Goal: Task Accomplishment & Management: Manage account settings

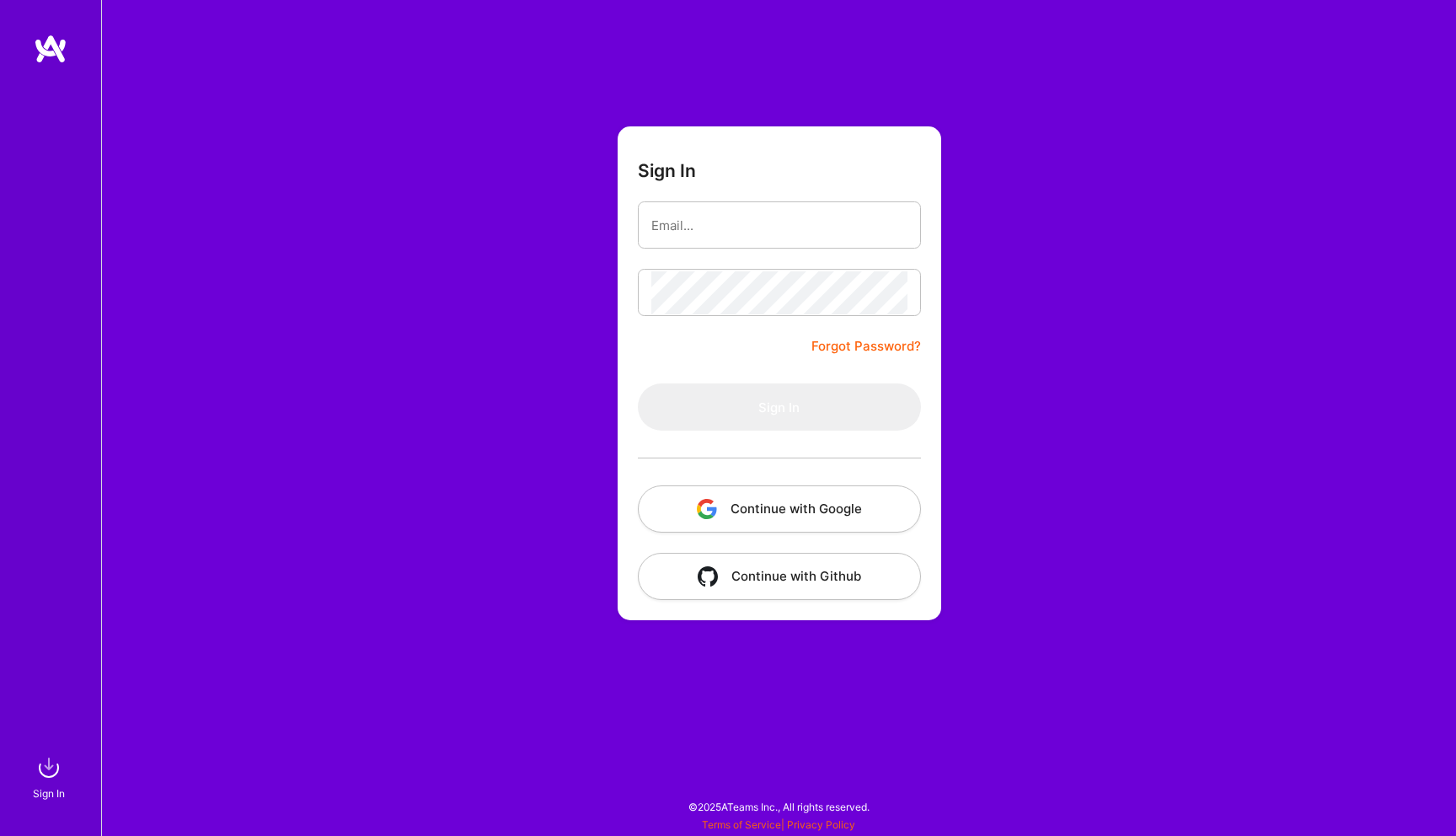
click at [769, 236] on input "email" at bounding box center [780, 225] width 257 height 43
click at [808, 220] on input "email" at bounding box center [780, 225] width 257 height 43
type input "[EMAIL_ADDRESS][DOMAIN_NAME]"
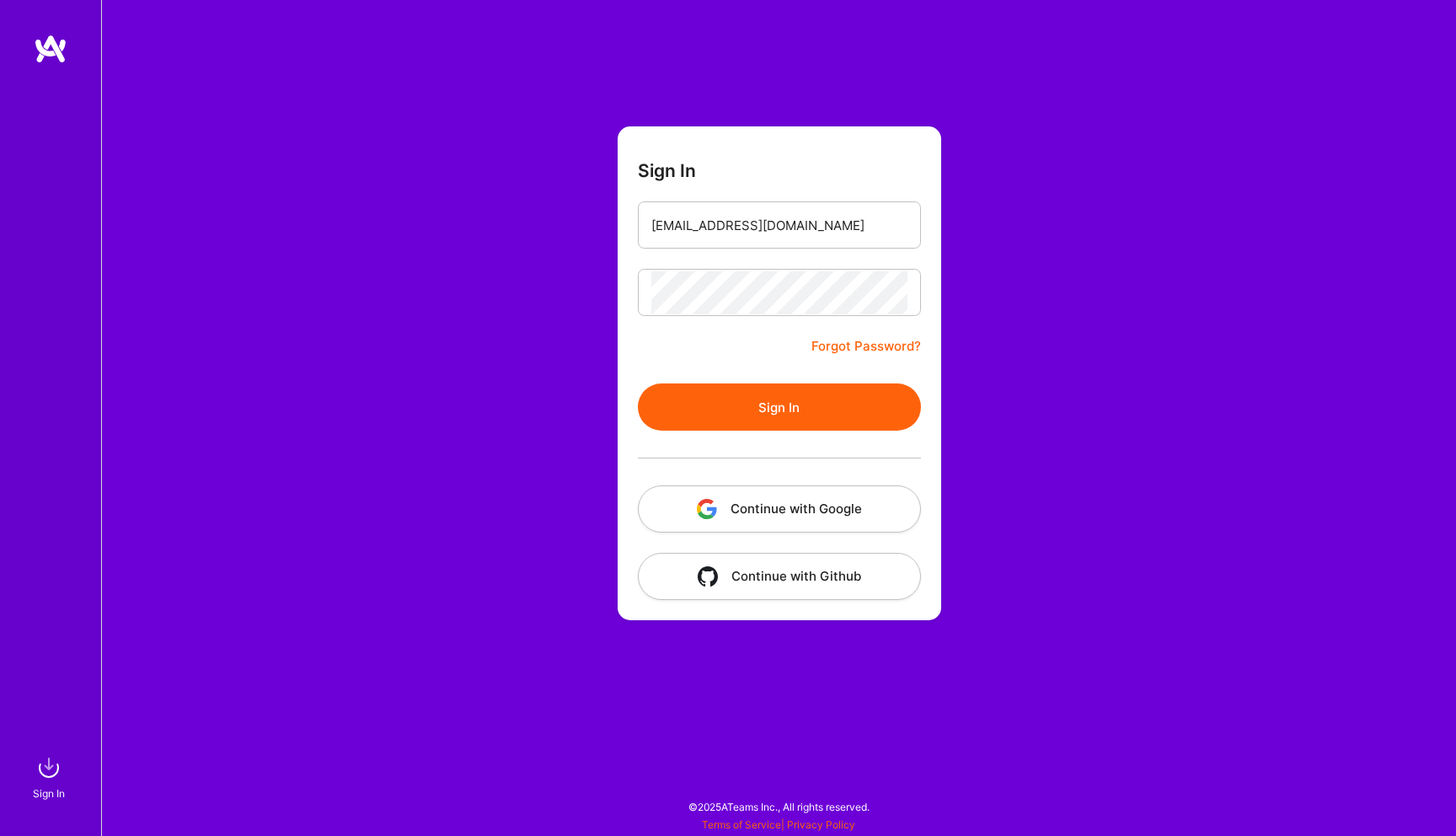
click at [771, 419] on button "Sign In" at bounding box center [779, 406] width 283 height 47
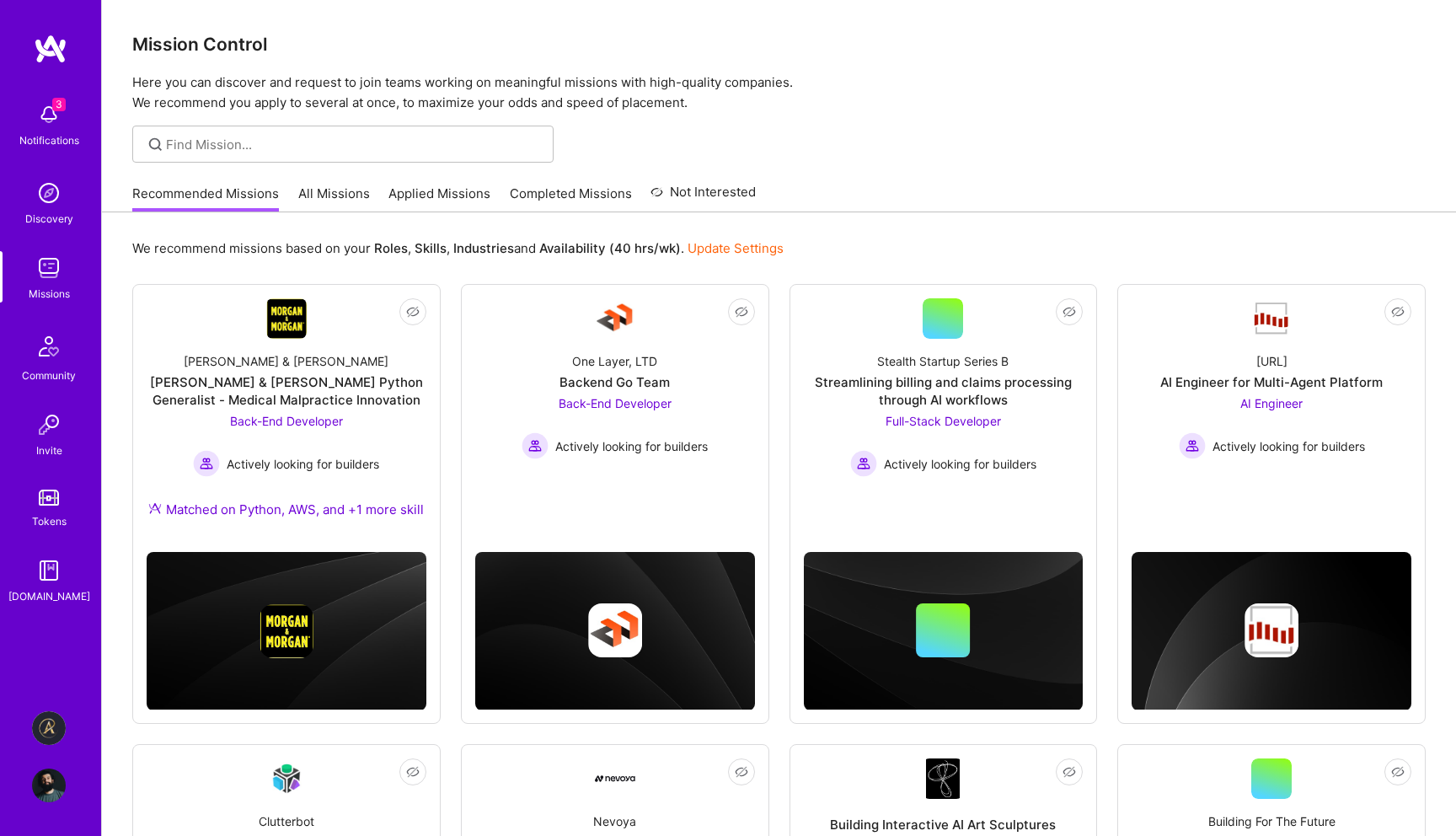
click at [49, 716] on img at bounding box center [49, 727] width 34 height 34
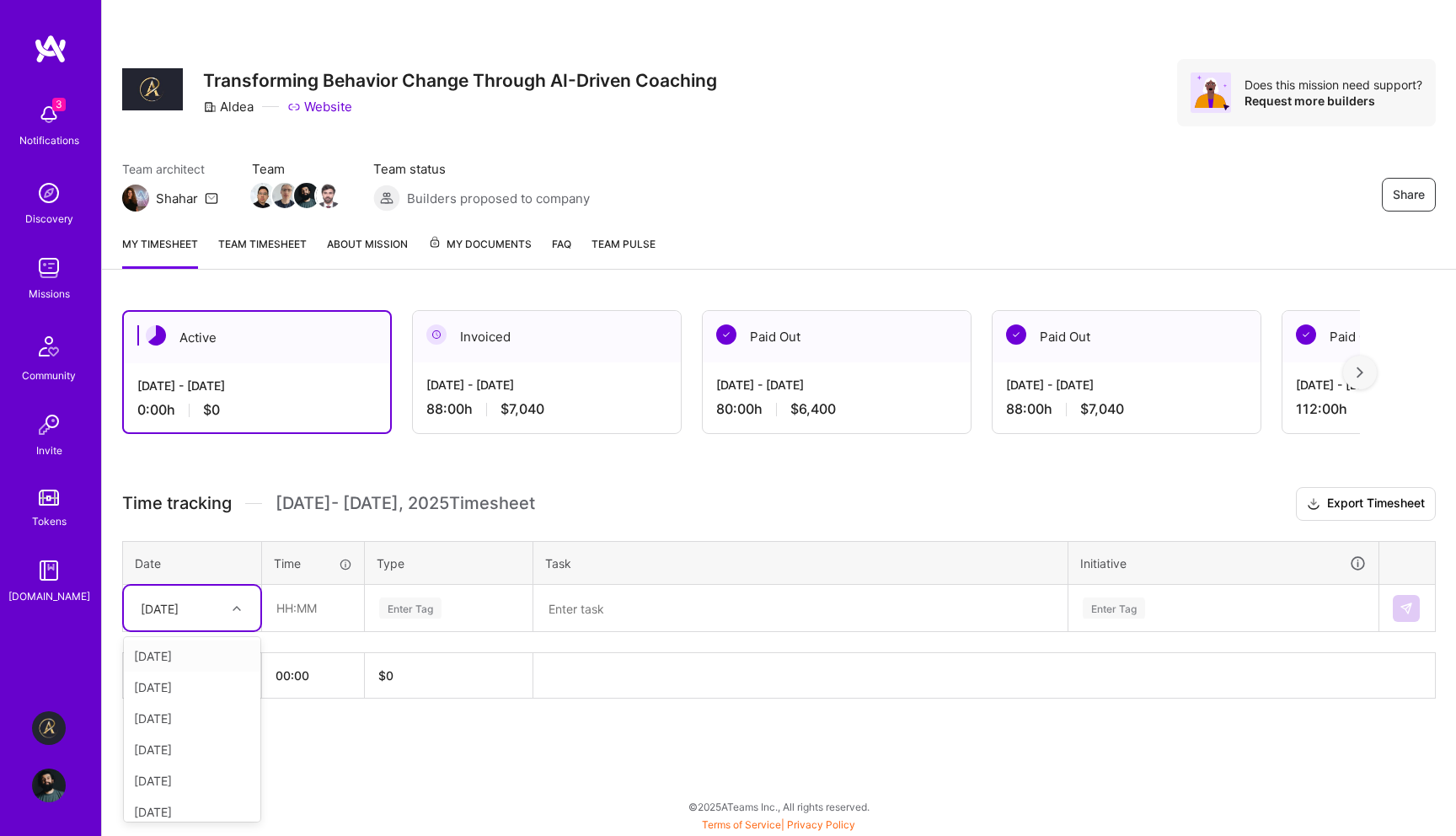
click at [214, 604] on div "[DATE]" at bounding box center [178, 608] width 93 height 28
click at [209, 652] on div "[DATE]" at bounding box center [192, 656] width 137 height 31
click at [319, 595] on input "text" at bounding box center [313, 607] width 101 height 44
type input "08:00"
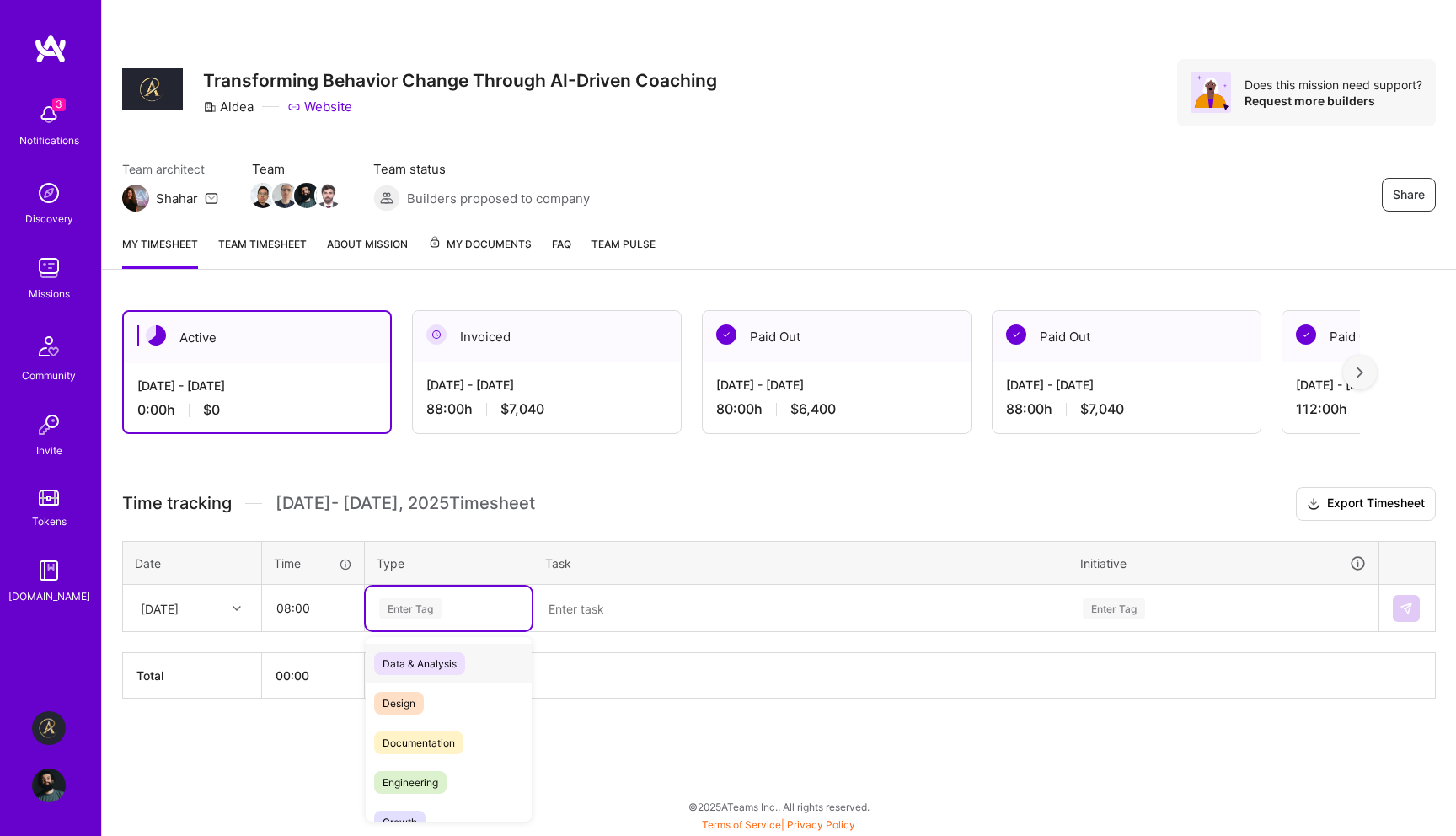
click at [438, 622] on div "Enter Tag" at bounding box center [449, 607] width 166 height 43
click at [455, 775] on div "Engineering" at bounding box center [449, 782] width 166 height 40
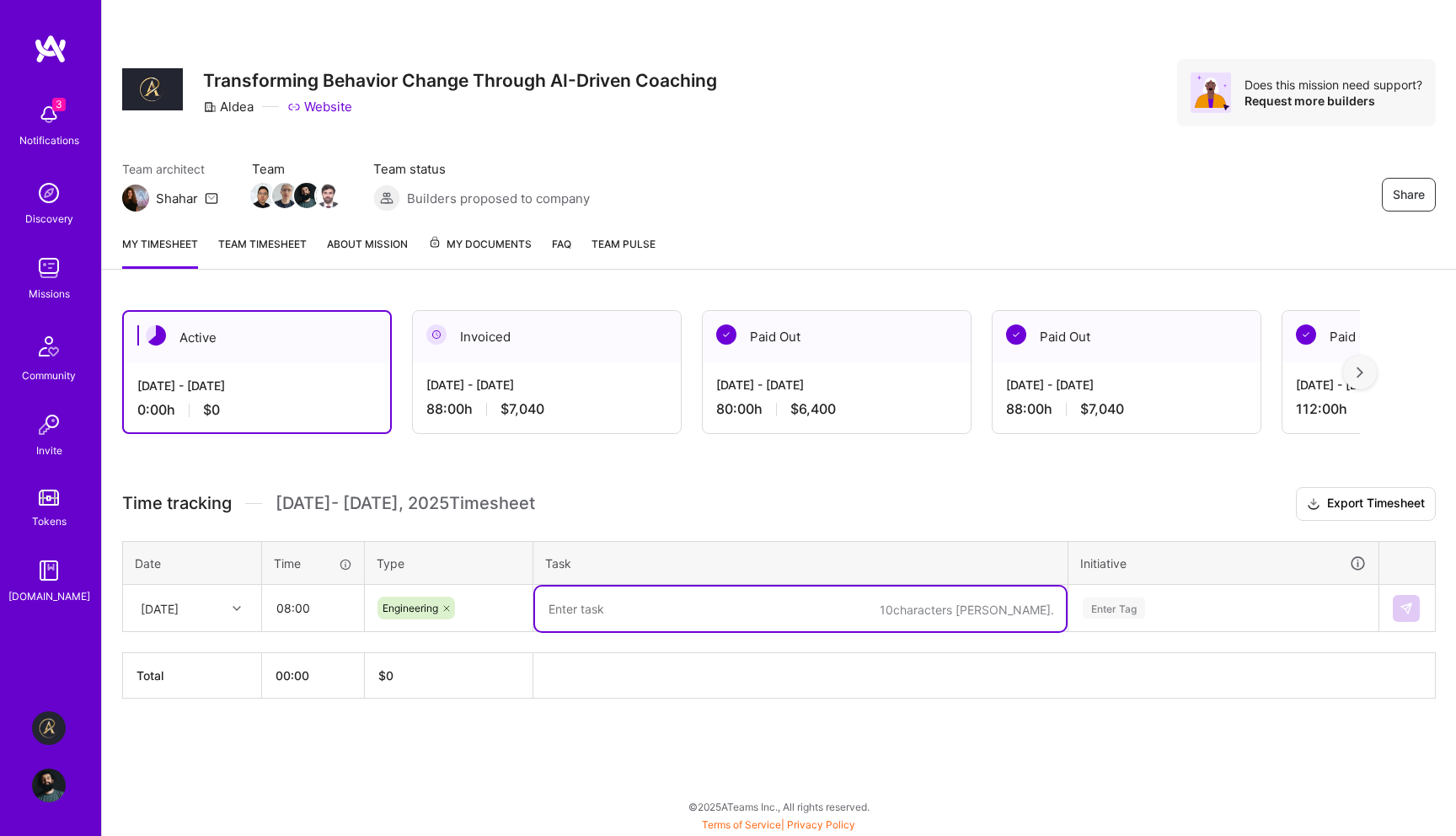
click at [652, 601] on textarea at bounding box center [800, 608] width 531 height 44
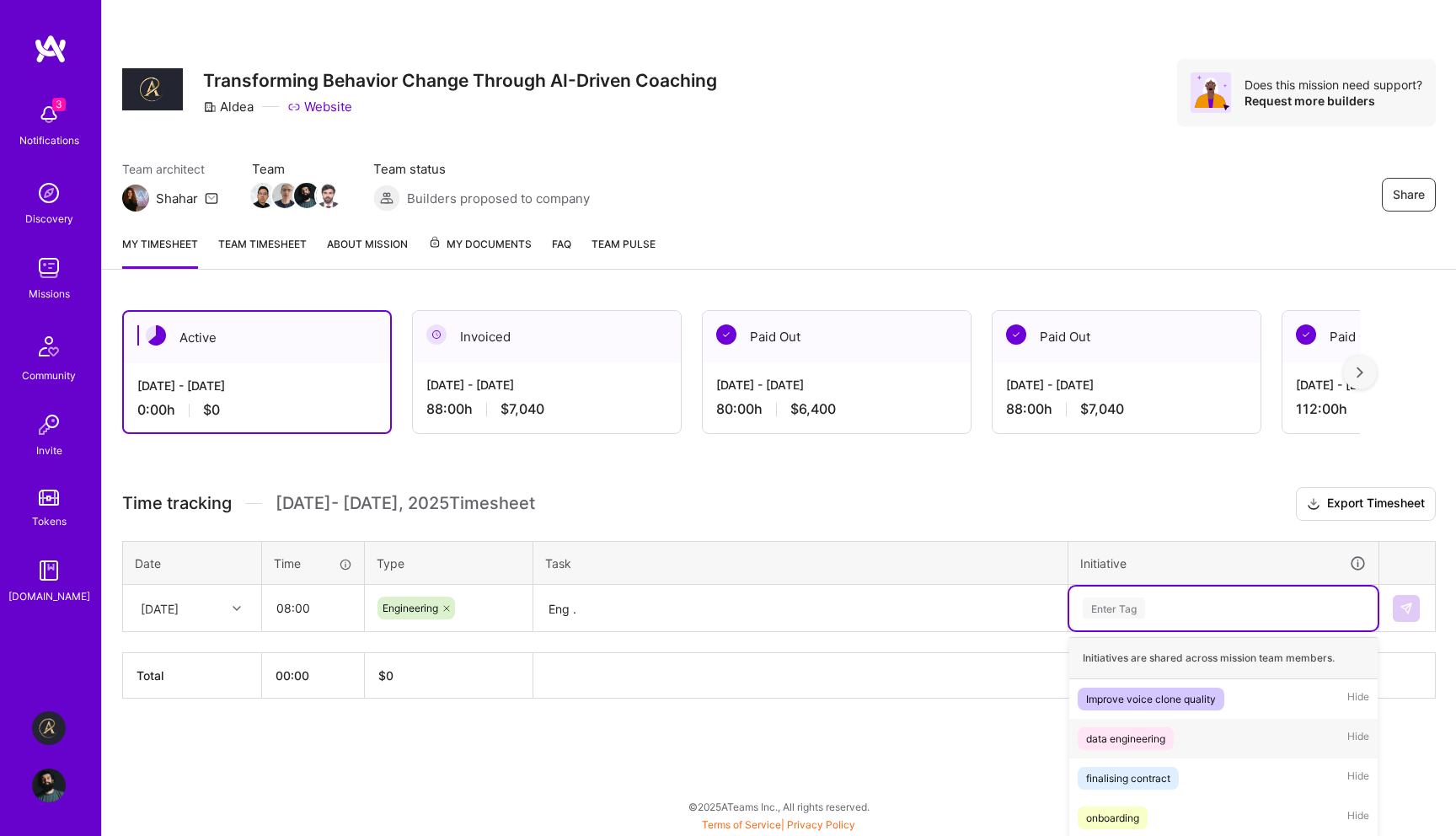
scroll to position [146, 0]
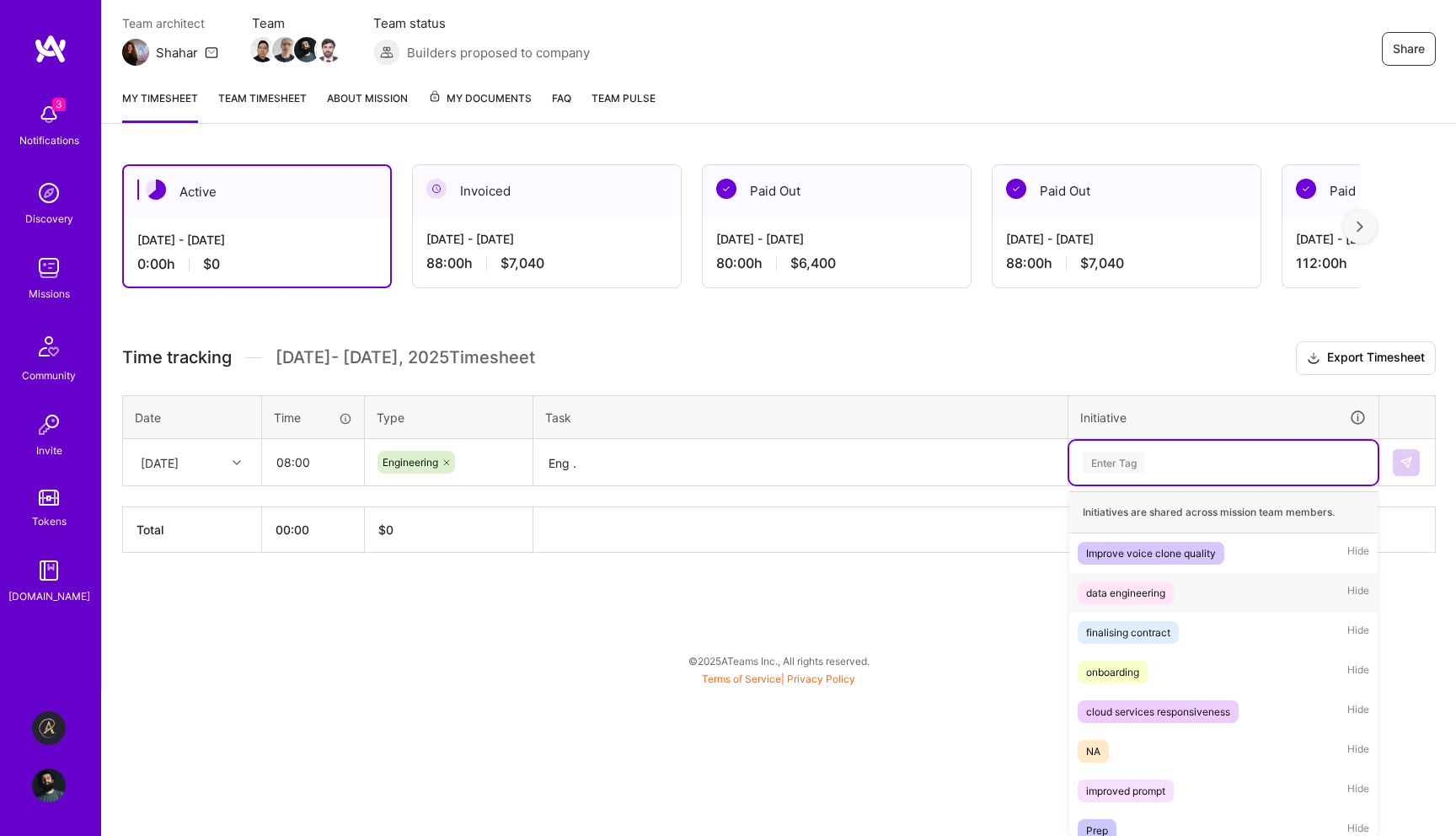
click at [1168, 484] on div "option data engineering focused, 2 of 10. 10 results available. Use Up and Down…" at bounding box center [1223, 461] width 308 height 43
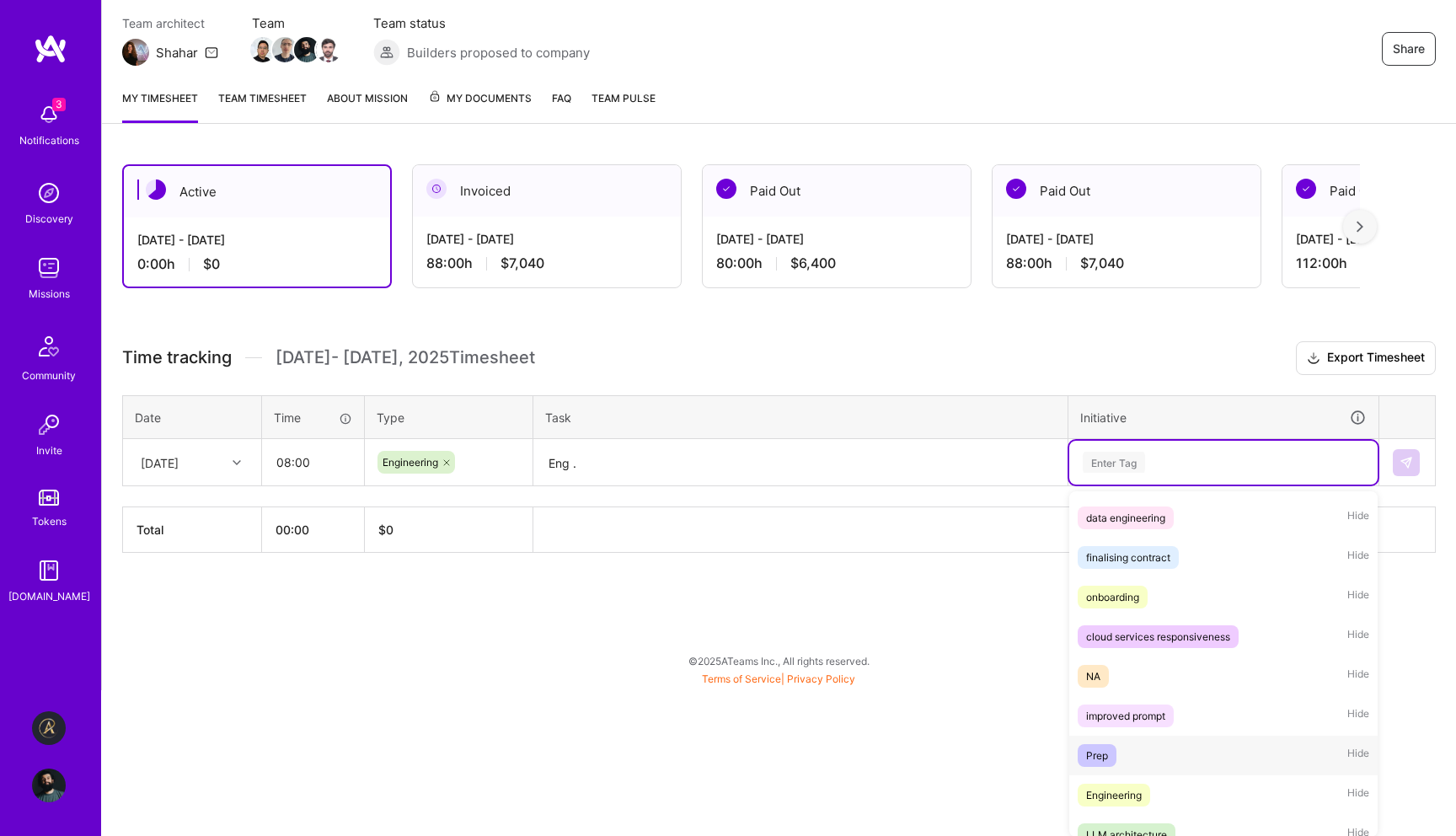
scroll to position [92, 0]
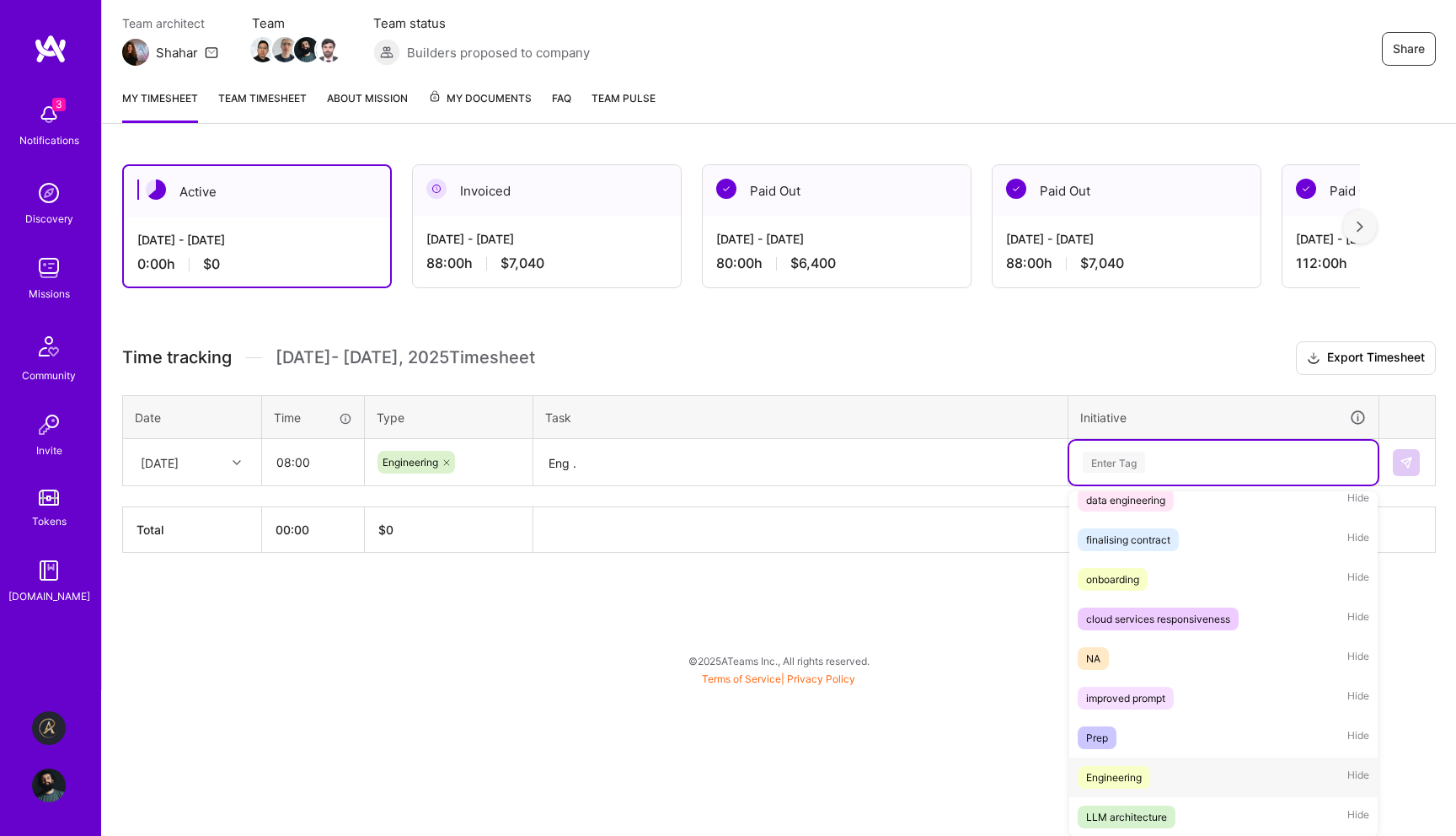
click at [1148, 763] on div "Engineering Hide" at bounding box center [1223, 777] width 308 height 40
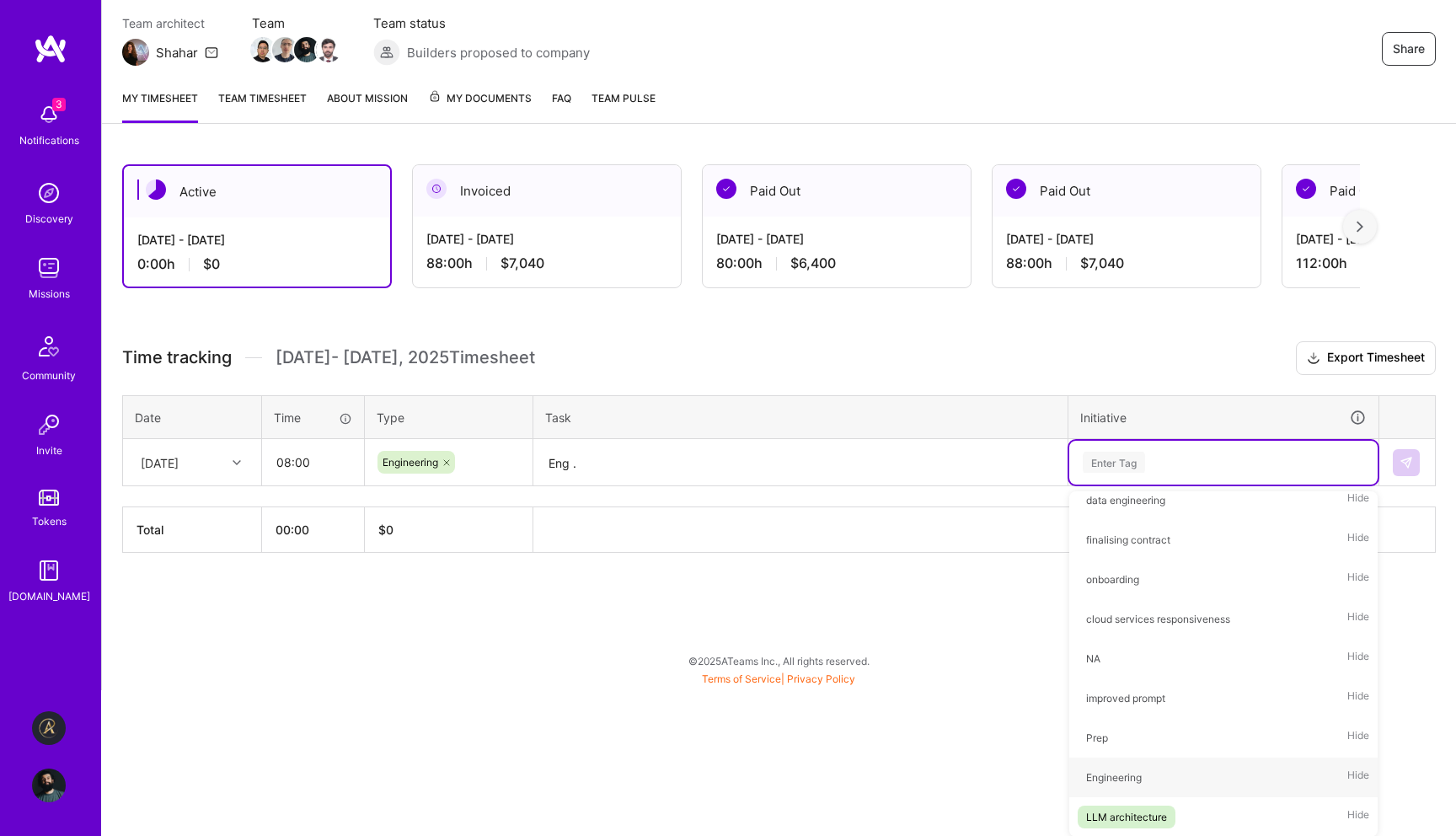
scroll to position [0, 0]
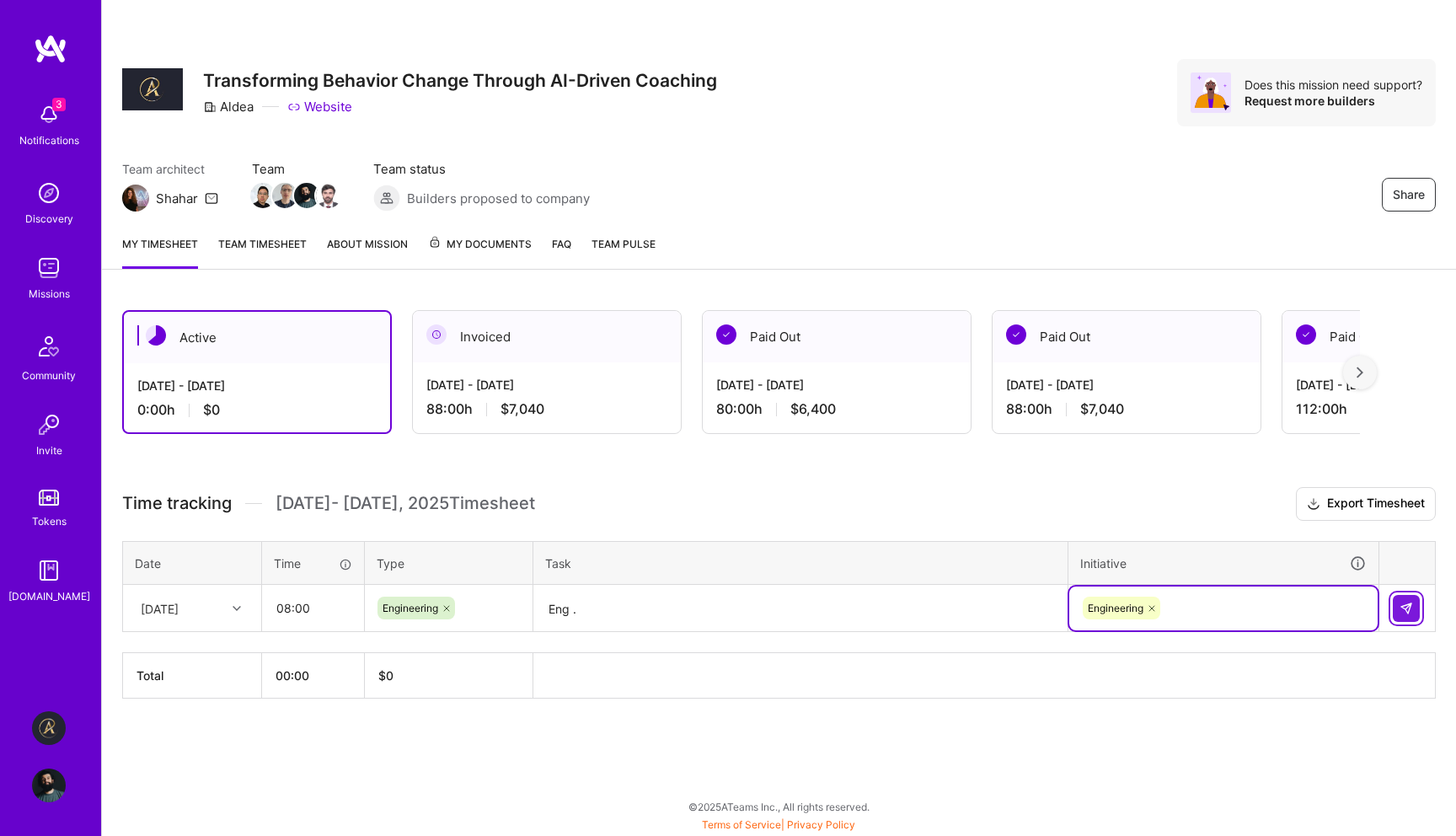
click at [1414, 603] on button at bounding box center [1406, 607] width 27 height 27
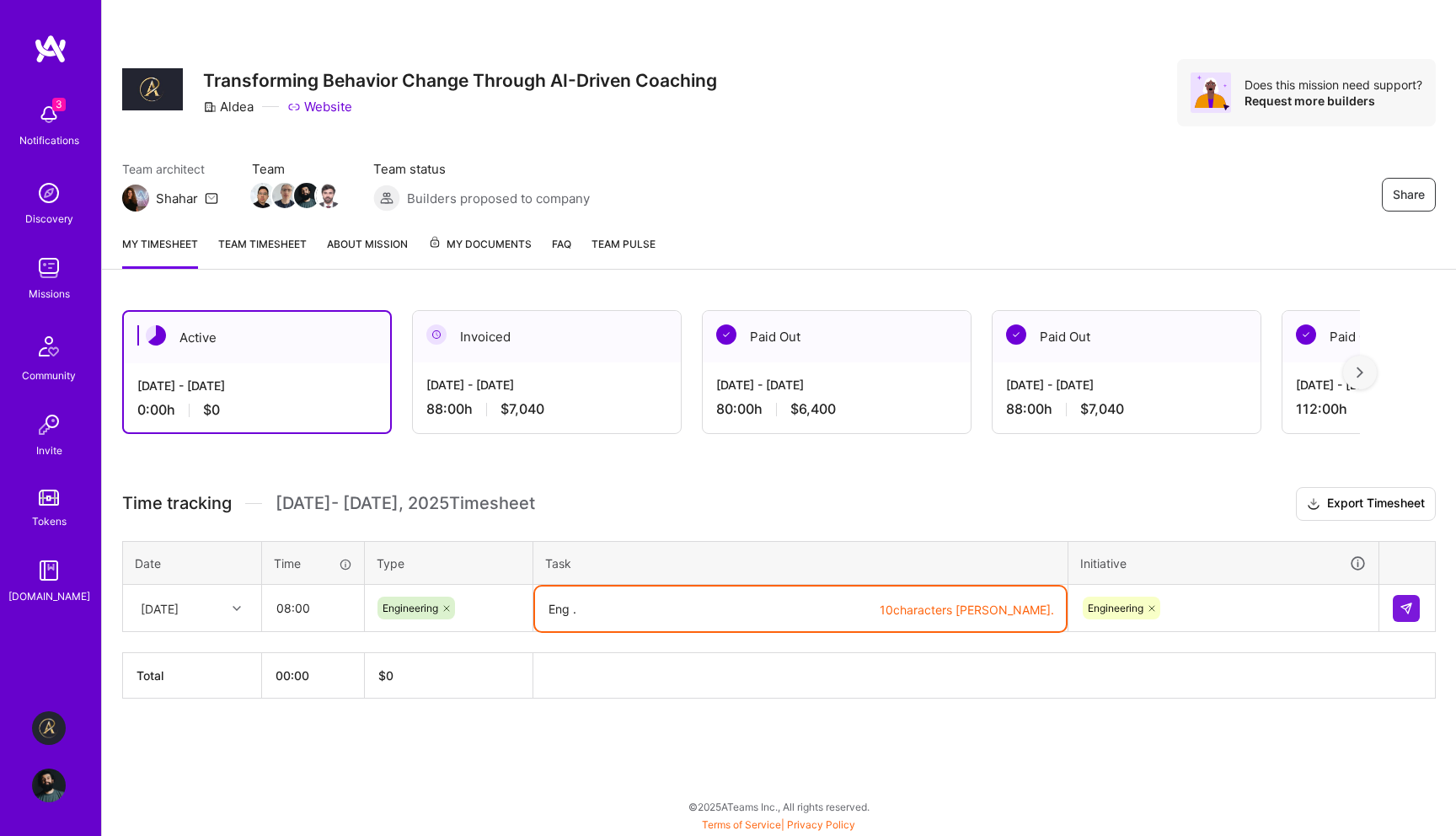
click at [828, 611] on textarea "Eng ." at bounding box center [800, 608] width 531 height 44
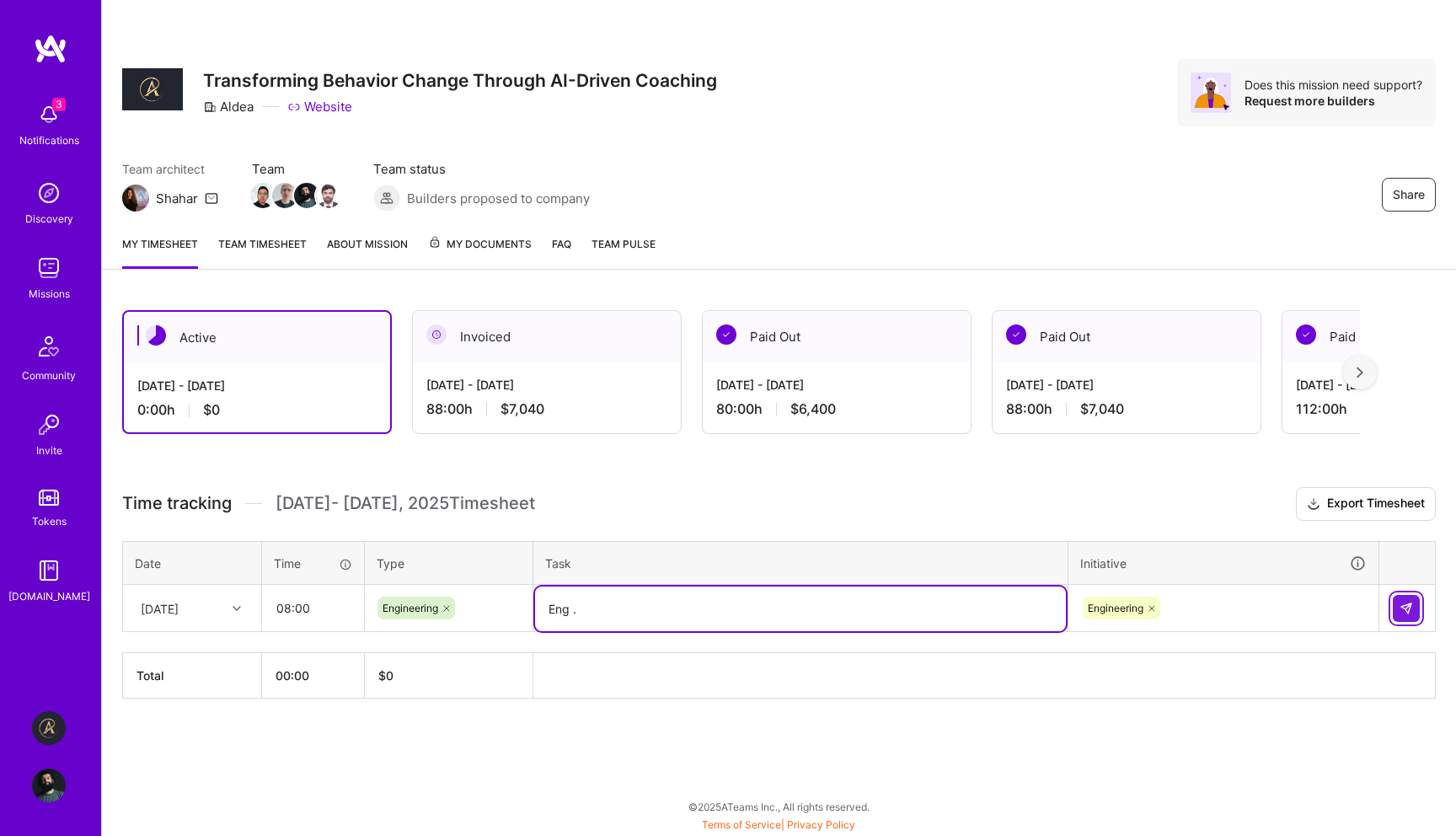
type textarea "Eng ."
click at [1415, 608] on button at bounding box center [1406, 607] width 27 height 27
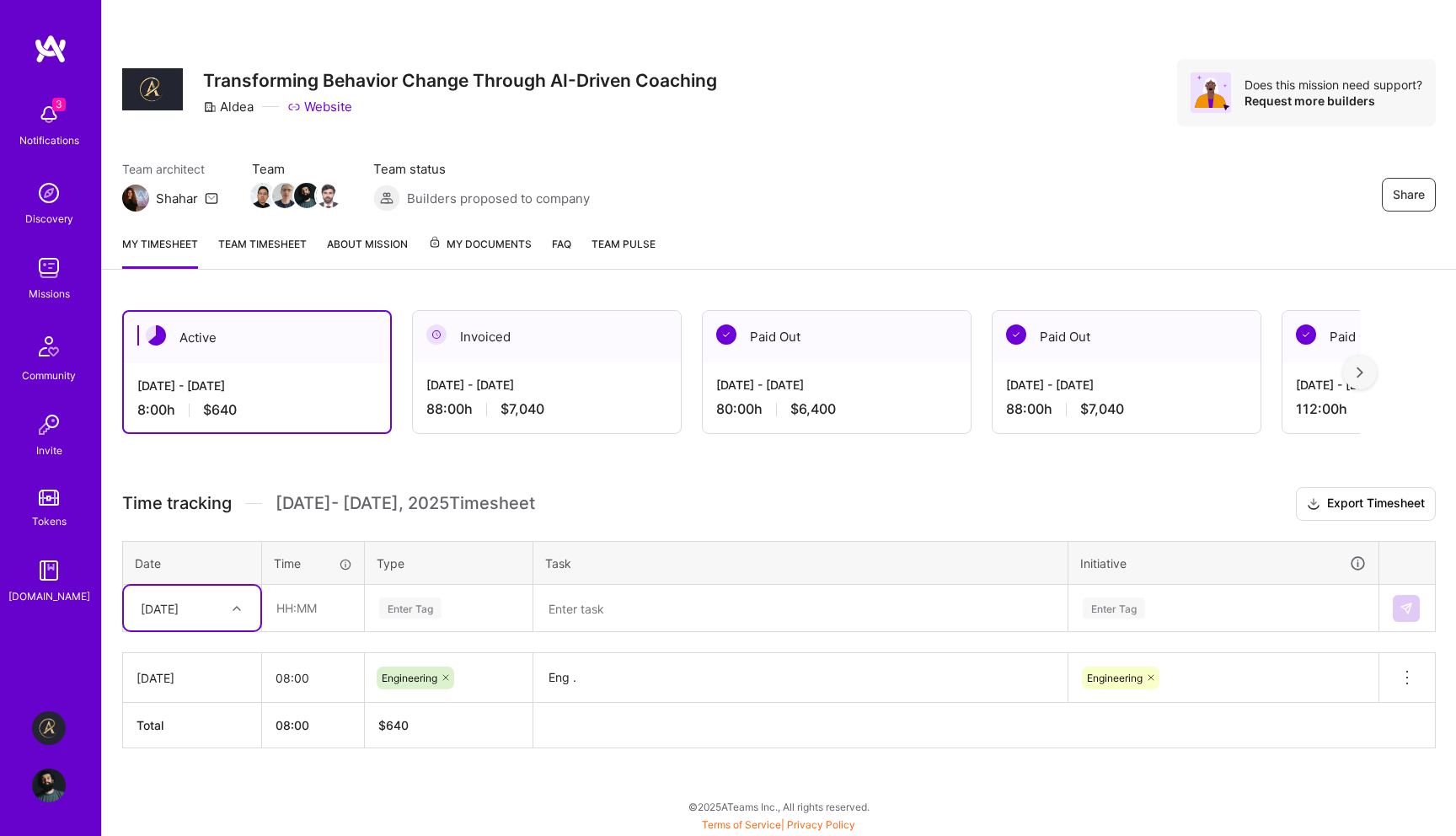
click at [230, 619] on div at bounding box center [239, 608] width 26 height 28
click at [208, 653] on div "[DATE]" at bounding box center [192, 656] width 137 height 31
click at [307, 604] on input "text" at bounding box center [313, 607] width 101 height 44
type input "08:00"
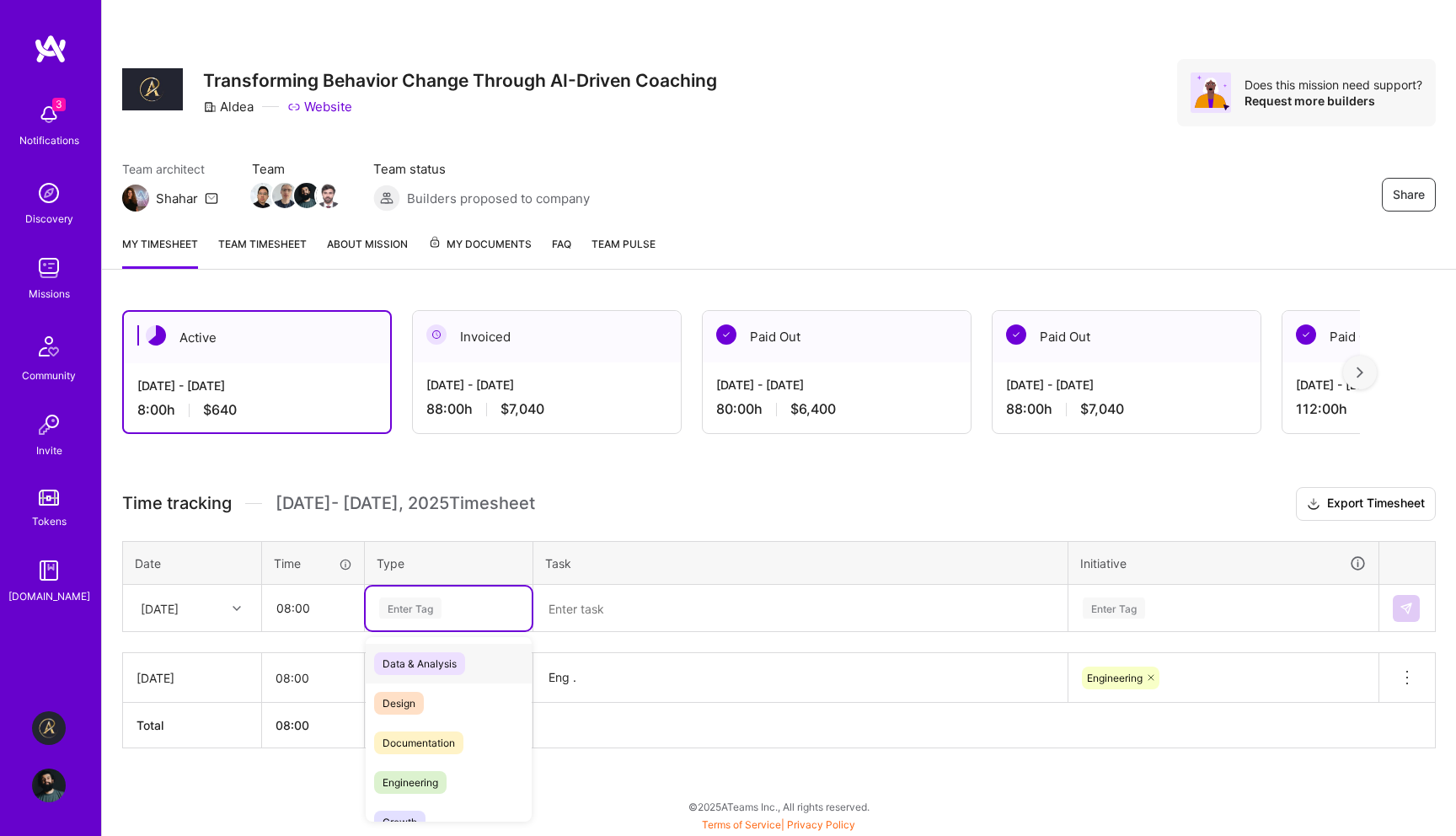
click at [415, 607] on div "Enter Tag" at bounding box center [411, 607] width 63 height 26
click at [421, 781] on span "Engineering" at bounding box center [410, 782] width 73 height 23
click at [592, 614] on textarea at bounding box center [800, 608] width 531 height 44
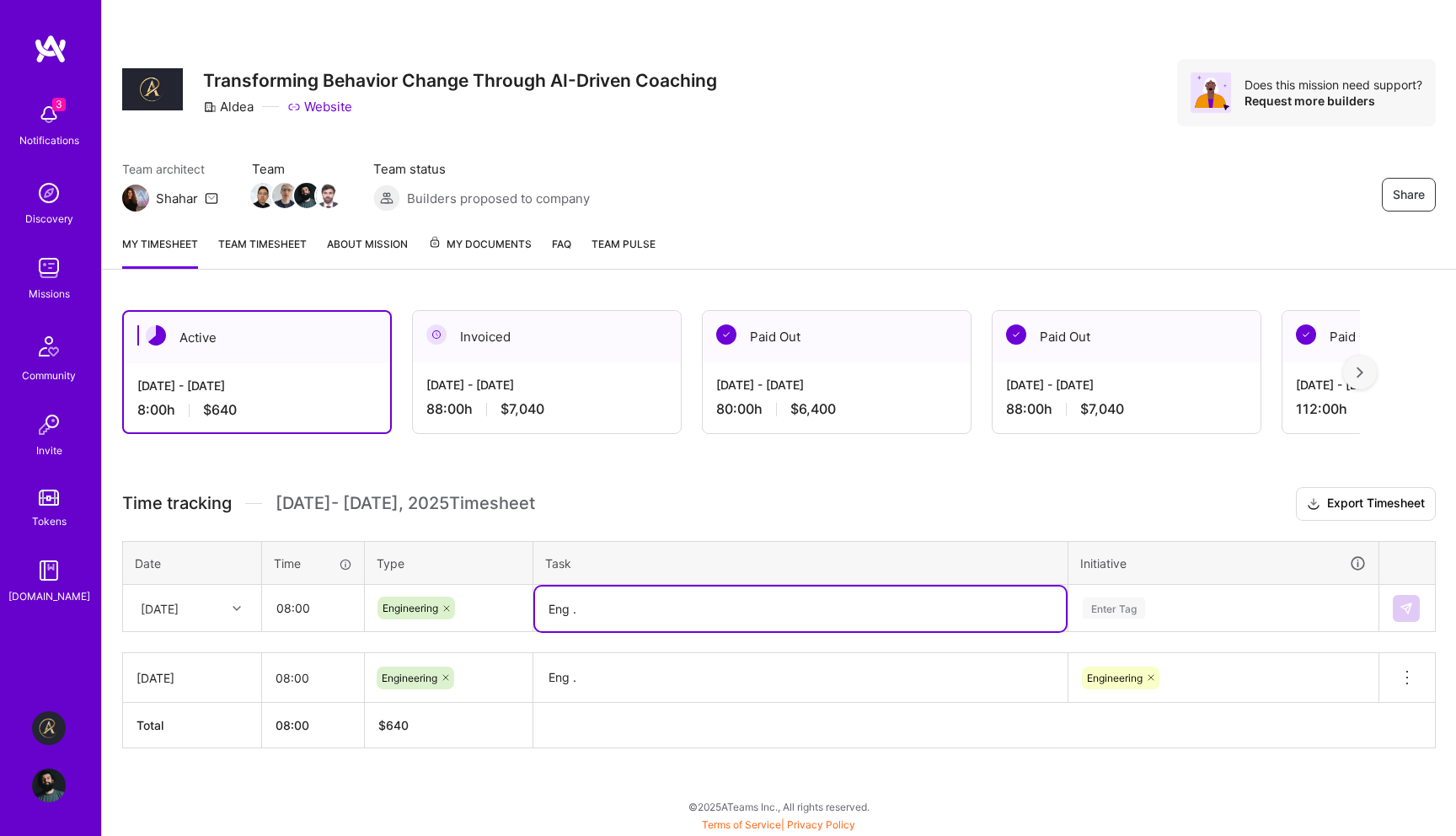
type textarea "Eng ."
click at [1272, 601] on div "Enter Tag" at bounding box center [1223, 607] width 308 height 43
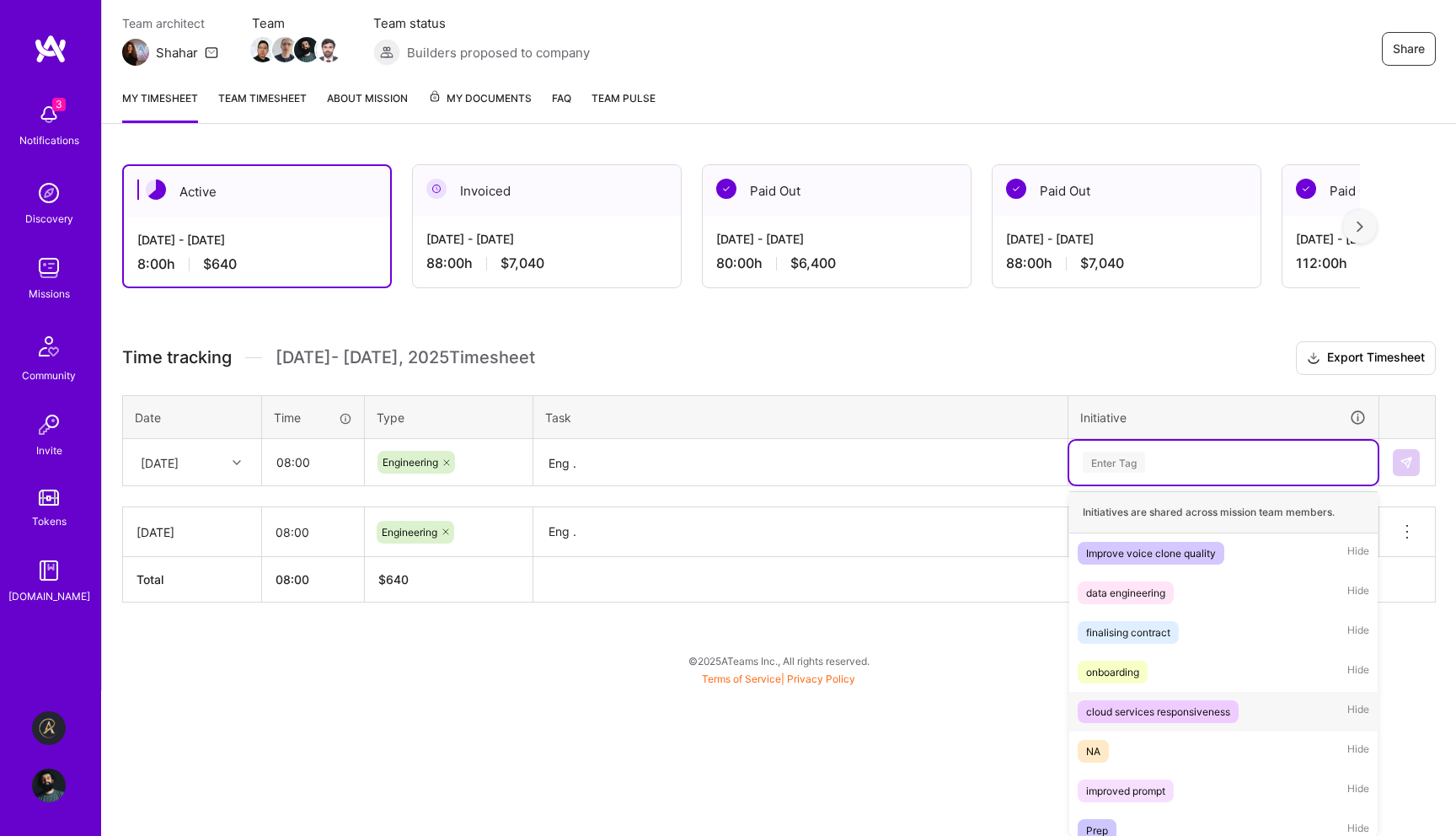
scroll to position [92, 0]
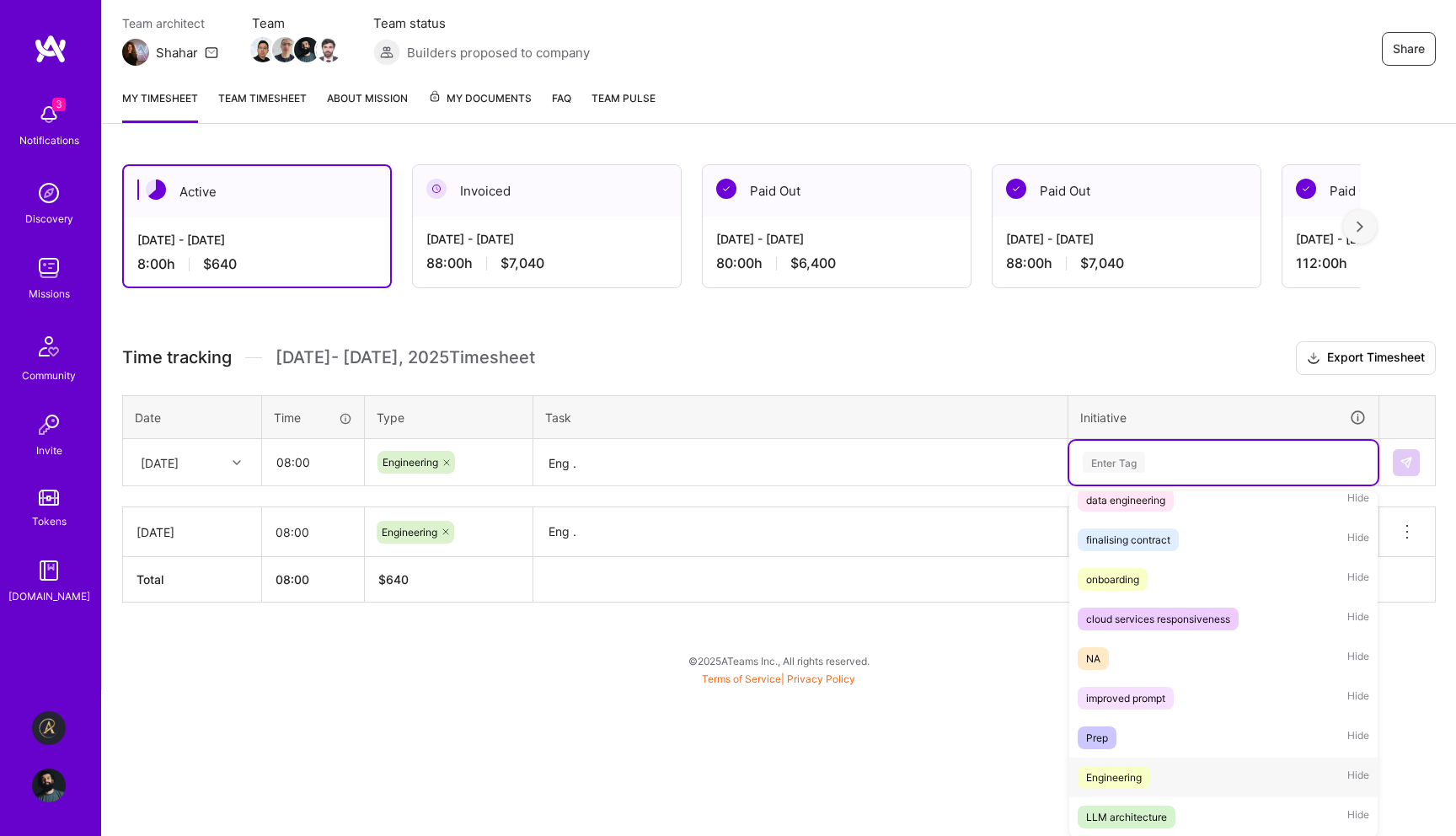
click at [1165, 774] on div "Engineering Hide" at bounding box center [1223, 777] width 308 height 40
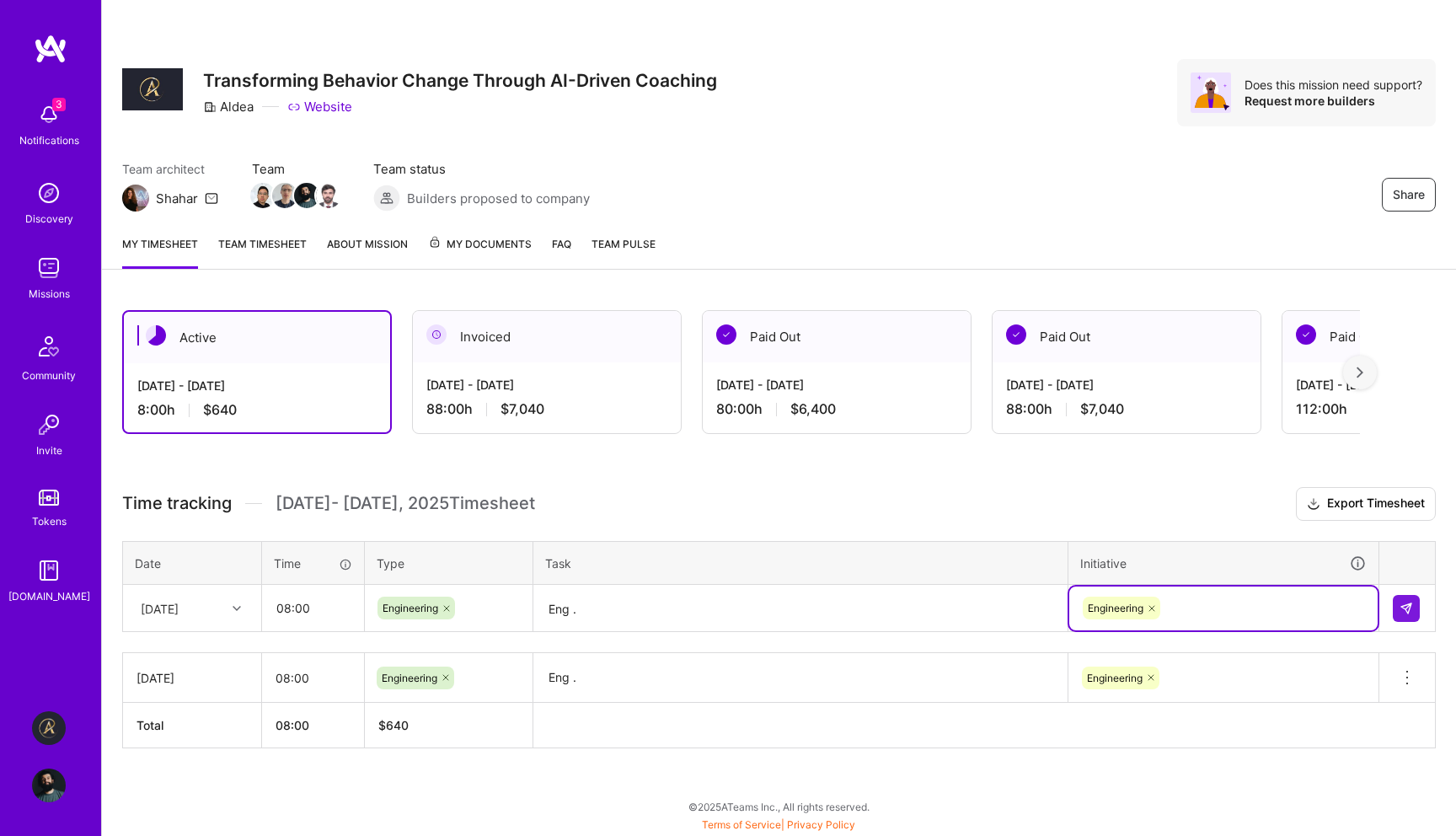
scroll to position [0, 0]
click at [1408, 606] on img at bounding box center [1406, 608] width 14 height 14
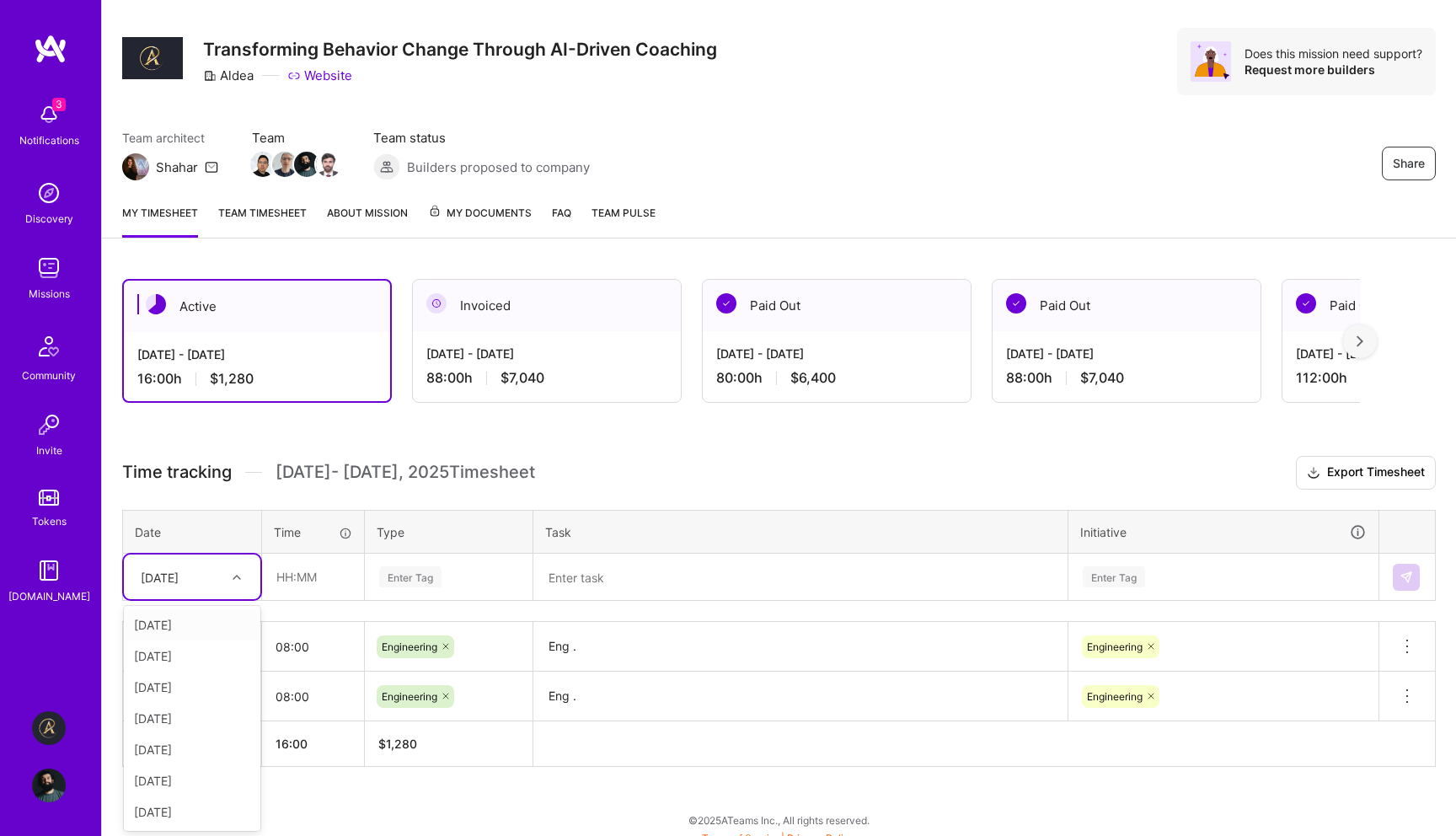
scroll to position [32, 0]
click at [221, 489] on div "Time tracking [DATE] - [DATE] Timesheet Export Timesheet Date Time Type Task In…" at bounding box center [778, 610] width 1314 height 311
click at [179, 583] on div "[DATE]" at bounding box center [159, 575] width 38 height 18
click at [193, 655] on div "[DATE]" at bounding box center [192, 655] width 137 height 31
click at [316, 576] on input "text" at bounding box center [313, 576] width 101 height 44
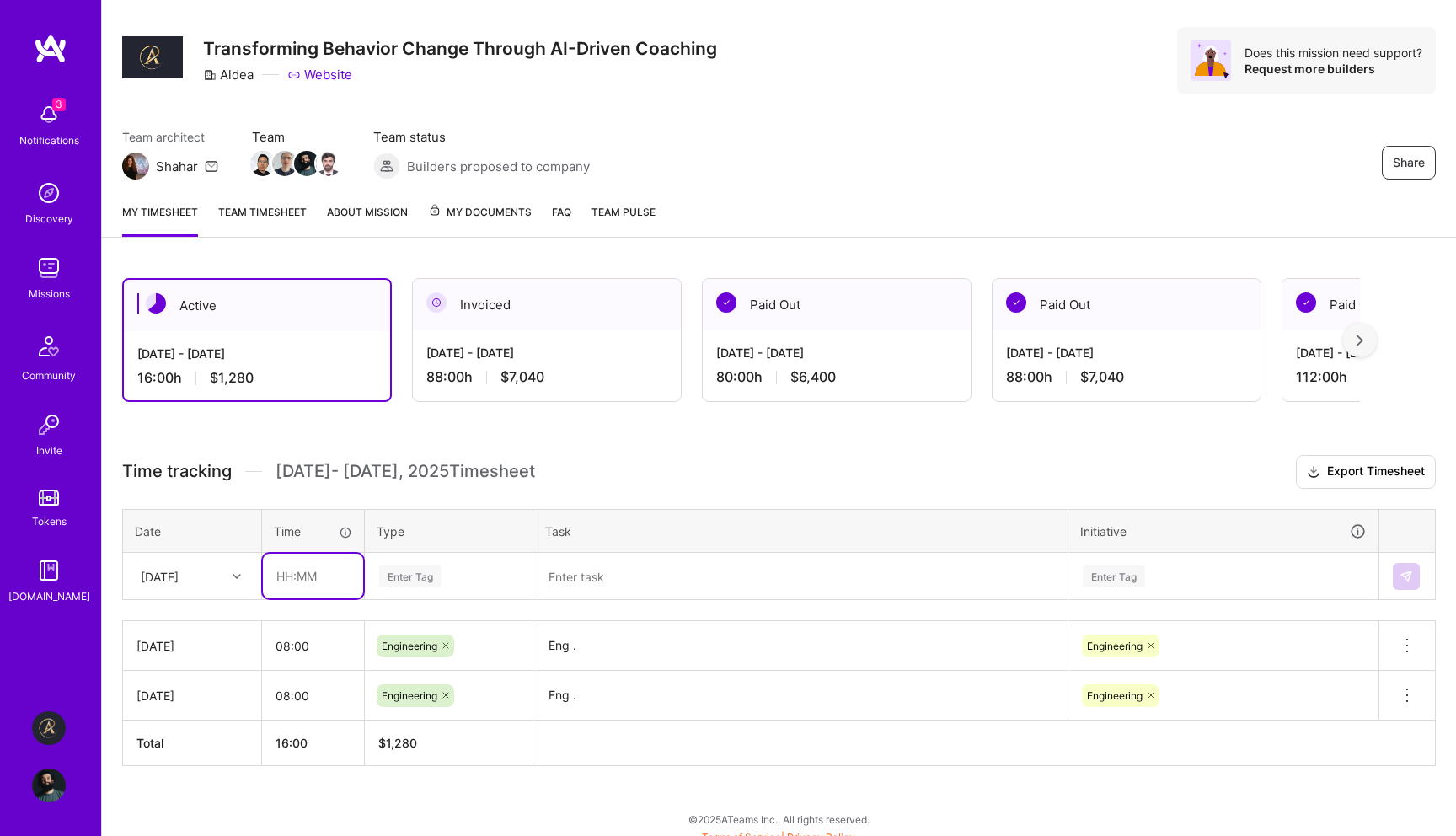
type input "08:00"
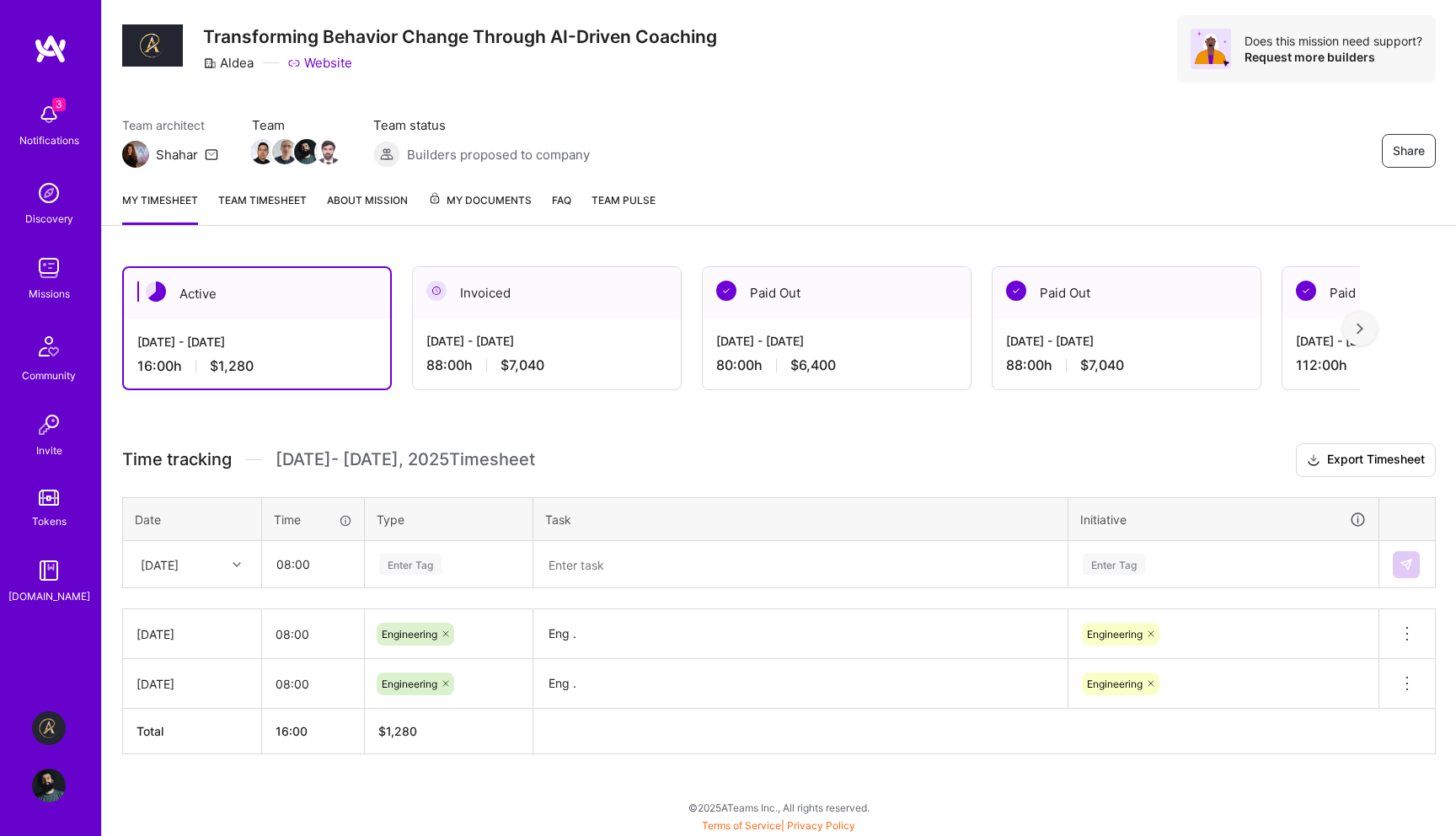
click at [462, 576] on div "Enter Tag" at bounding box center [449, 564] width 166 height 43
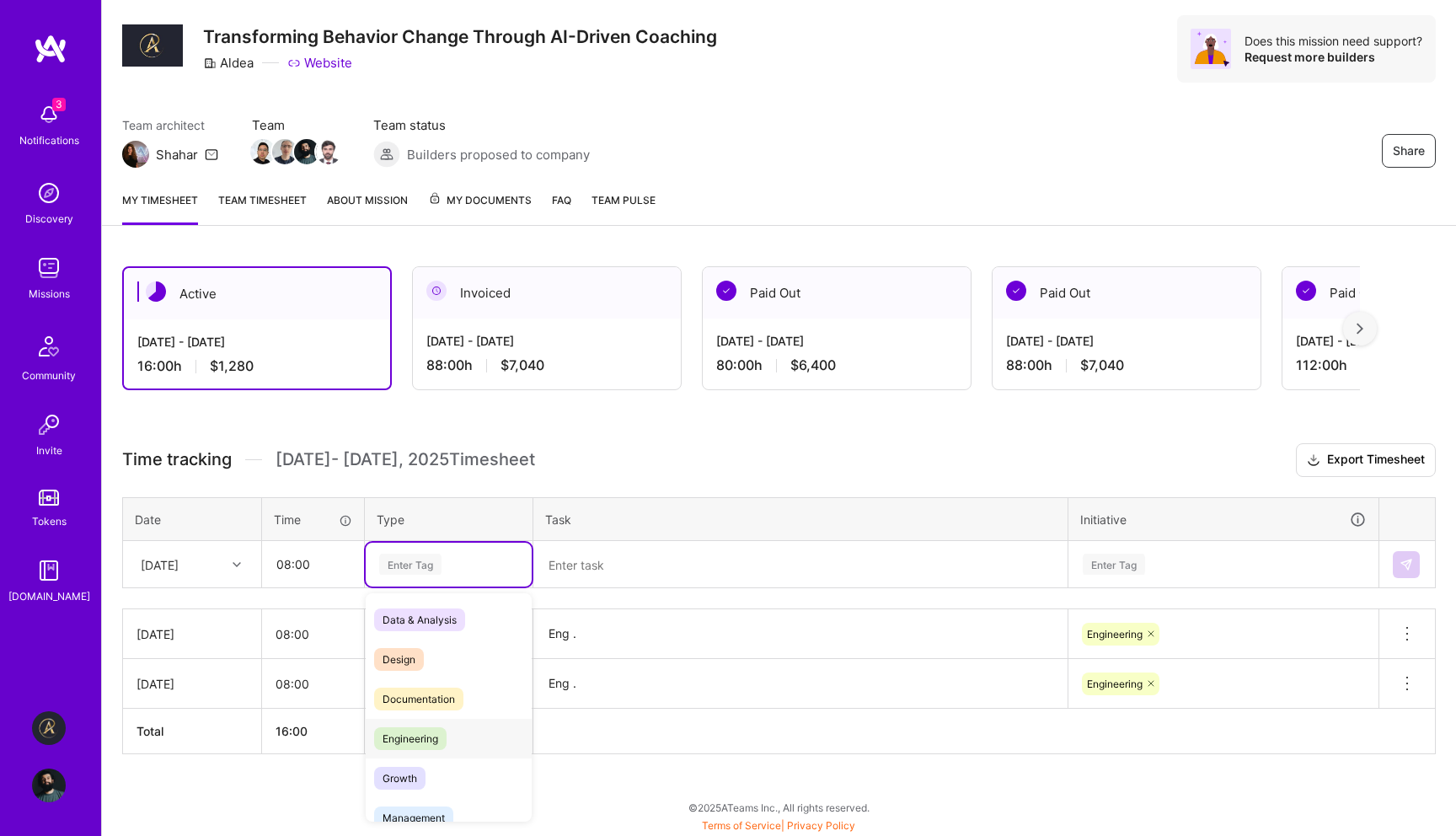
click at [450, 747] on div "Engineering" at bounding box center [449, 738] width 166 height 40
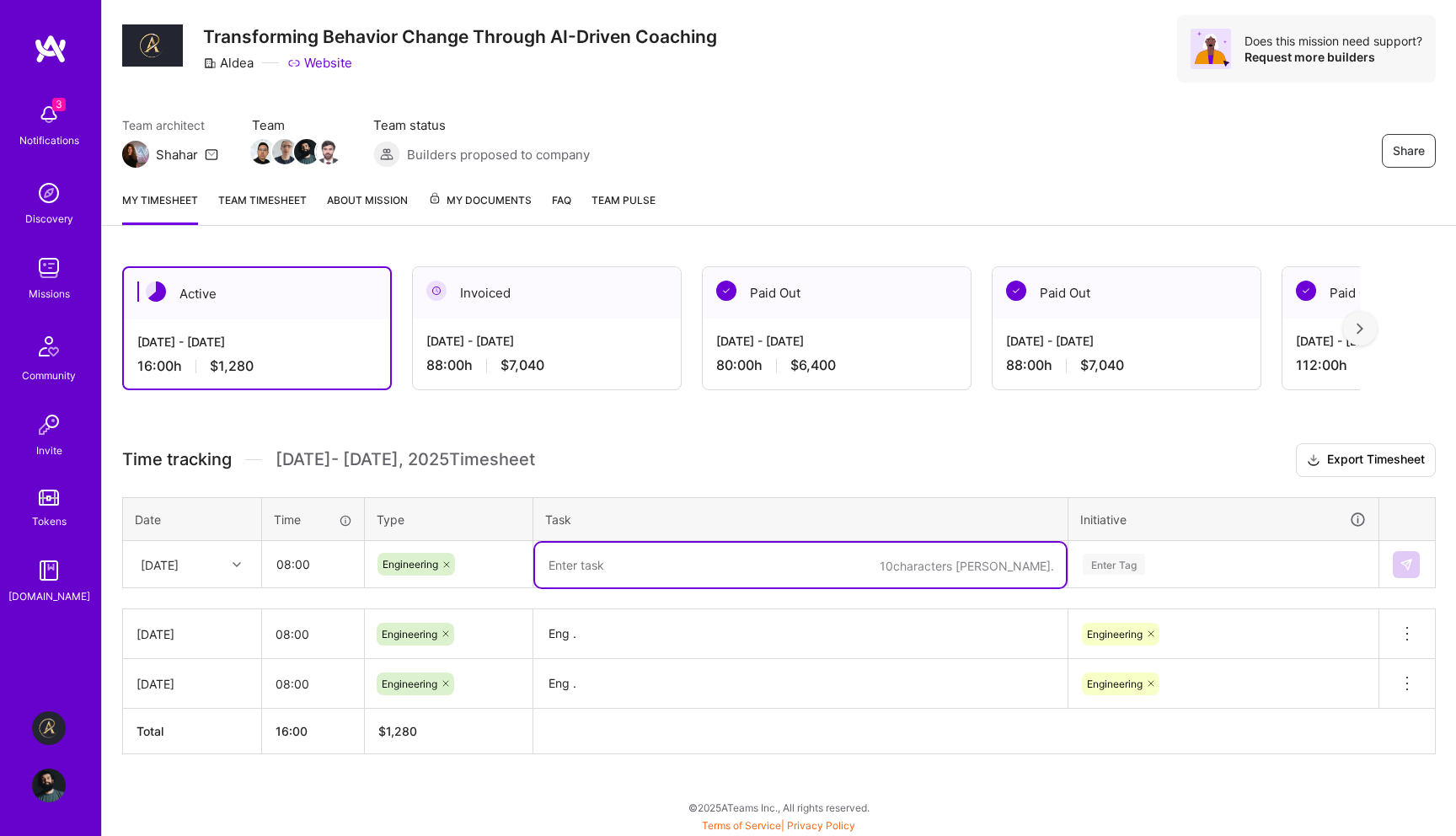
click at [605, 575] on textarea at bounding box center [800, 565] width 531 height 44
type textarea "Eng ."
click at [1138, 553] on div "Enter Tag" at bounding box center [1223, 563] width 308 height 43
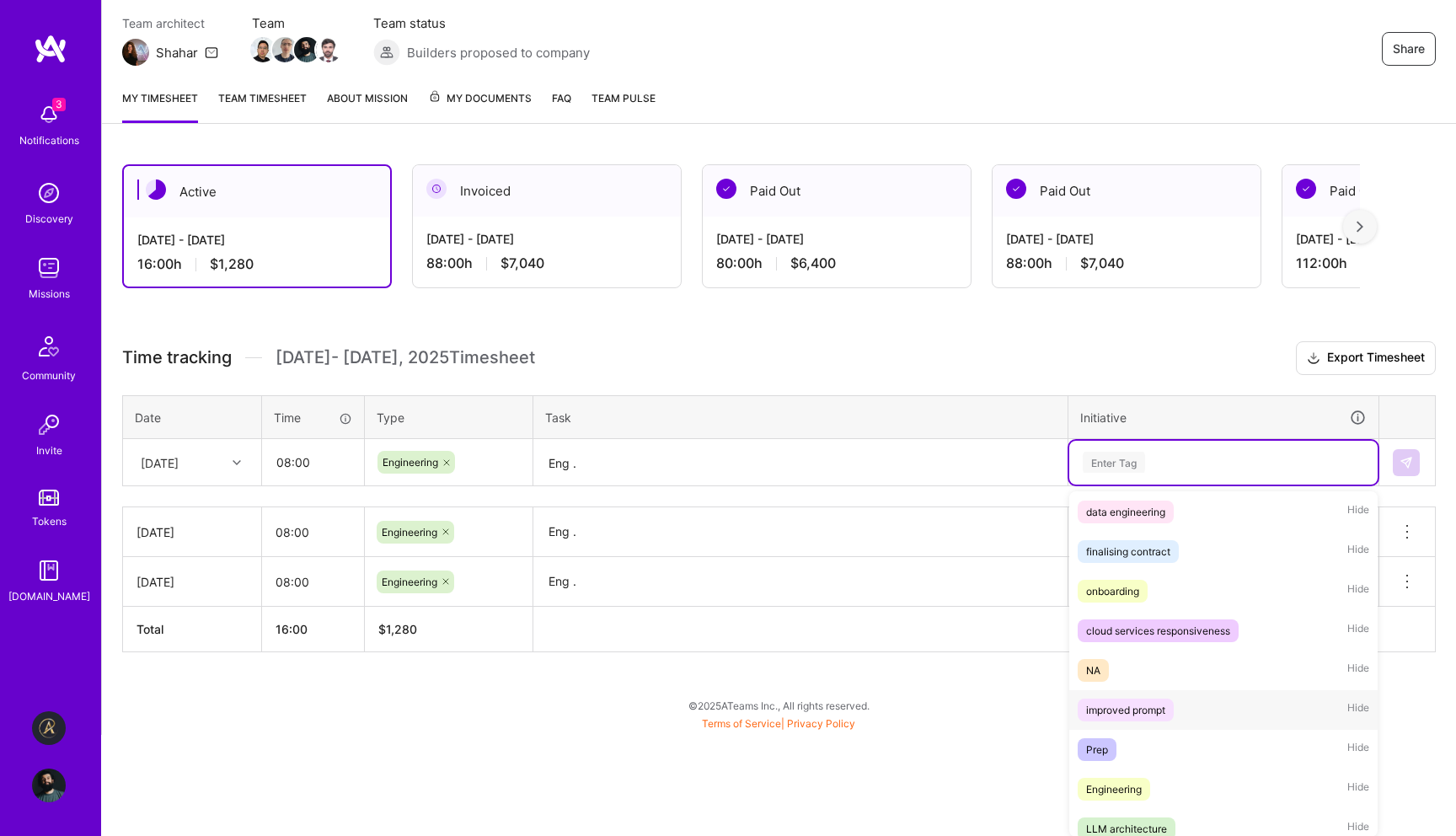
scroll to position [92, 0]
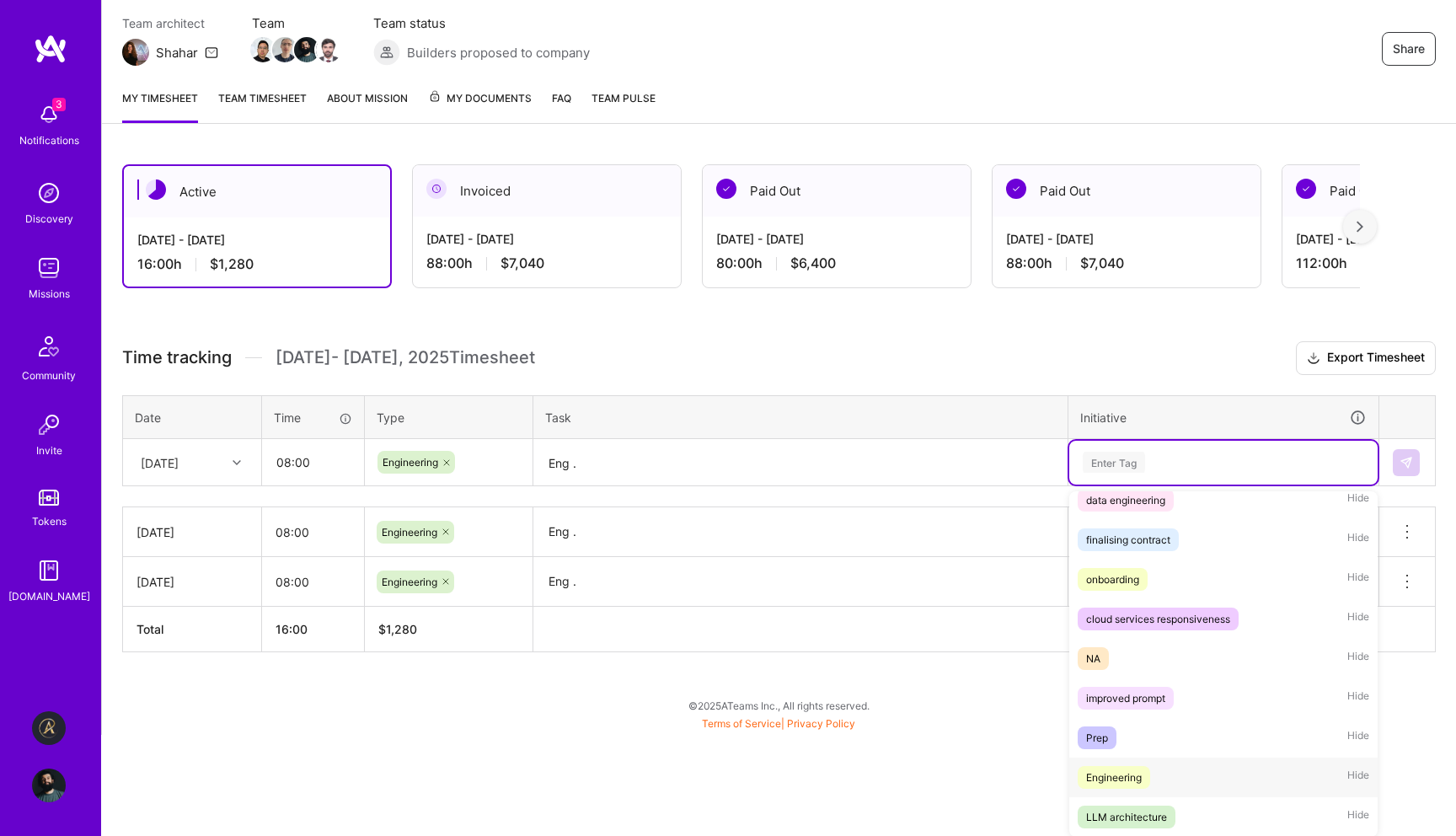
click at [1127, 769] on div "Engineering" at bounding box center [1114, 777] width 55 height 18
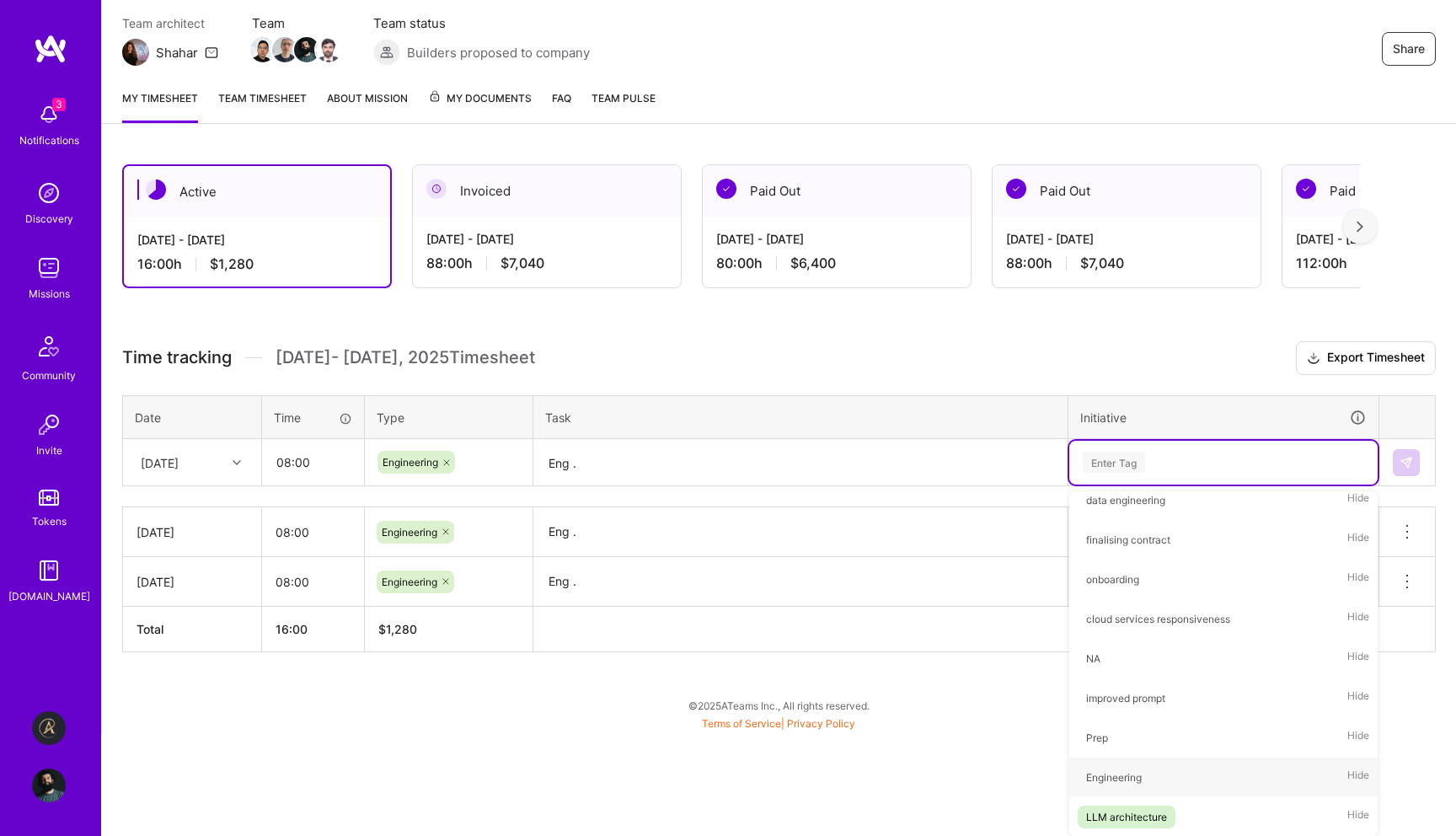
scroll to position [43, 0]
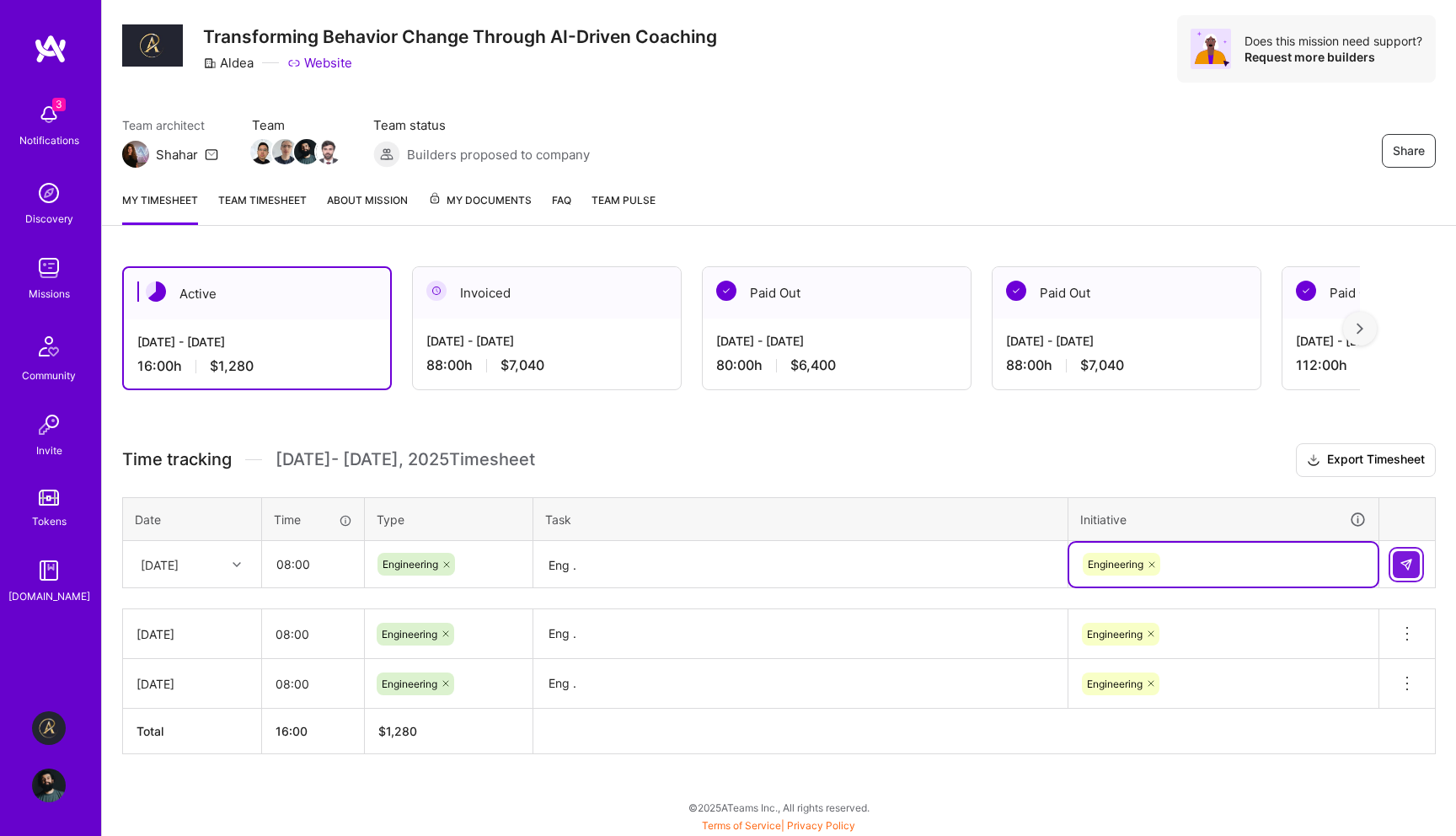
click at [1418, 557] on button at bounding box center [1406, 564] width 27 height 27
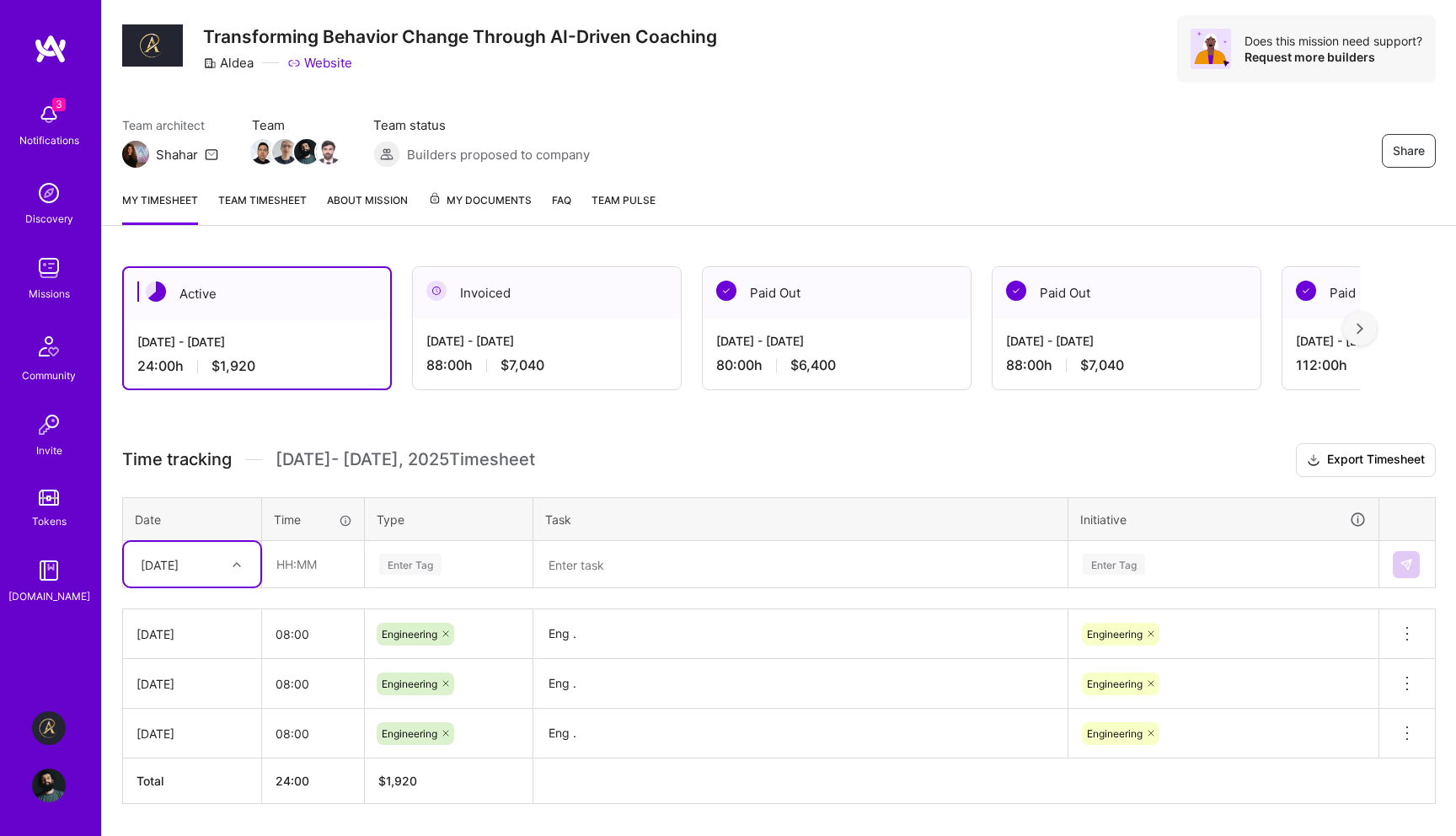
click at [207, 575] on div "[DATE]" at bounding box center [178, 564] width 93 height 28
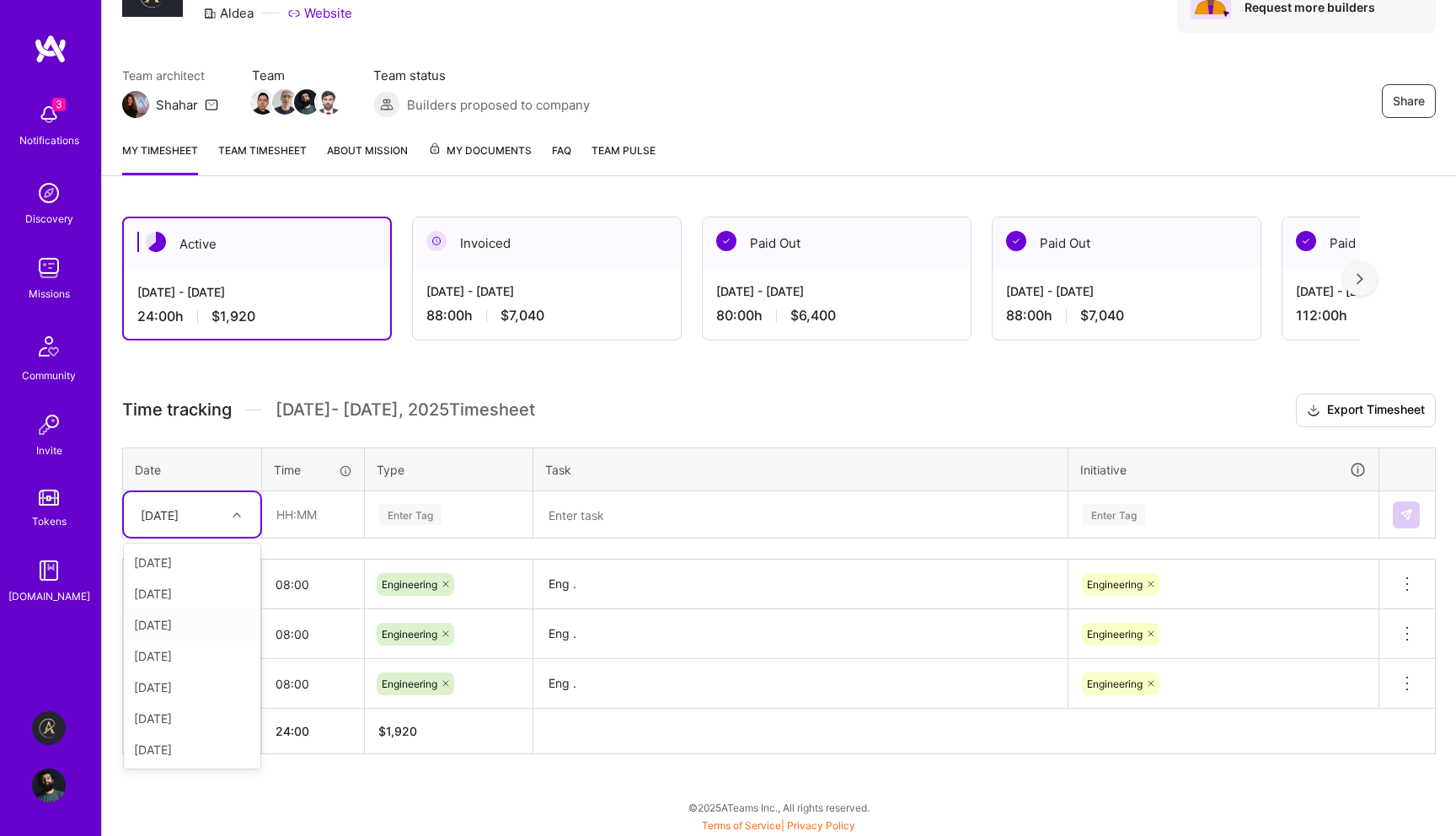
click at [204, 619] on div "[DATE]" at bounding box center [192, 625] width 137 height 31
click at [330, 515] on input "text" at bounding box center [313, 514] width 101 height 44
type input "08:00"
click at [422, 516] on div "Enter Tag" at bounding box center [411, 514] width 63 height 26
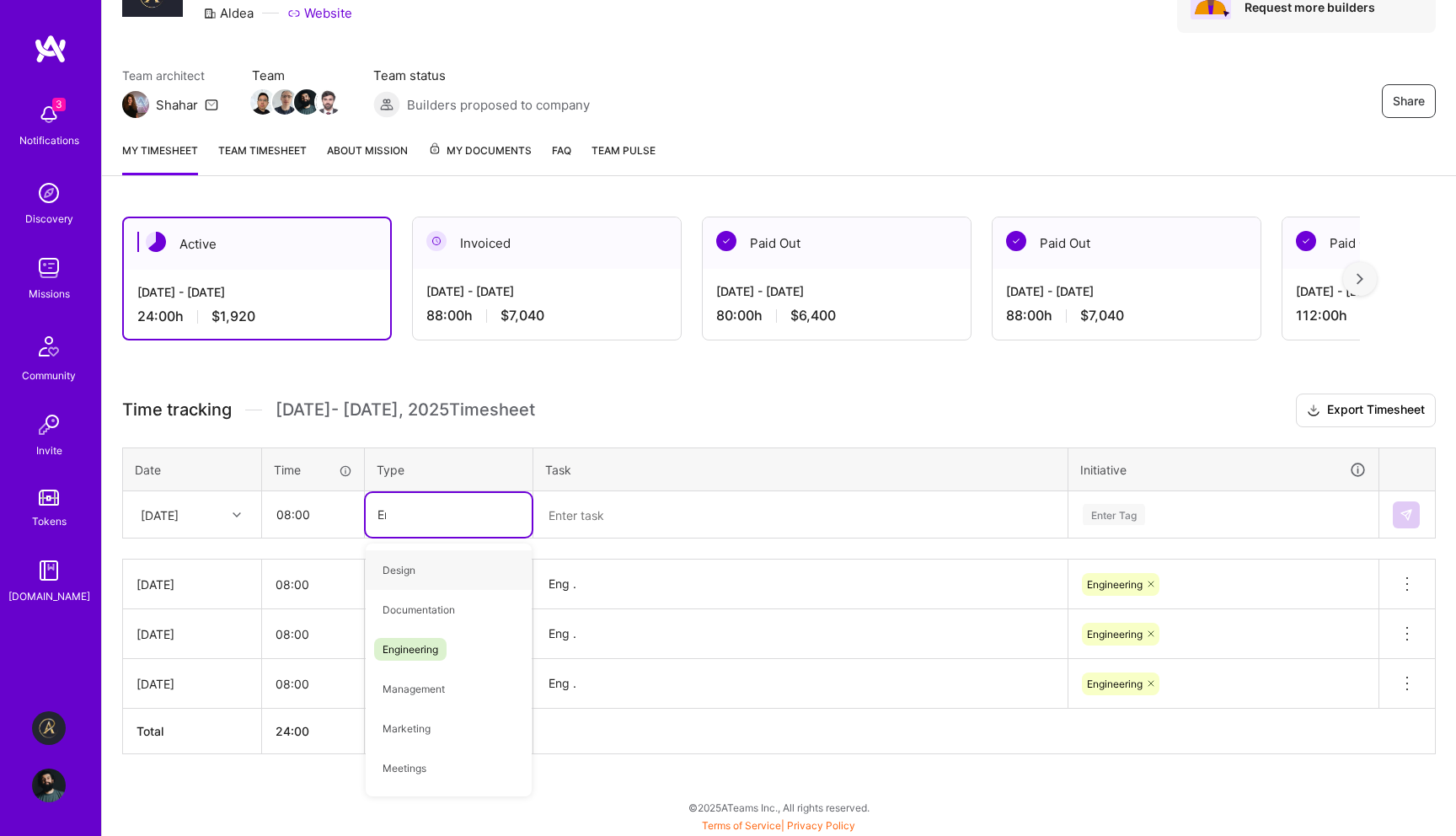
type input "Eng"
click at [430, 558] on span "Engineering" at bounding box center [410, 569] width 73 height 23
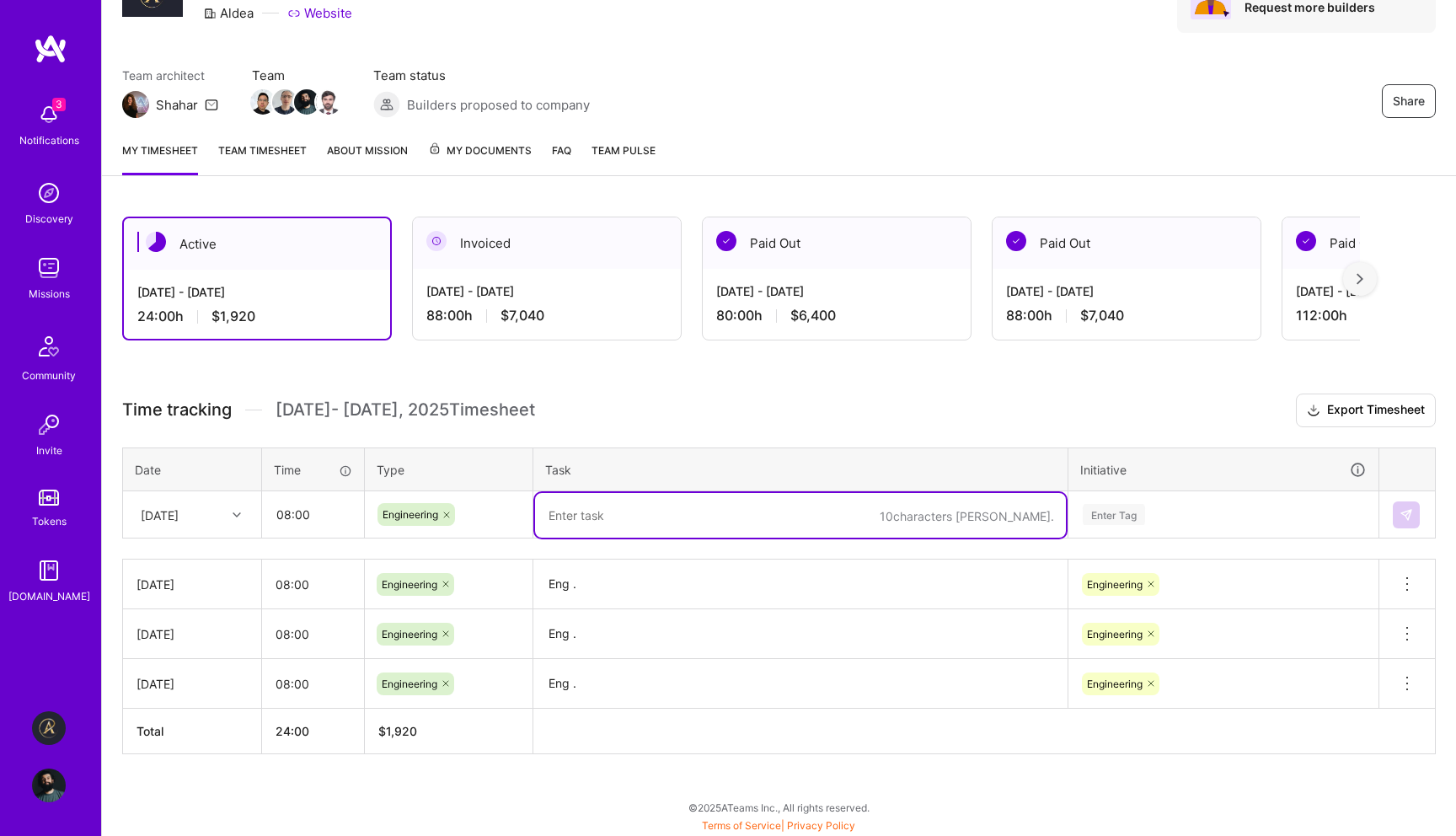
click at [656, 512] on textarea at bounding box center [800, 515] width 531 height 44
type textarea "Eng ."
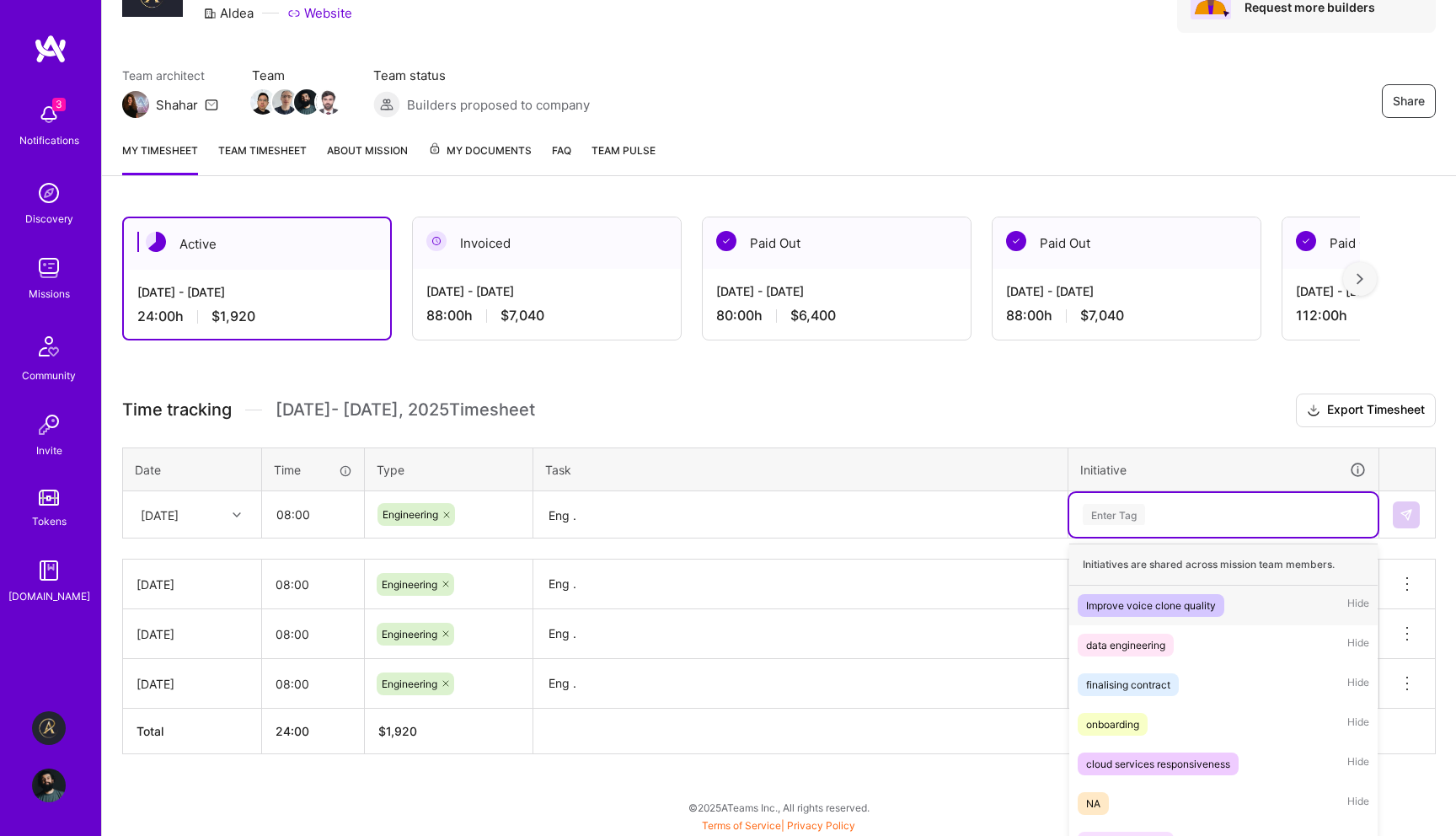
scroll to position [146, 0]
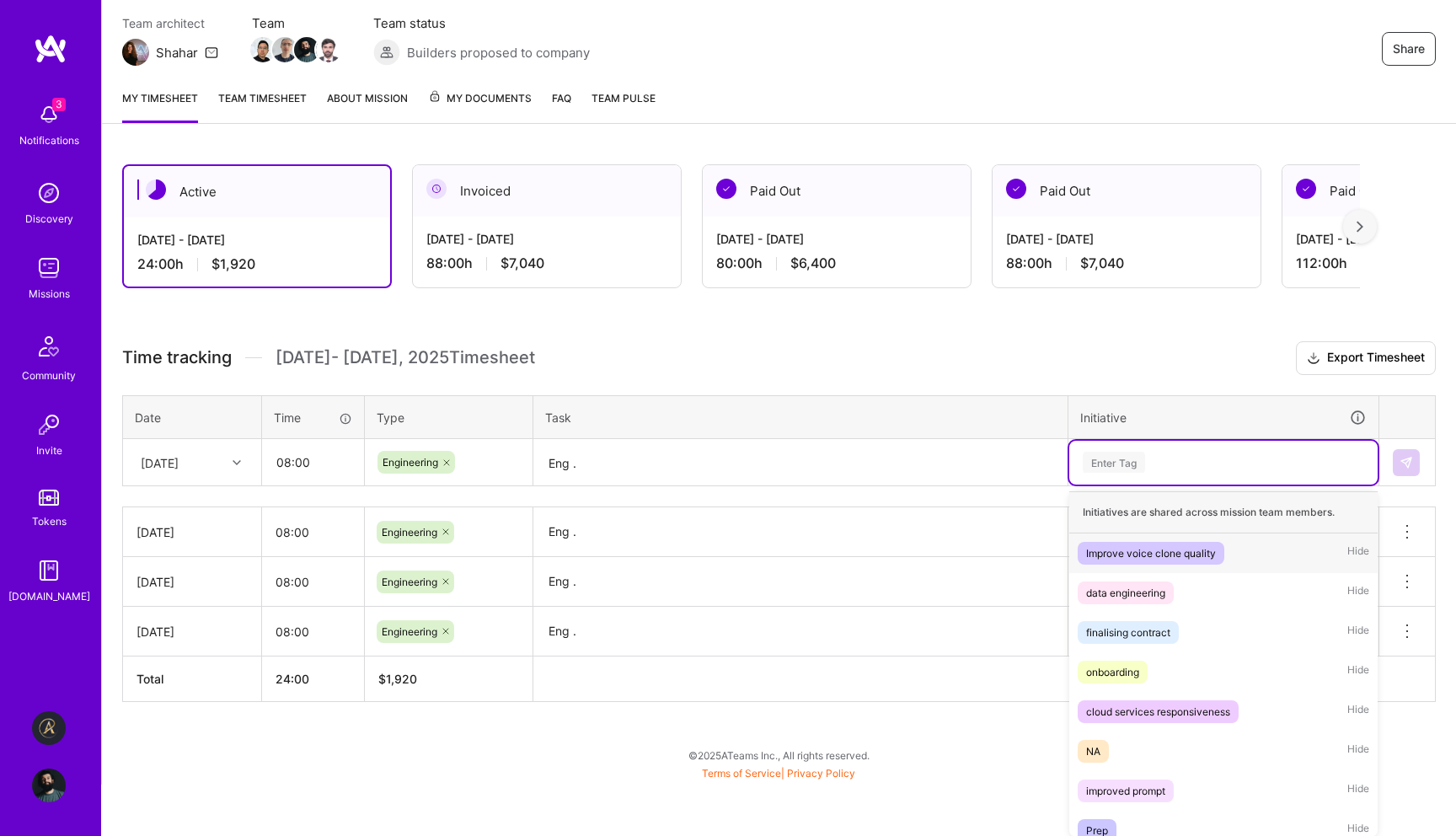
click at [1210, 484] on div "option Engineering, selected. option Improve voice clone quality focused, 1 of …" at bounding box center [1223, 461] width 308 height 43
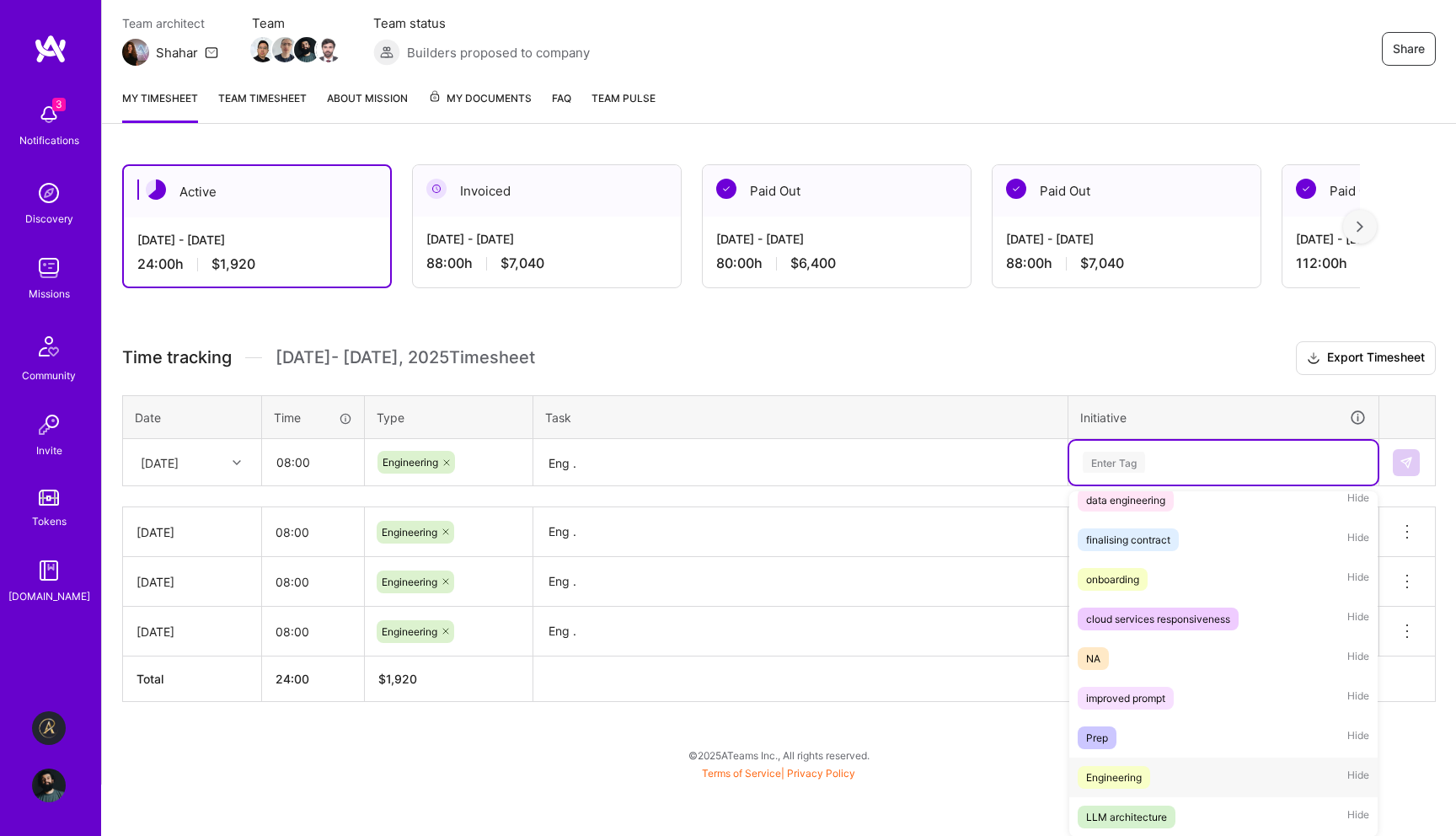
click at [1133, 779] on div "Engineering" at bounding box center [1114, 777] width 55 height 18
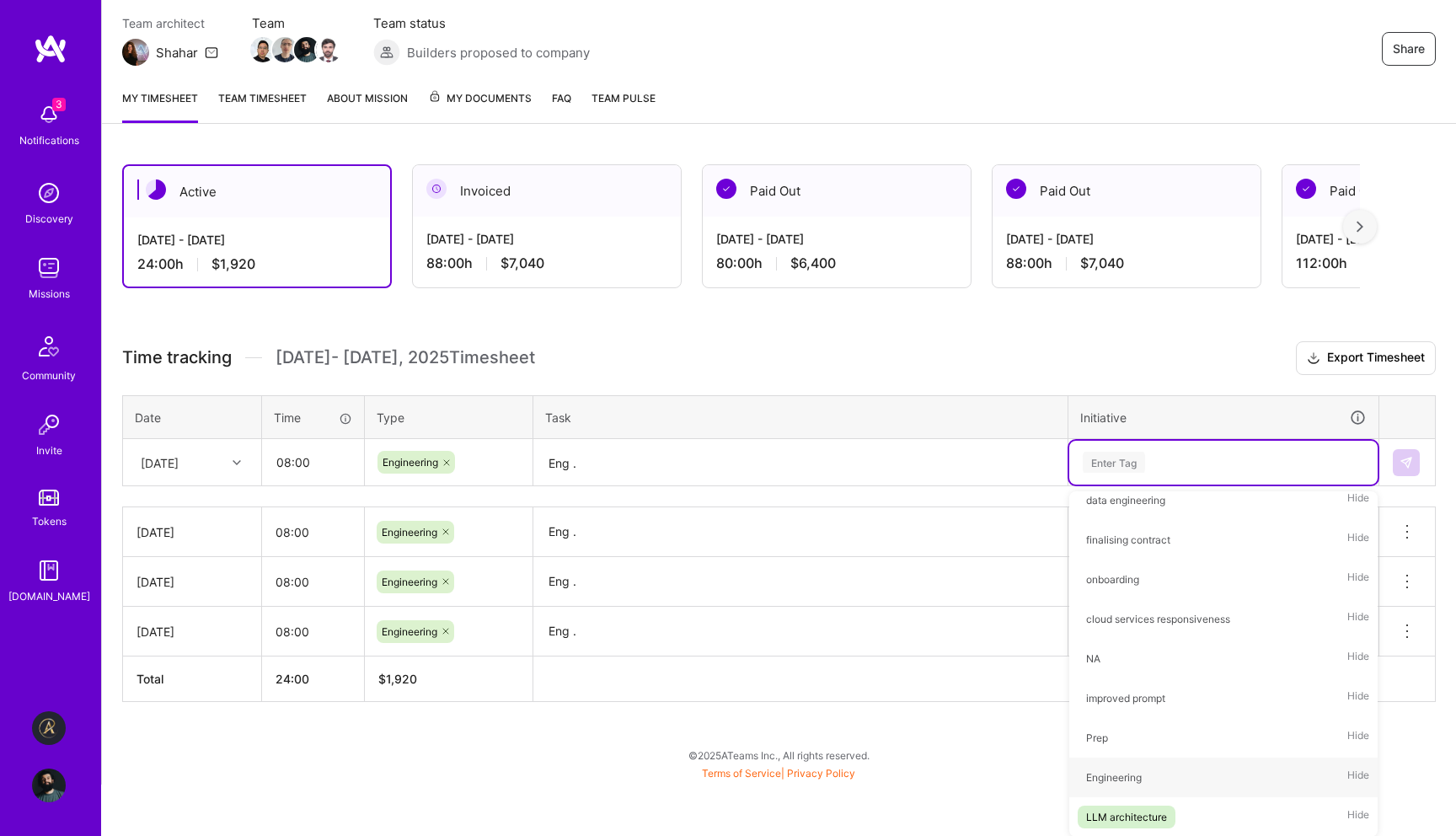
scroll to position [93, 0]
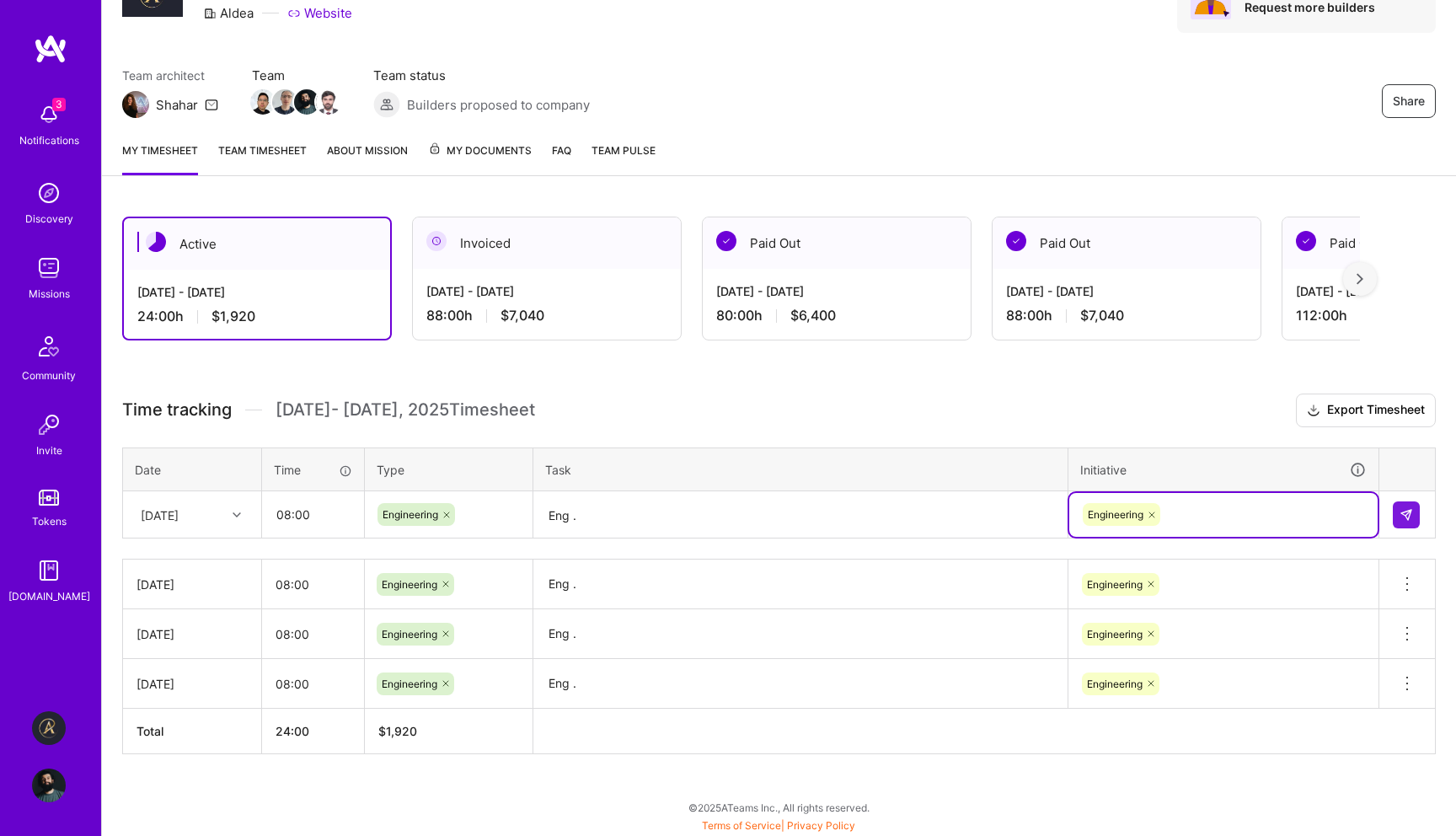
click at [1422, 520] on td at bounding box center [1407, 514] width 56 height 47
click at [1416, 510] on button at bounding box center [1406, 514] width 27 height 27
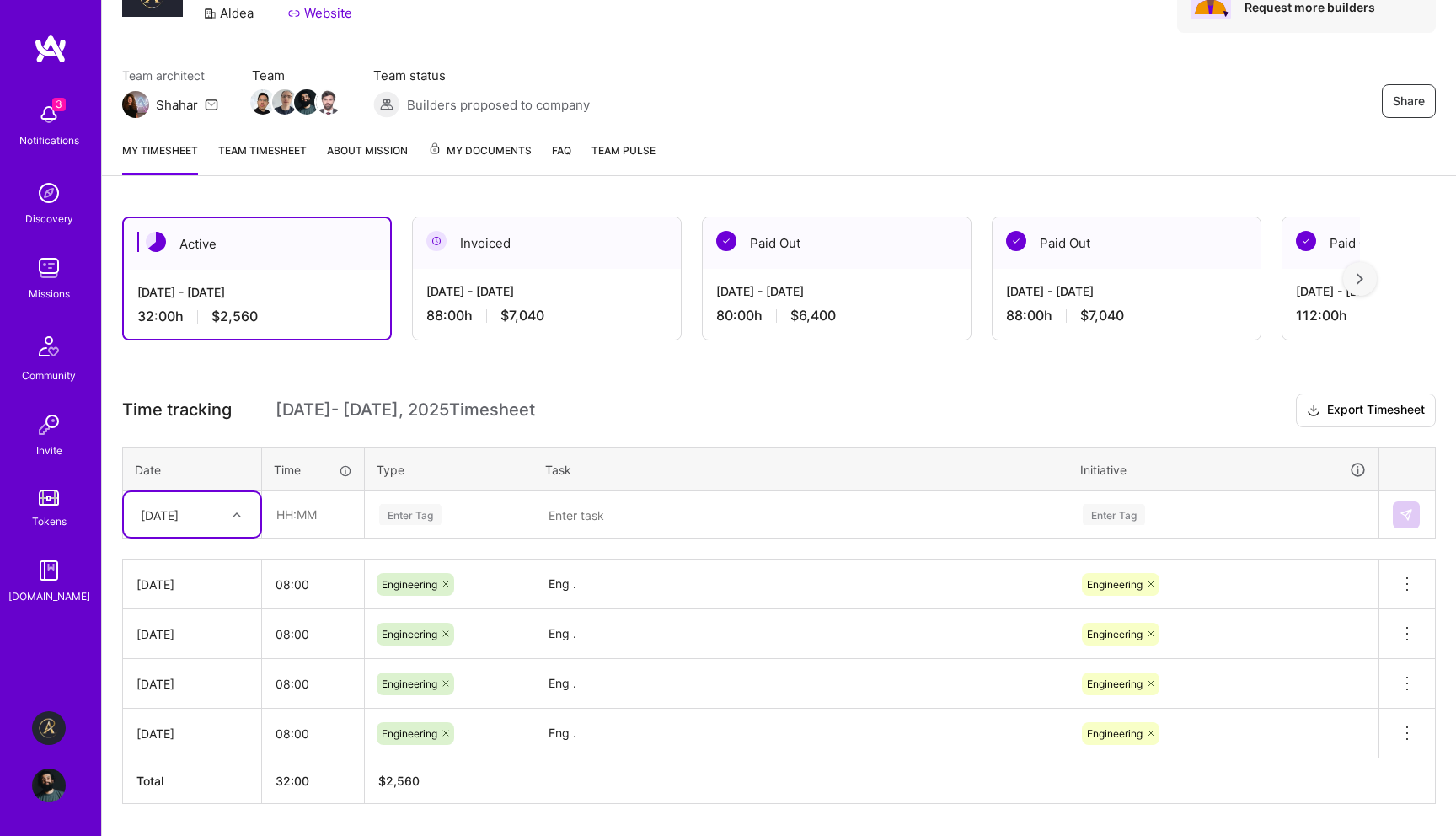
scroll to position [143, 0]
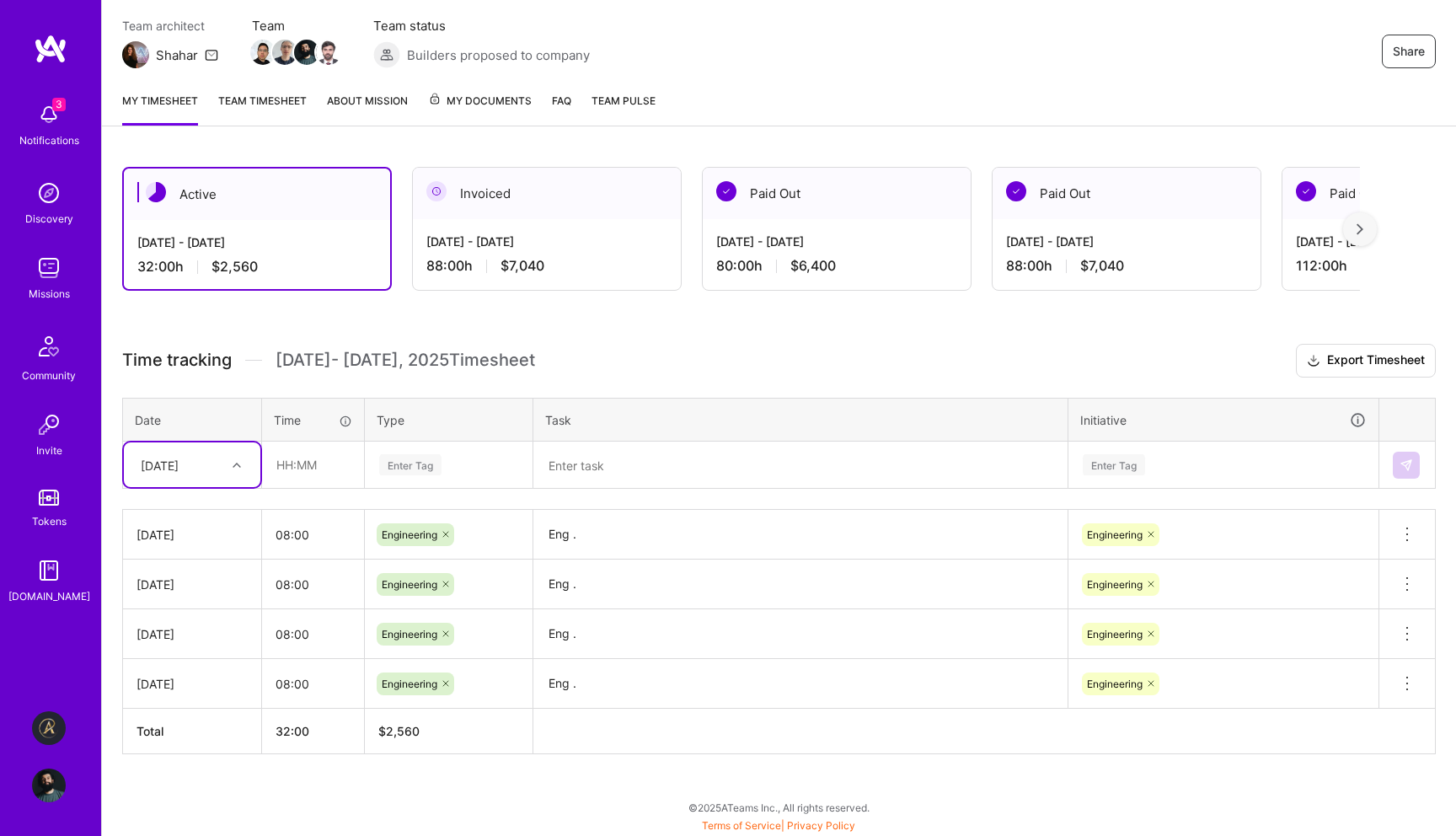
click at [179, 469] on div "[DATE]" at bounding box center [159, 464] width 38 height 18
click at [194, 603] on div "[DATE]" at bounding box center [192, 606] width 137 height 31
click at [206, 474] on div "[DATE]" at bounding box center [178, 464] width 93 height 28
click at [183, 663] on div "[DATE]" at bounding box center [192, 668] width 137 height 31
click at [235, 472] on div at bounding box center [239, 465] width 26 height 22
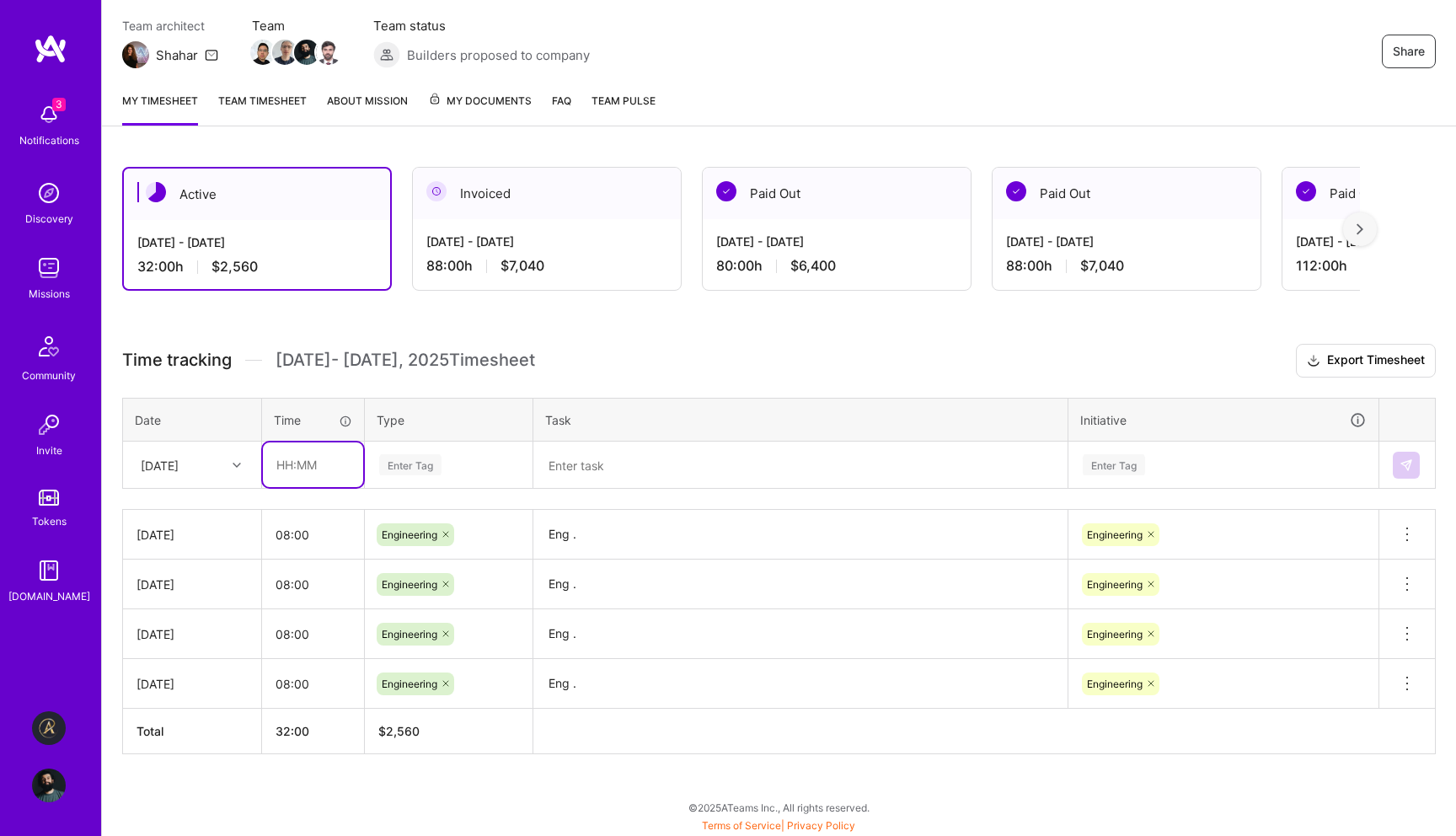
click at [315, 458] on input "text" at bounding box center [313, 464] width 101 height 44
type input "08:00"
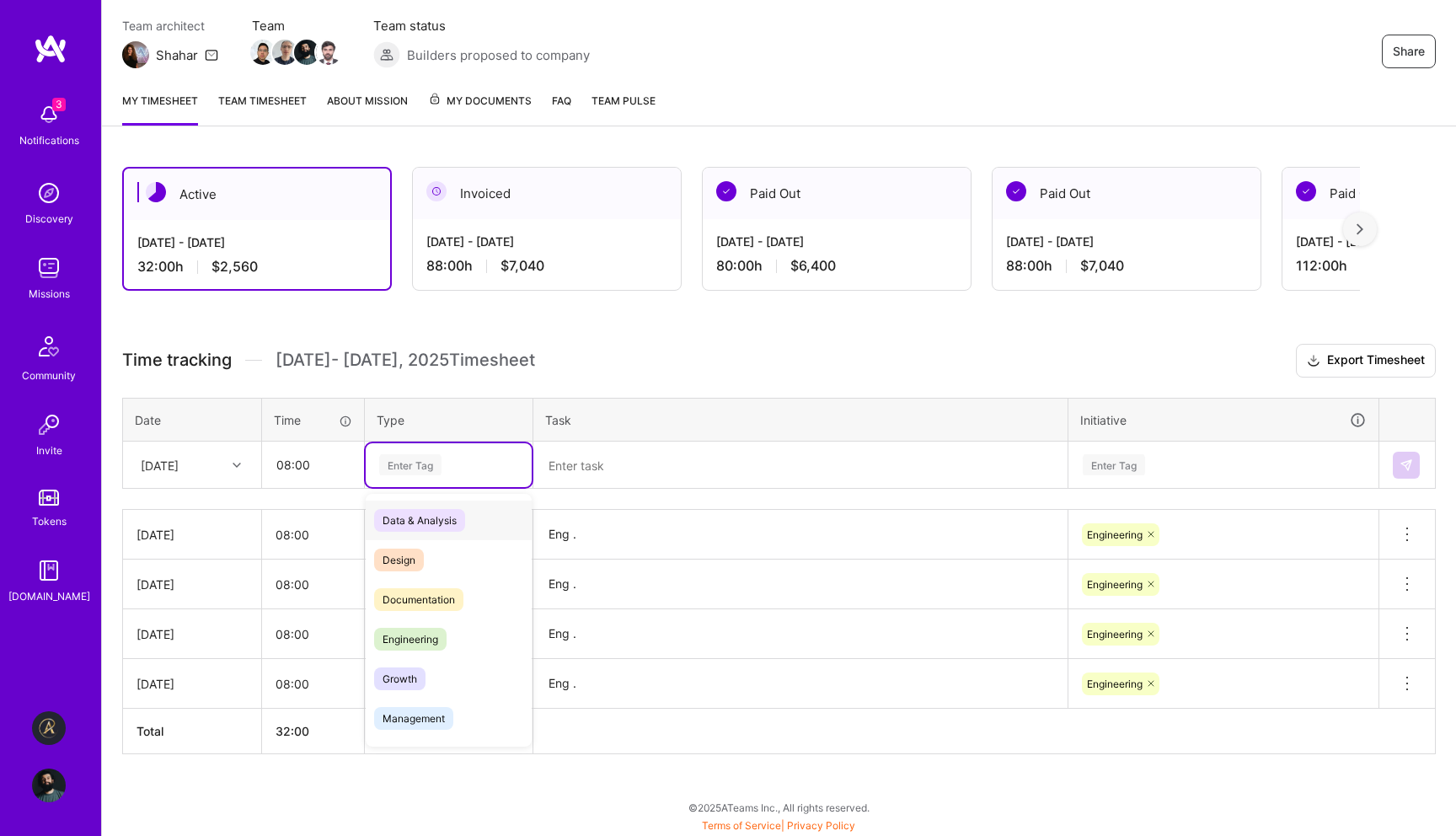
click at [440, 477] on div "Enter Tag" at bounding box center [449, 464] width 166 height 43
click at [436, 643] on span "Engineering" at bounding box center [410, 639] width 73 height 23
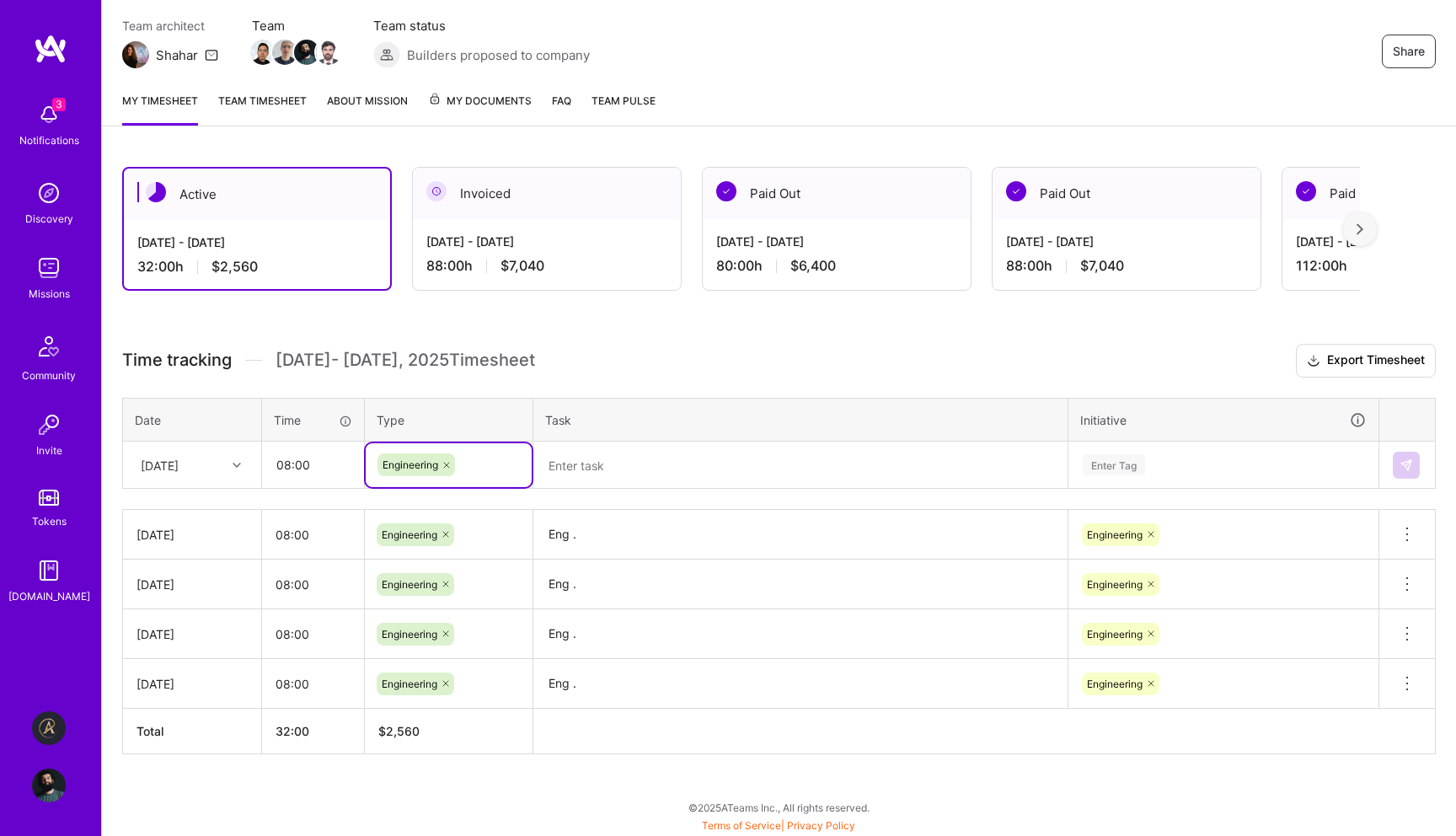
click at [609, 476] on textarea at bounding box center [800, 465] width 531 height 44
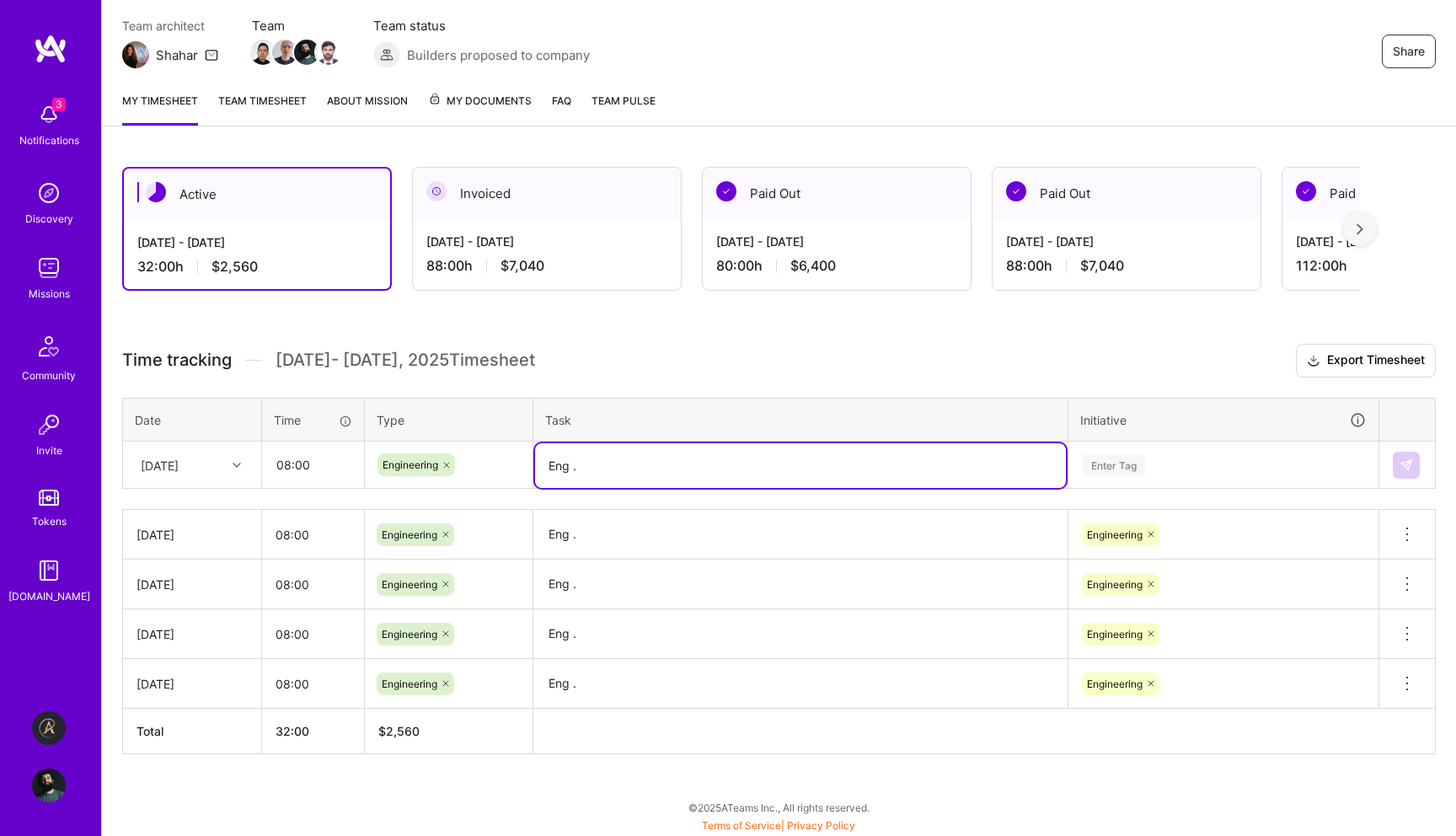
type textarea "Eng ."
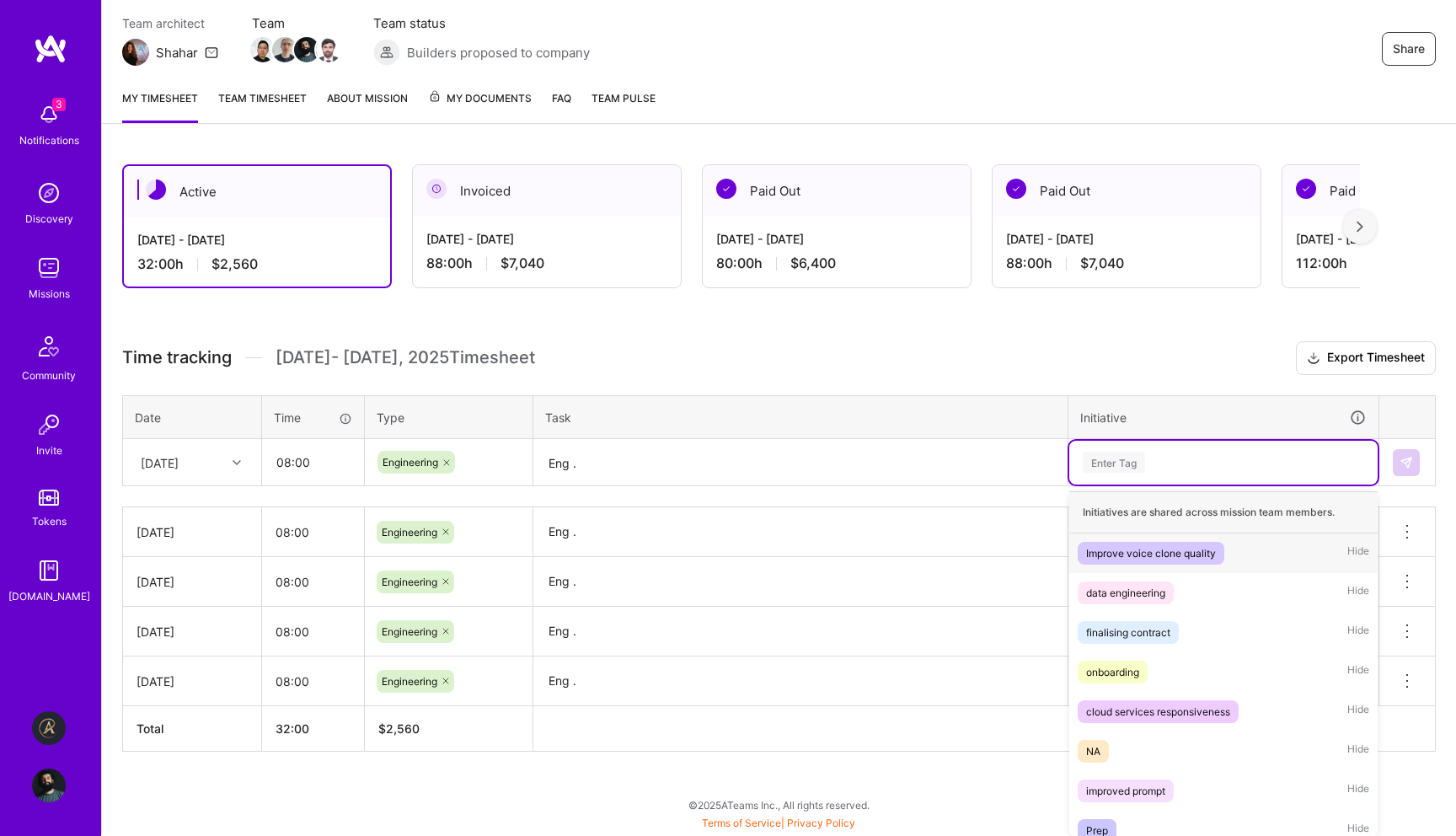
click at [1149, 459] on div "Enter Tag" at bounding box center [1223, 461] width 285 height 21
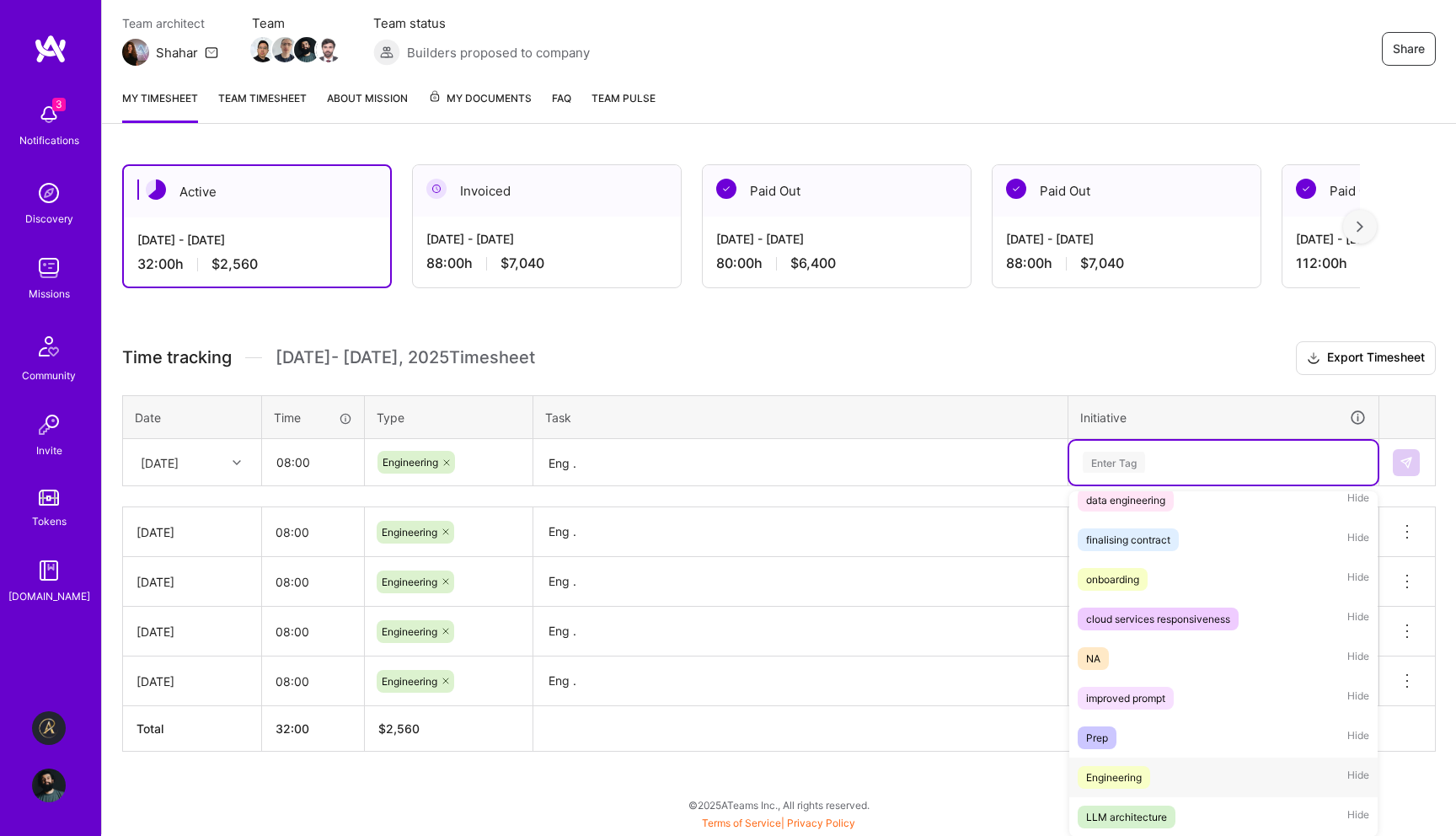
click at [1112, 777] on div "Engineering" at bounding box center [1114, 777] width 55 height 18
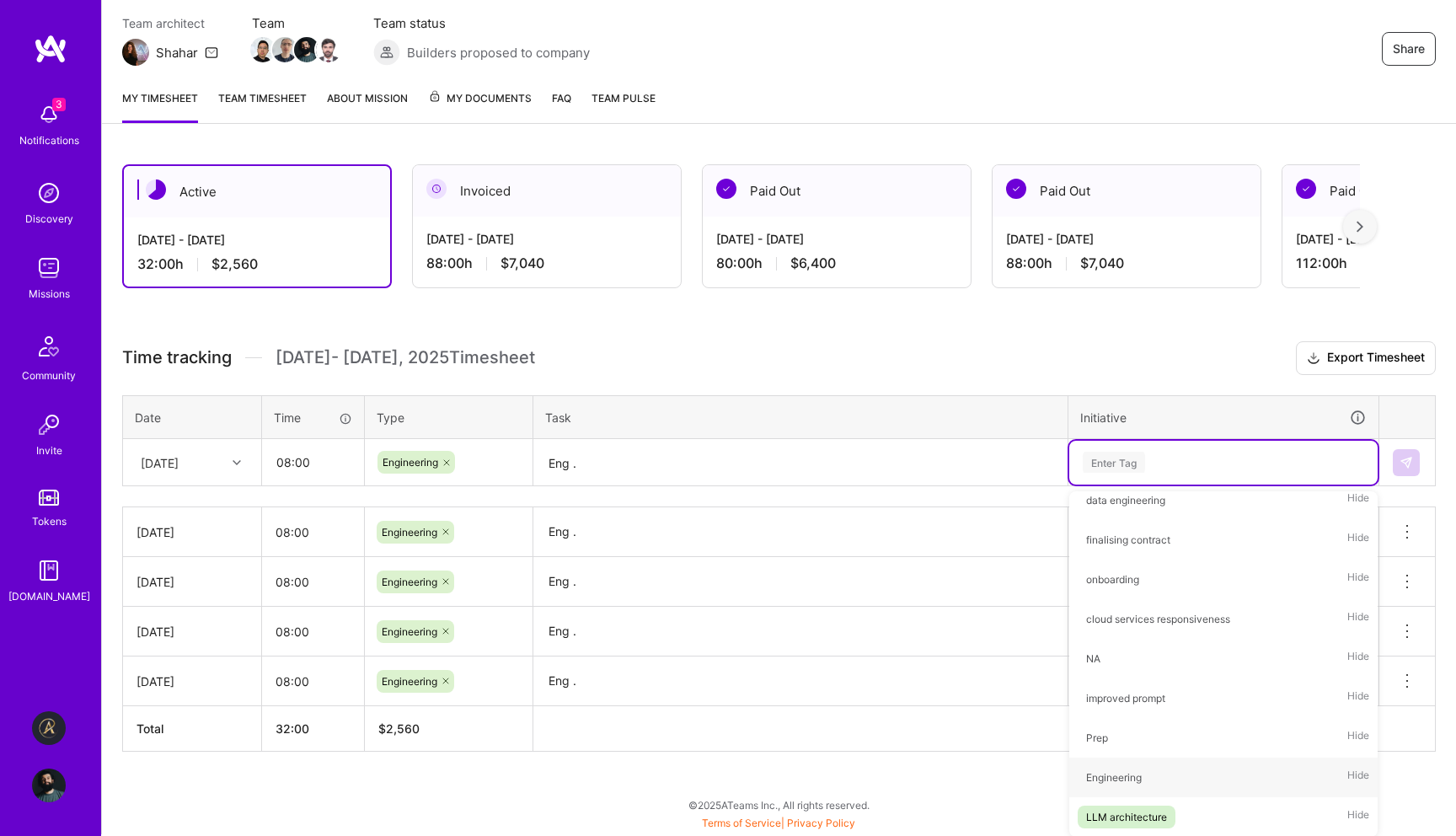
scroll to position [143, 0]
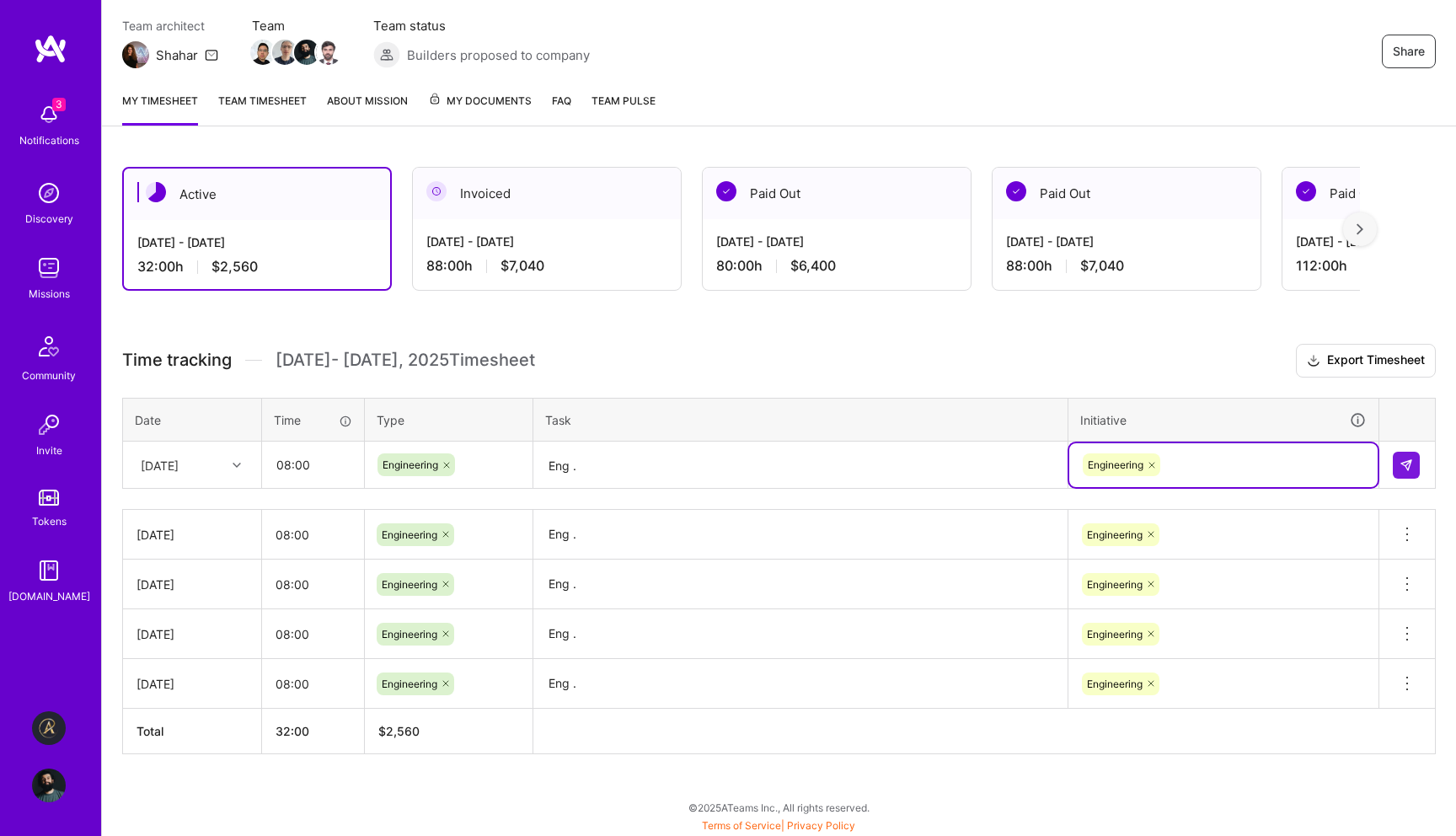
click at [179, 465] on div "[DATE]" at bounding box center [159, 464] width 38 height 18
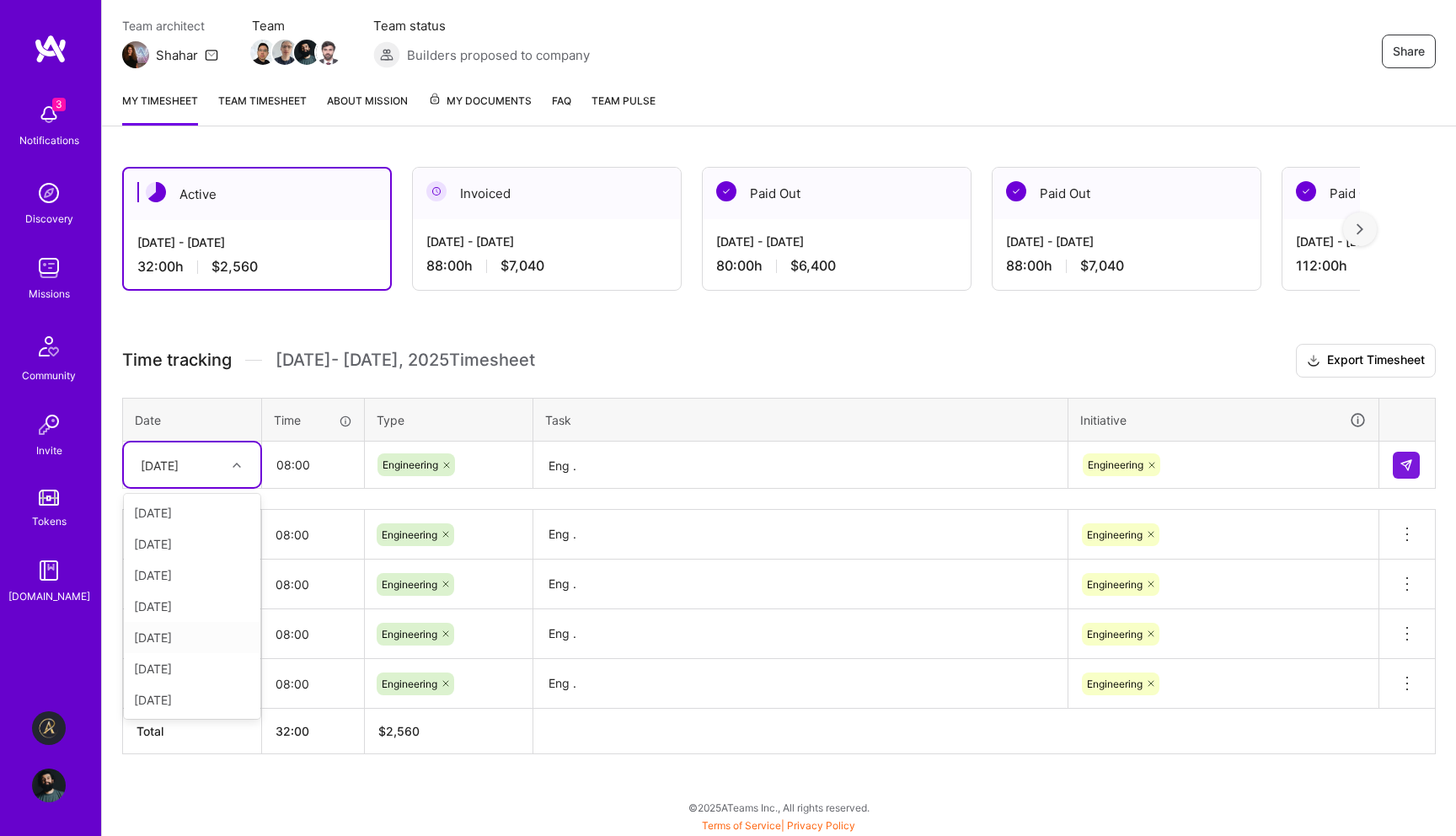
click at [190, 637] on div "[DATE]" at bounding box center [192, 638] width 137 height 31
click at [1404, 460] on img at bounding box center [1406, 465] width 14 height 14
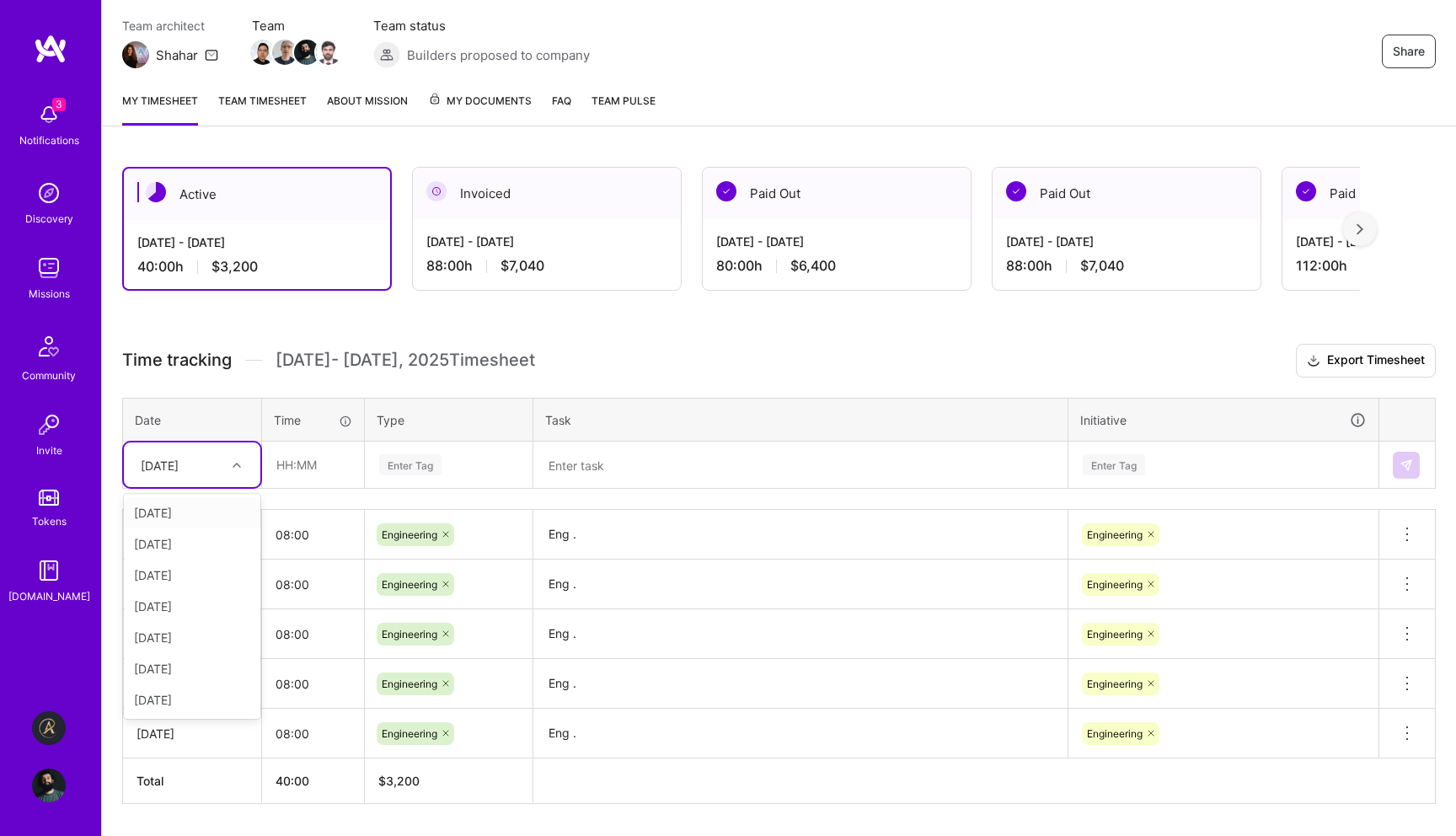
click at [179, 462] on div "[DATE]" at bounding box center [159, 464] width 38 height 18
click at [188, 671] on div "[DATE]" at bounding box center [192, 668] width 137 height 31
click at [309, 476] on input "text" at bounding box center [313, 464] width 101 height 44
type input "08:00"
click at [400, 481] on div "Enter Tag" at bounding box center [449, 464] width 166 height 43
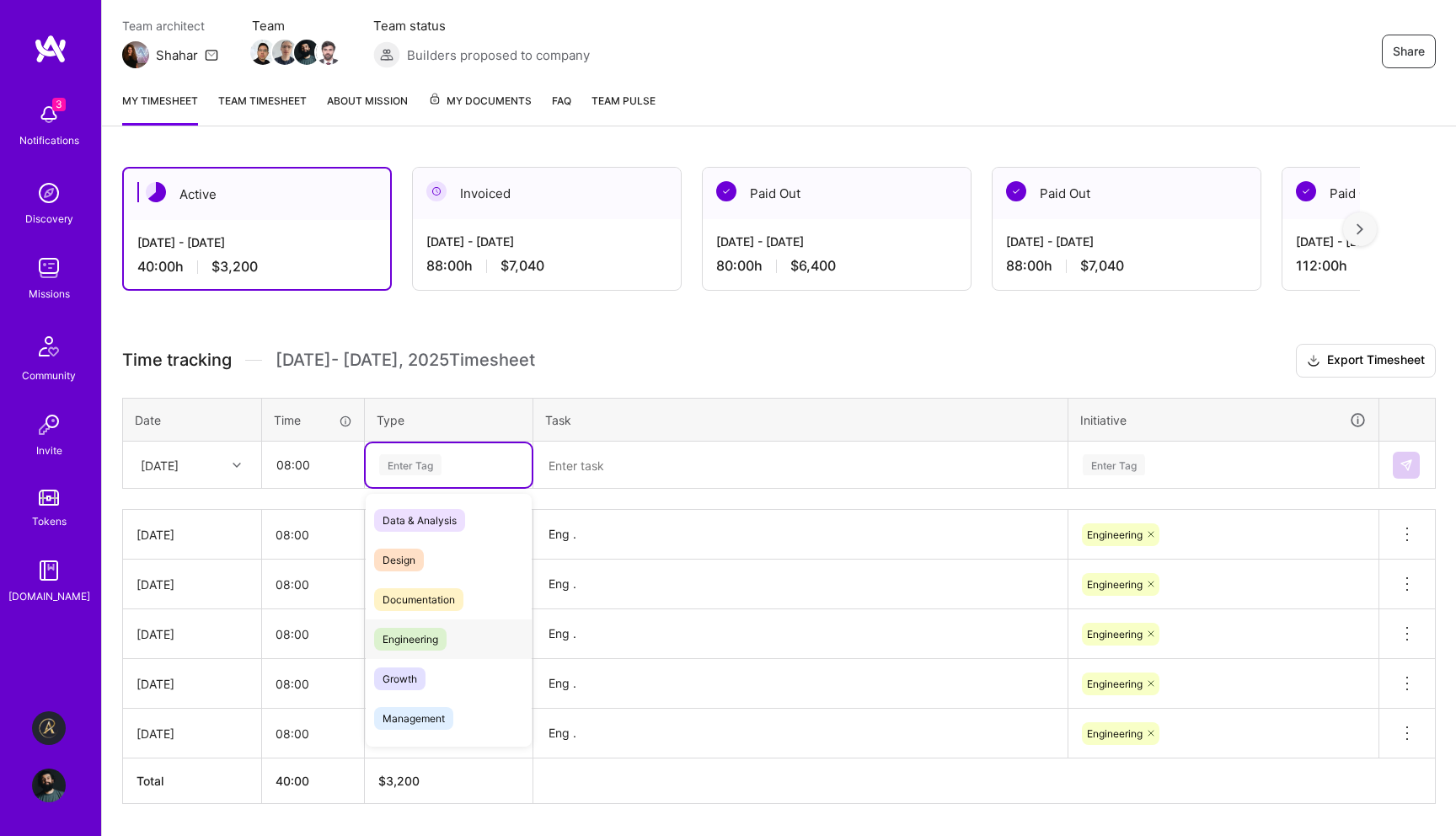
click at [426, 635] on span "Engineering" at bounding box center [410, 639] width 73 height 23
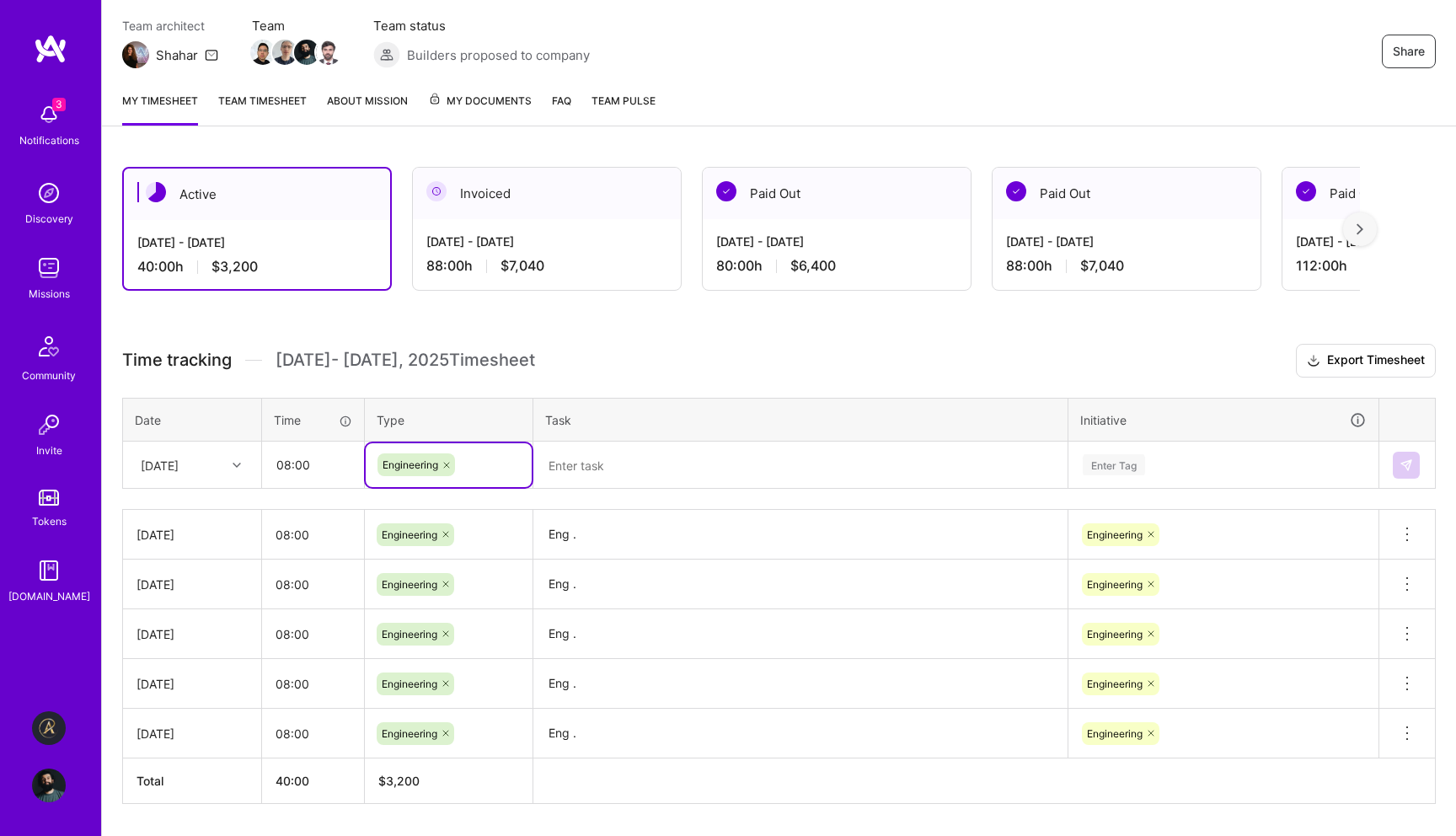
click at [611, 468] on textarea at bounding box center [800, 465] width 531 height 44
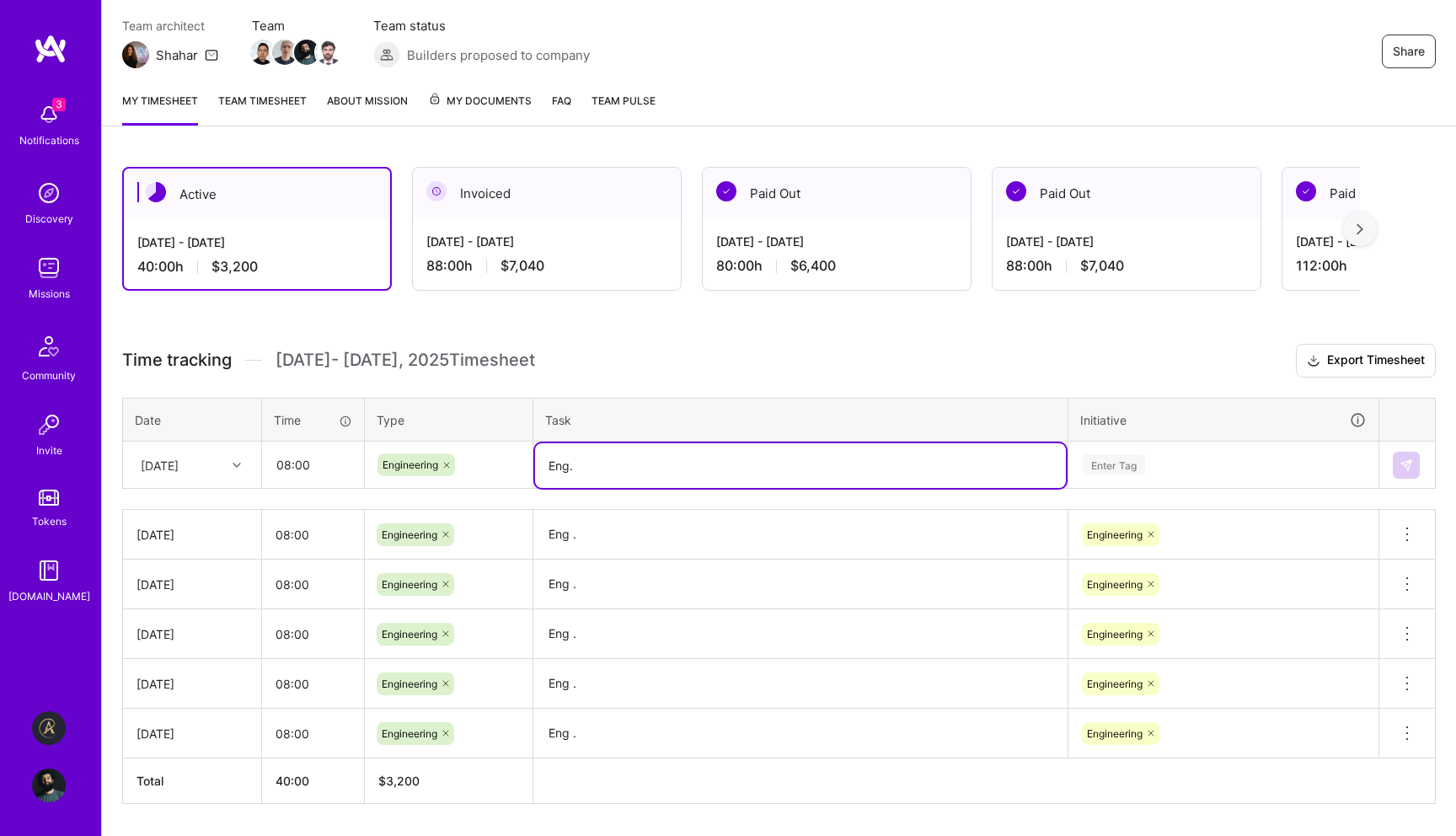
type textarea "Eng."
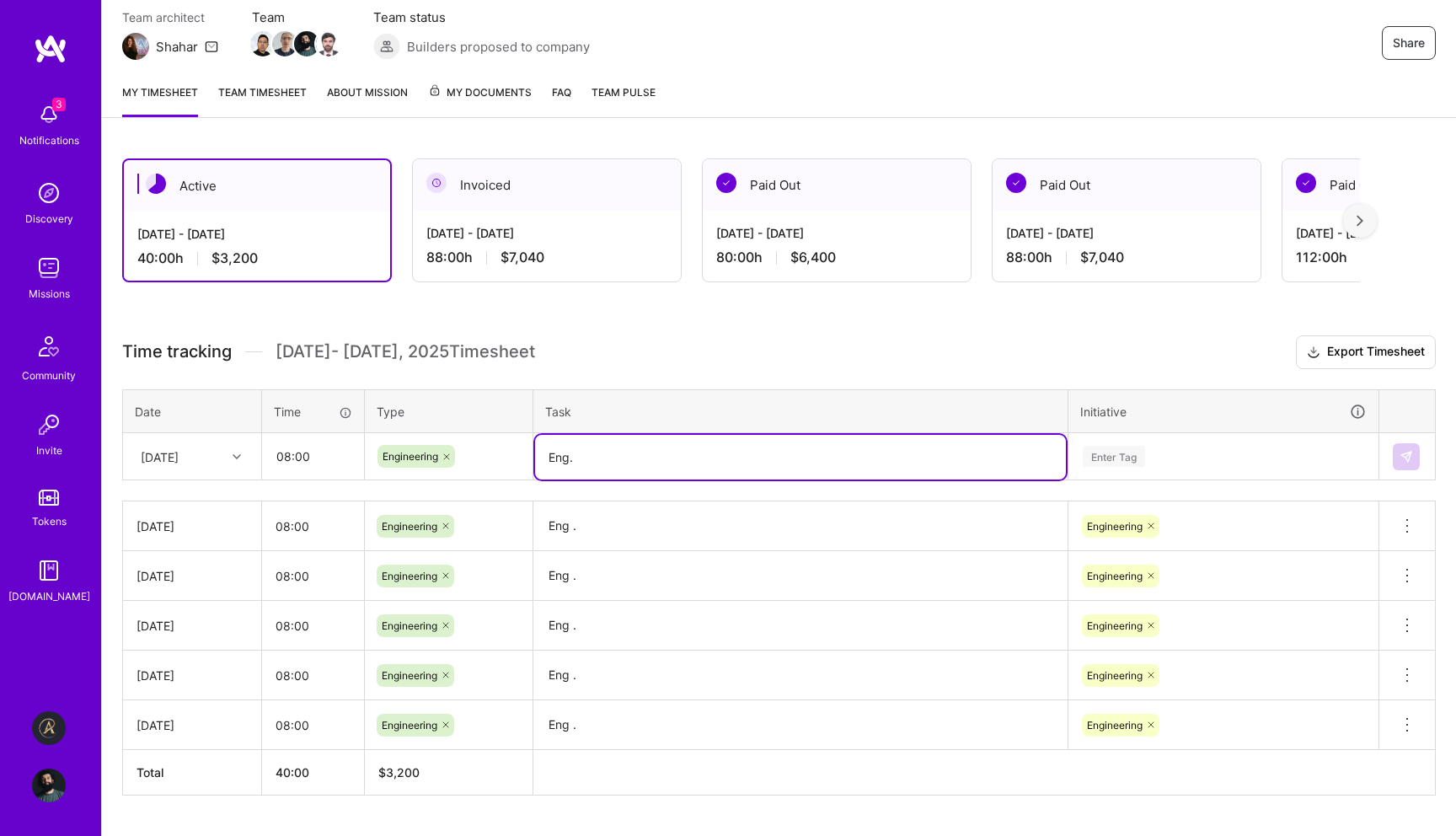
click at [1170, 447] on div "Enter Tag" at bounding box center [1223, 456] width 308 height 43
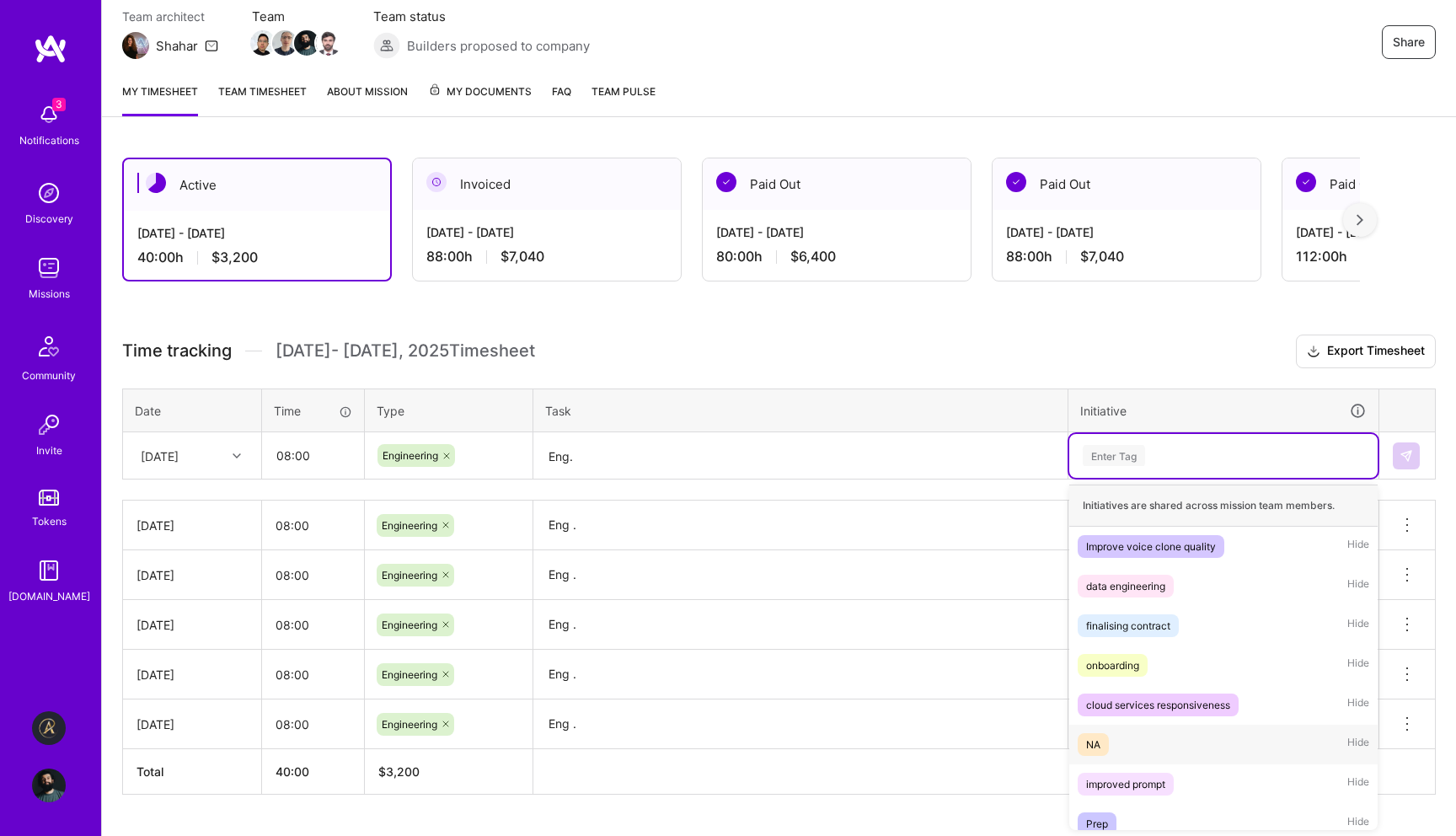
scroll to position [92, 0]
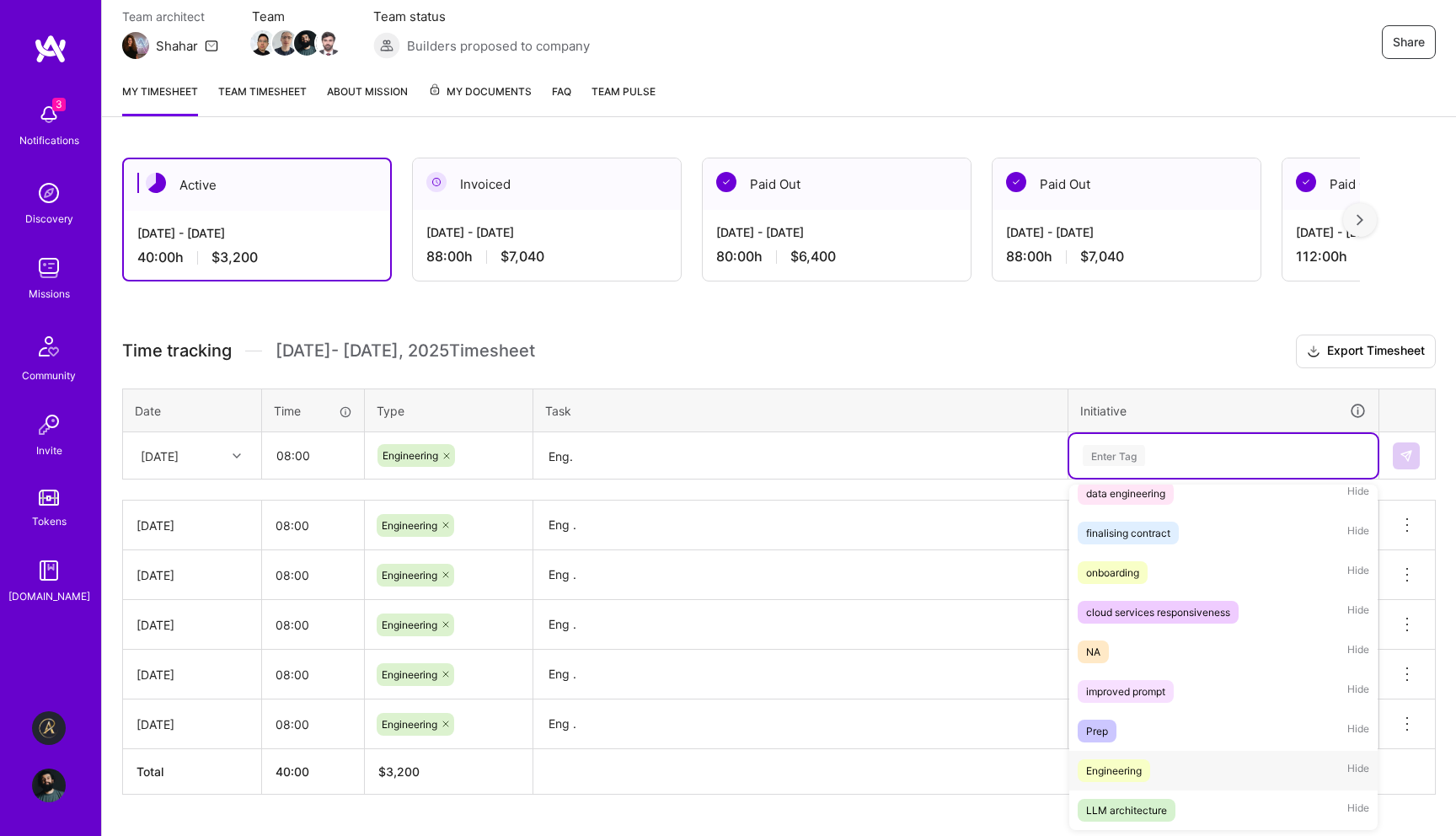
click at [1137, 775] on div "Engineering" at bounding box center [1114, 770] width 55 height 18
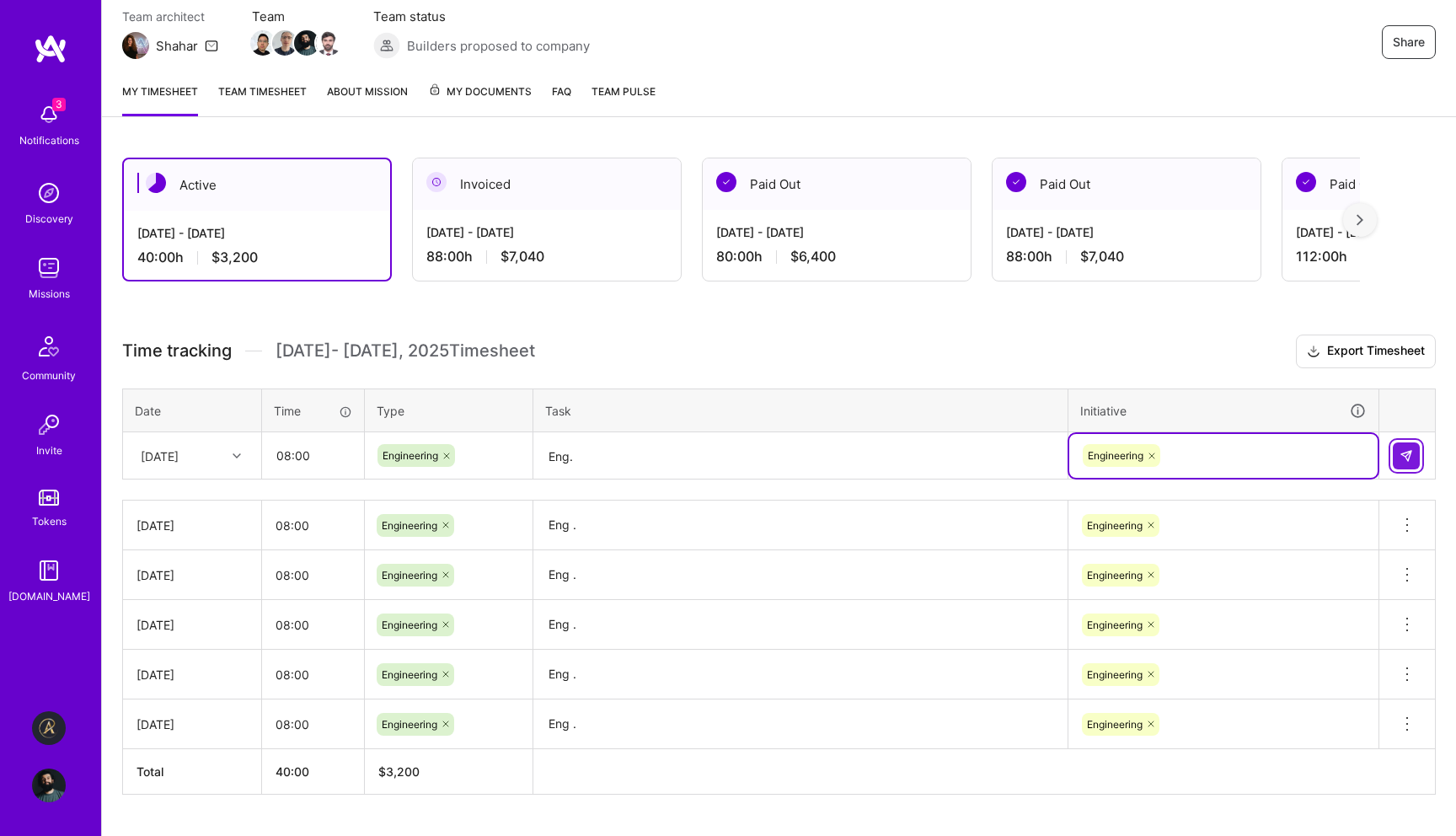
click at [1414, 457] on button at bounding box center [1406, 455] width 27 height 27
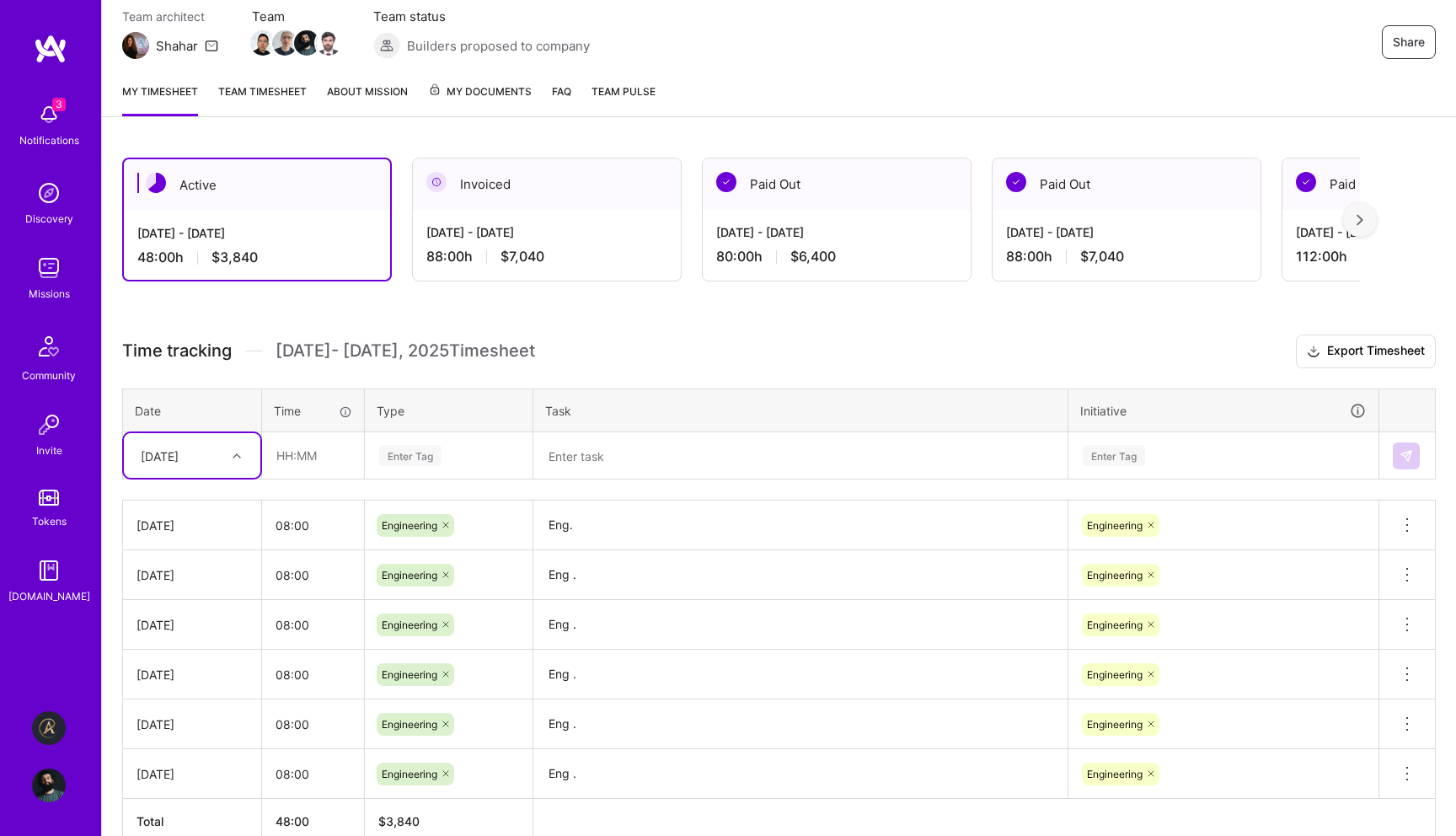
click at [179, 463] on div "[DATE]" at bounding box center [159, 455] width 38 height 18
click at [187, 690] on div "[DATE]" at bounding box center [192, 690] width 137 height 31
click at [328, 464] on input "text" at bounding box center [313, 455] width 101 height 44
type input "08:00"
click at [450, 425] on th "Type" at bounding box center [449, 410] width 169 height 43
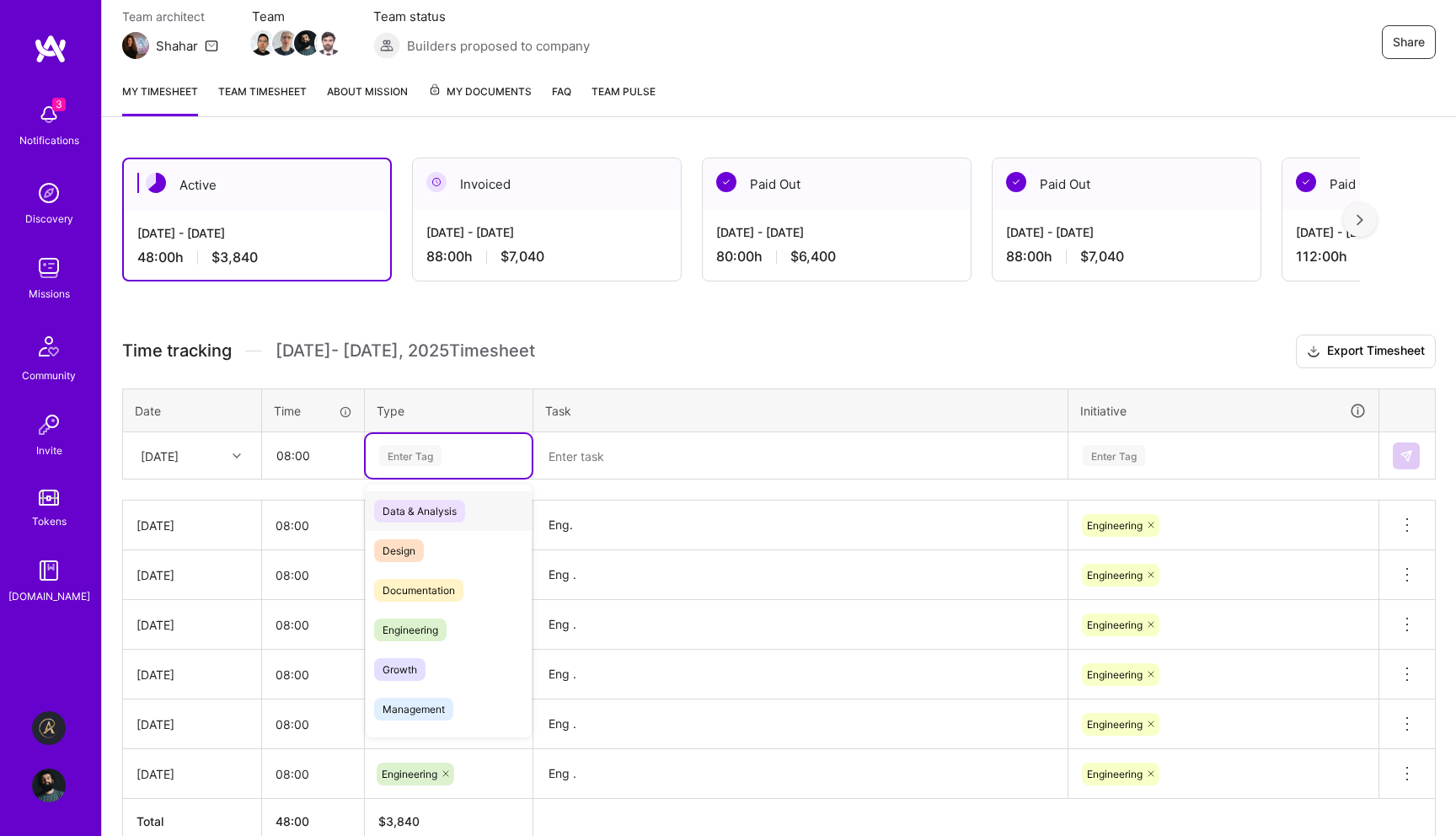
click at [449, 456] on div "Enter Tag" at bounding box center [449, 455] width 142 height 21
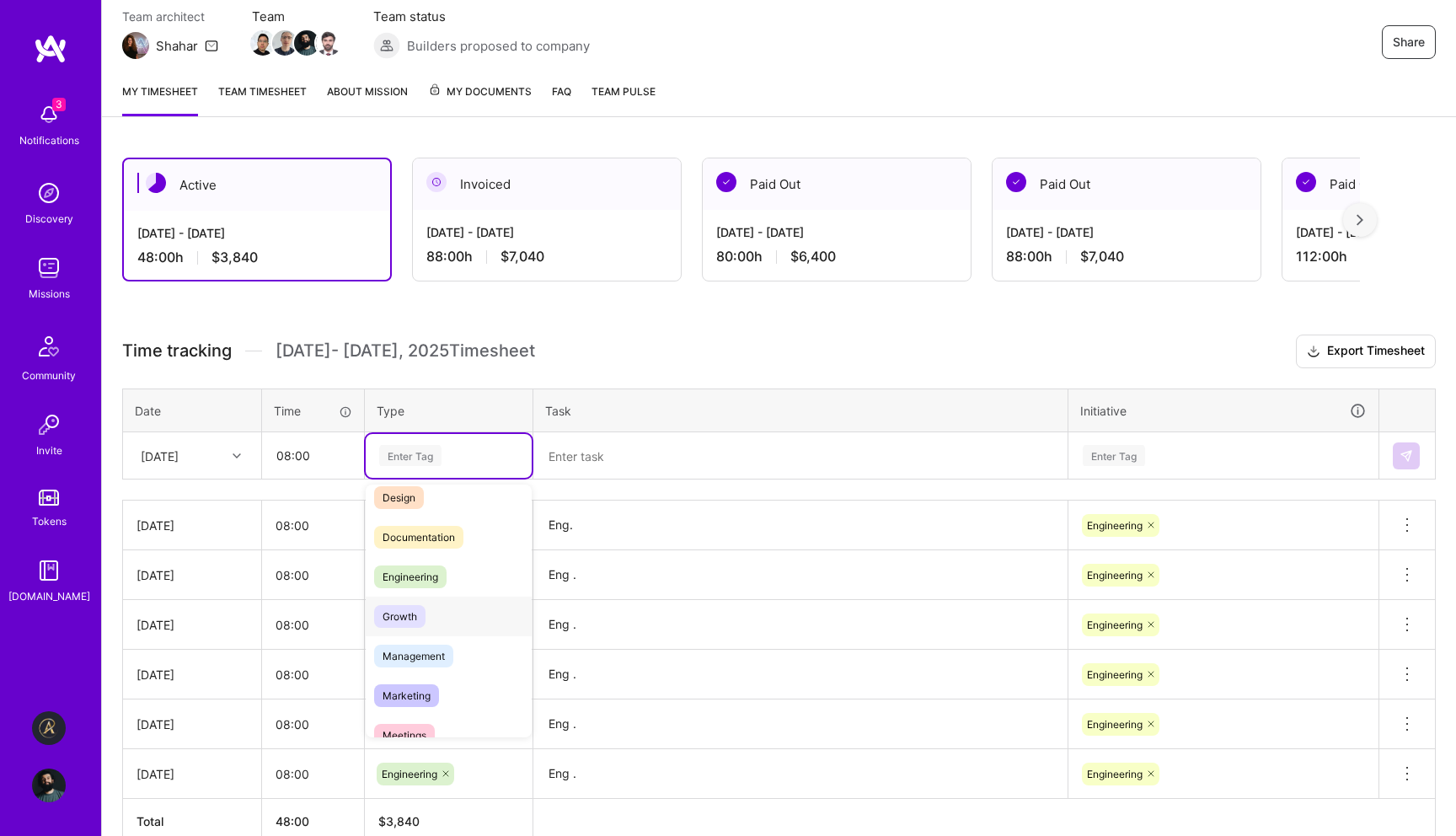
scroll to position [56, 0]
click at [458, 563] on div "Engineering" at bounding box center [449, 573] width 166 height 40
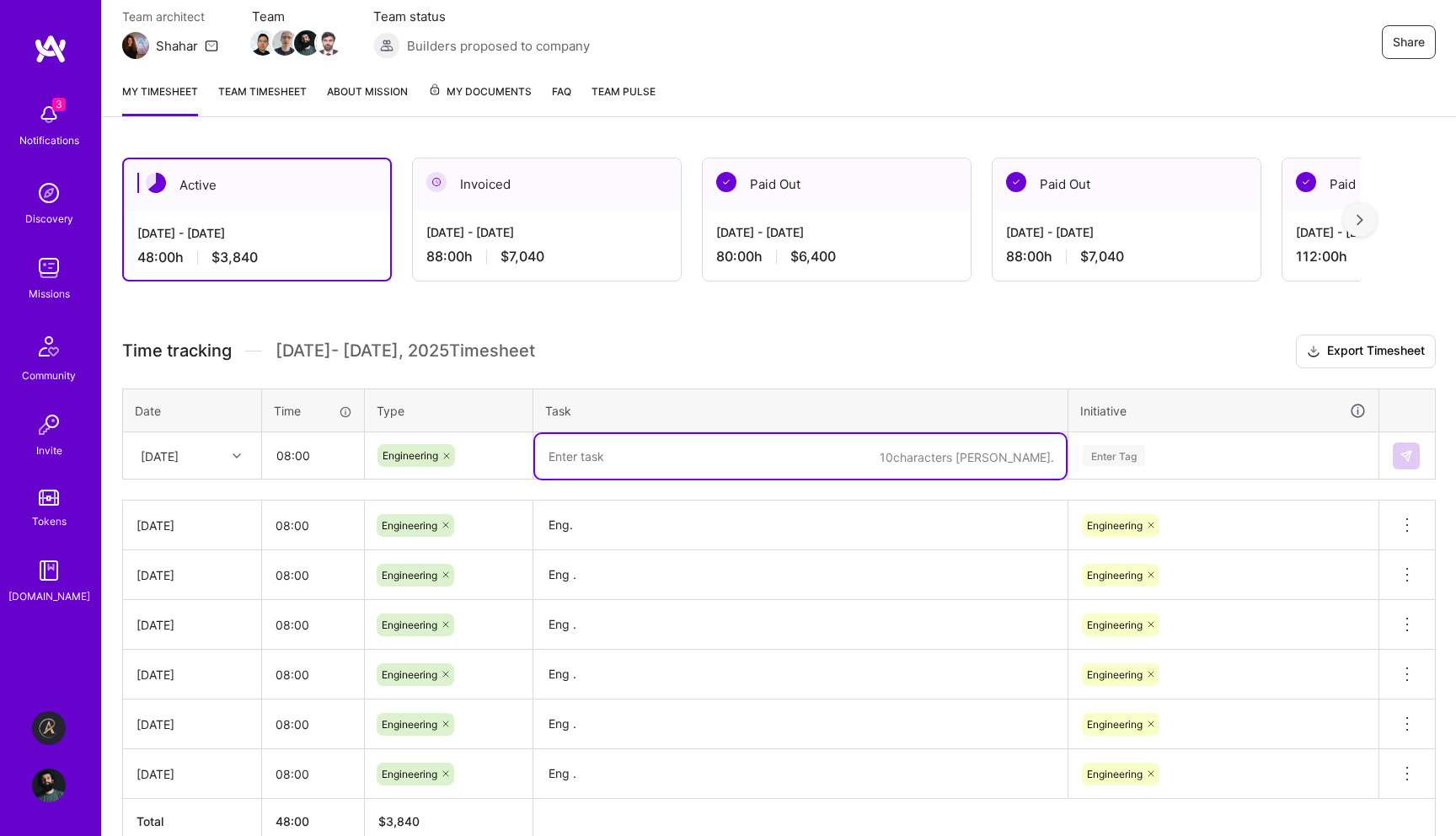
click at [609, 445] on textarea at bounding box center [800, 456] width 531 height 44
type textarea "Eng."
click at [1175, 450] on div "Enter Tag" at bounding box center [1223, 455] width 285 height 21
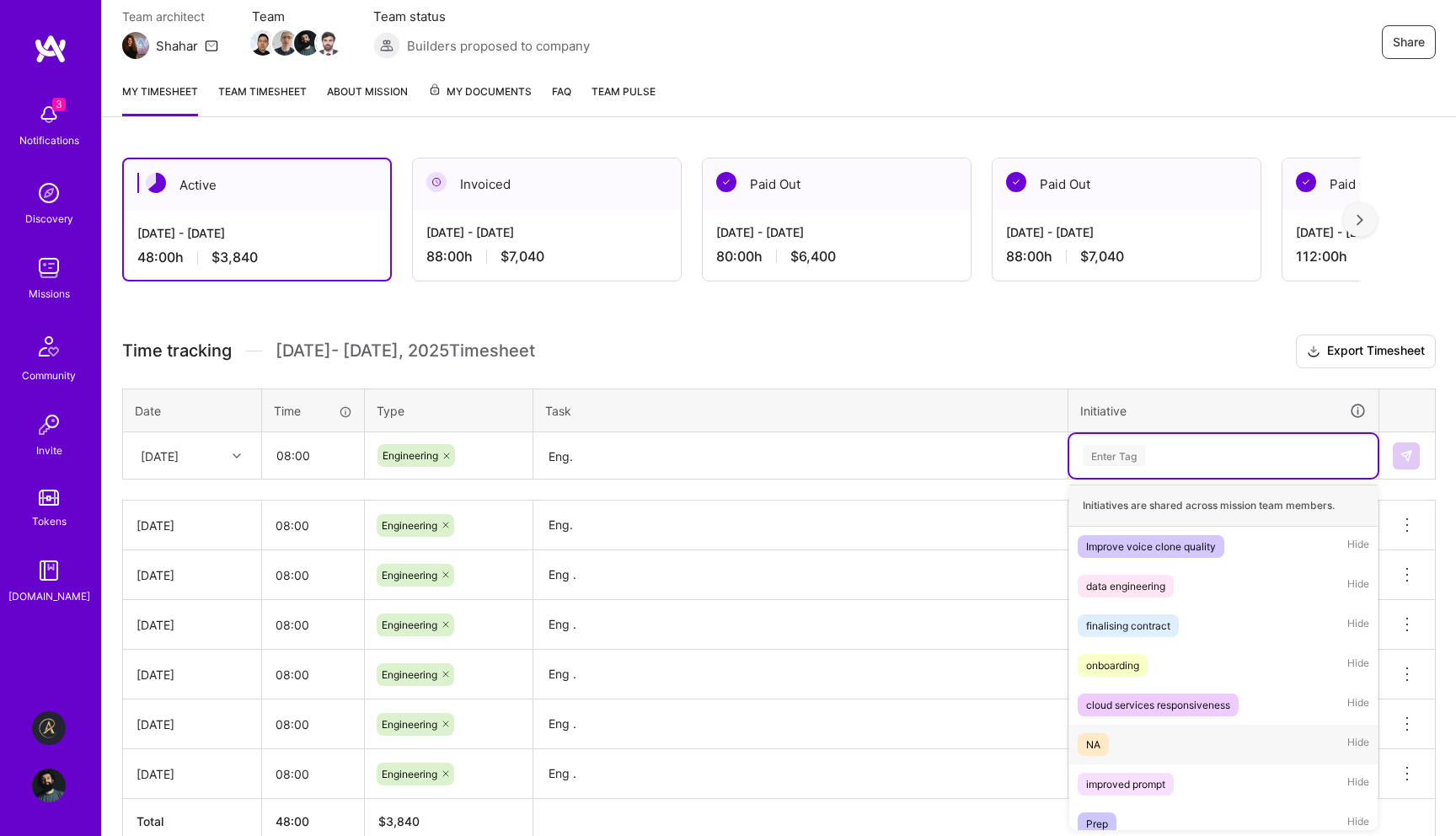
scroll to position [92, 0]
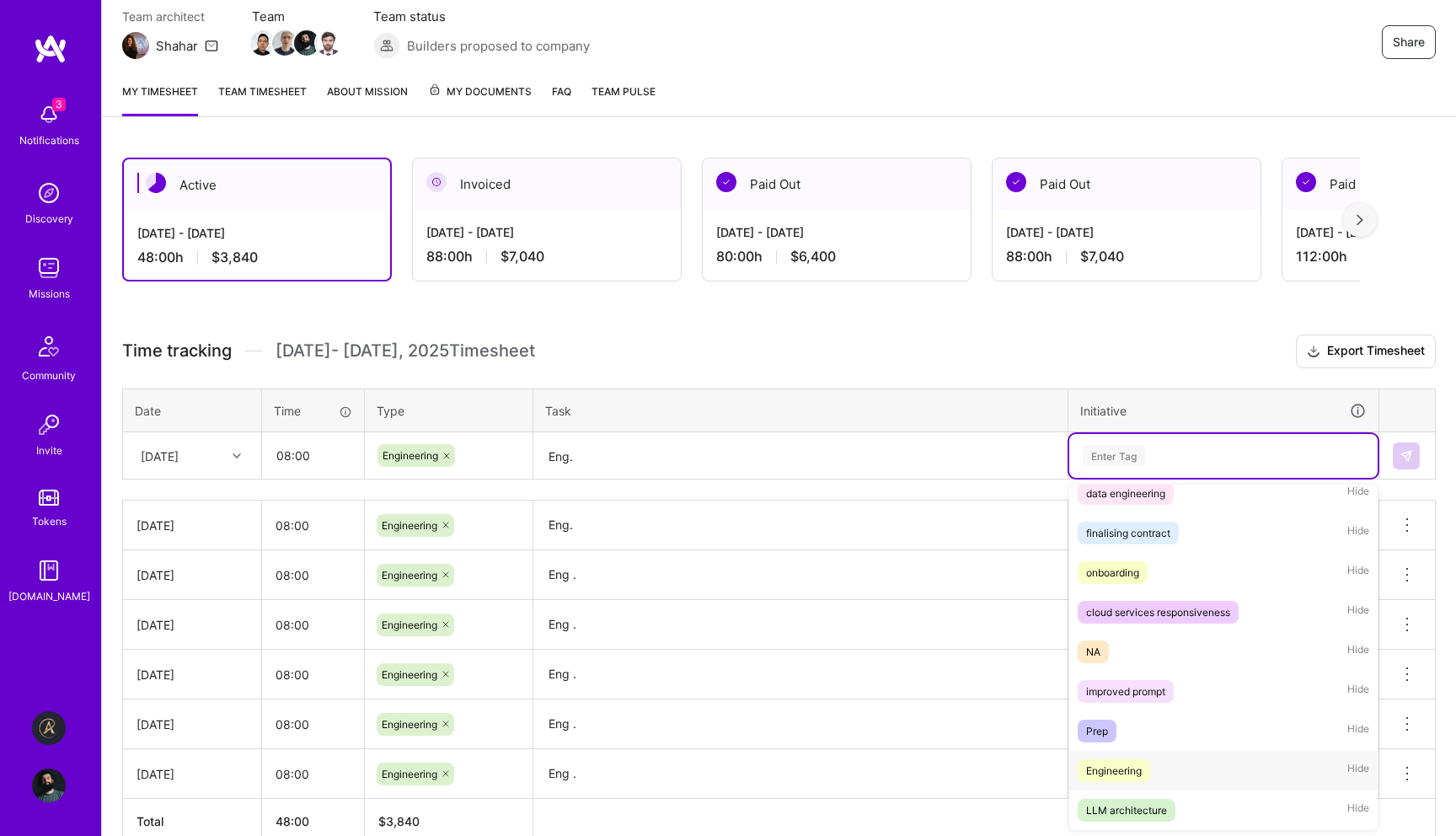
click at [1172, 759] on div "Engineering Hide" at bounding box center [1223, 770] width 308 height 40
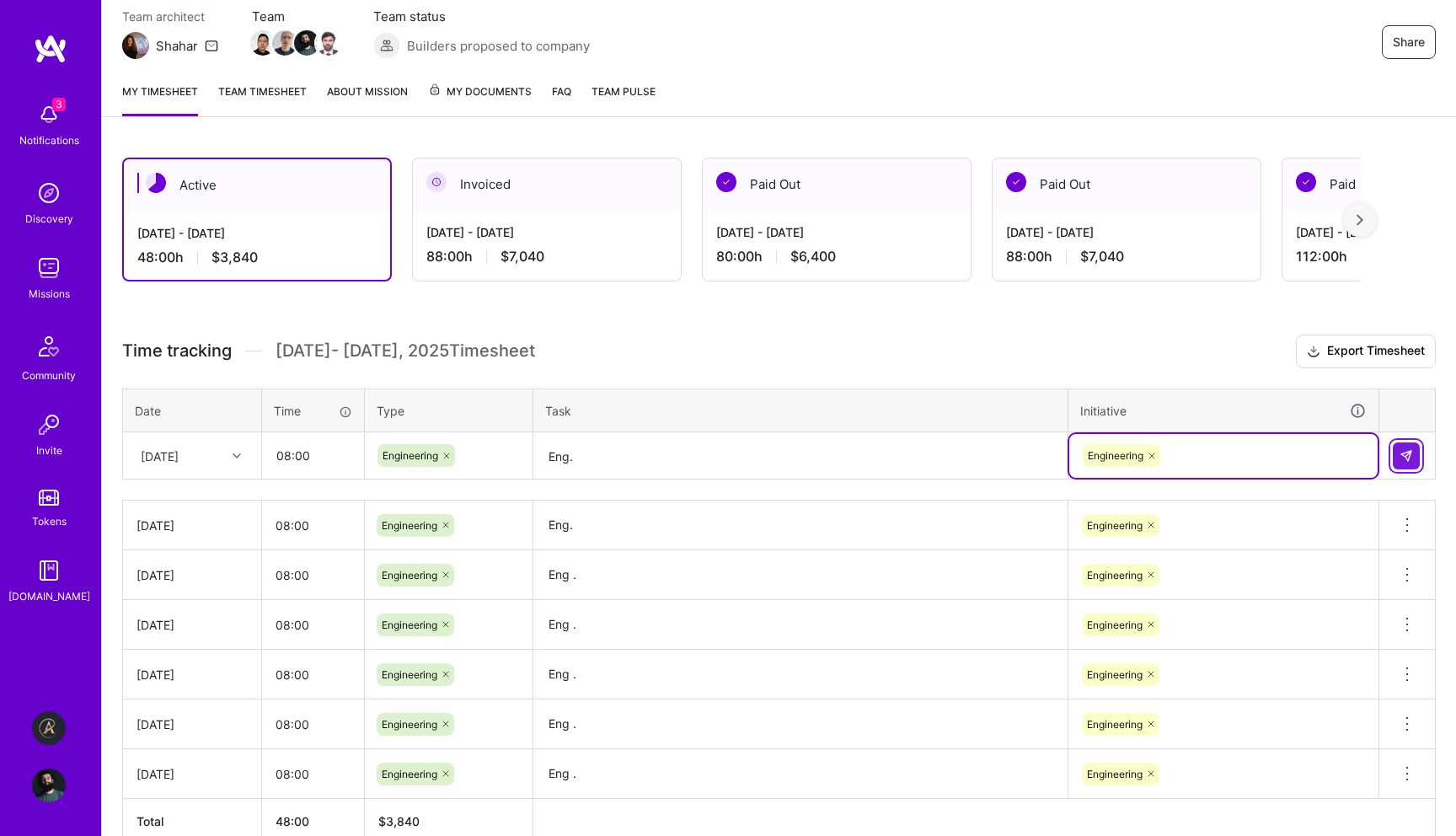
click at [1411, 457] on img at bounding box center [1406, 456] width 14 height 14
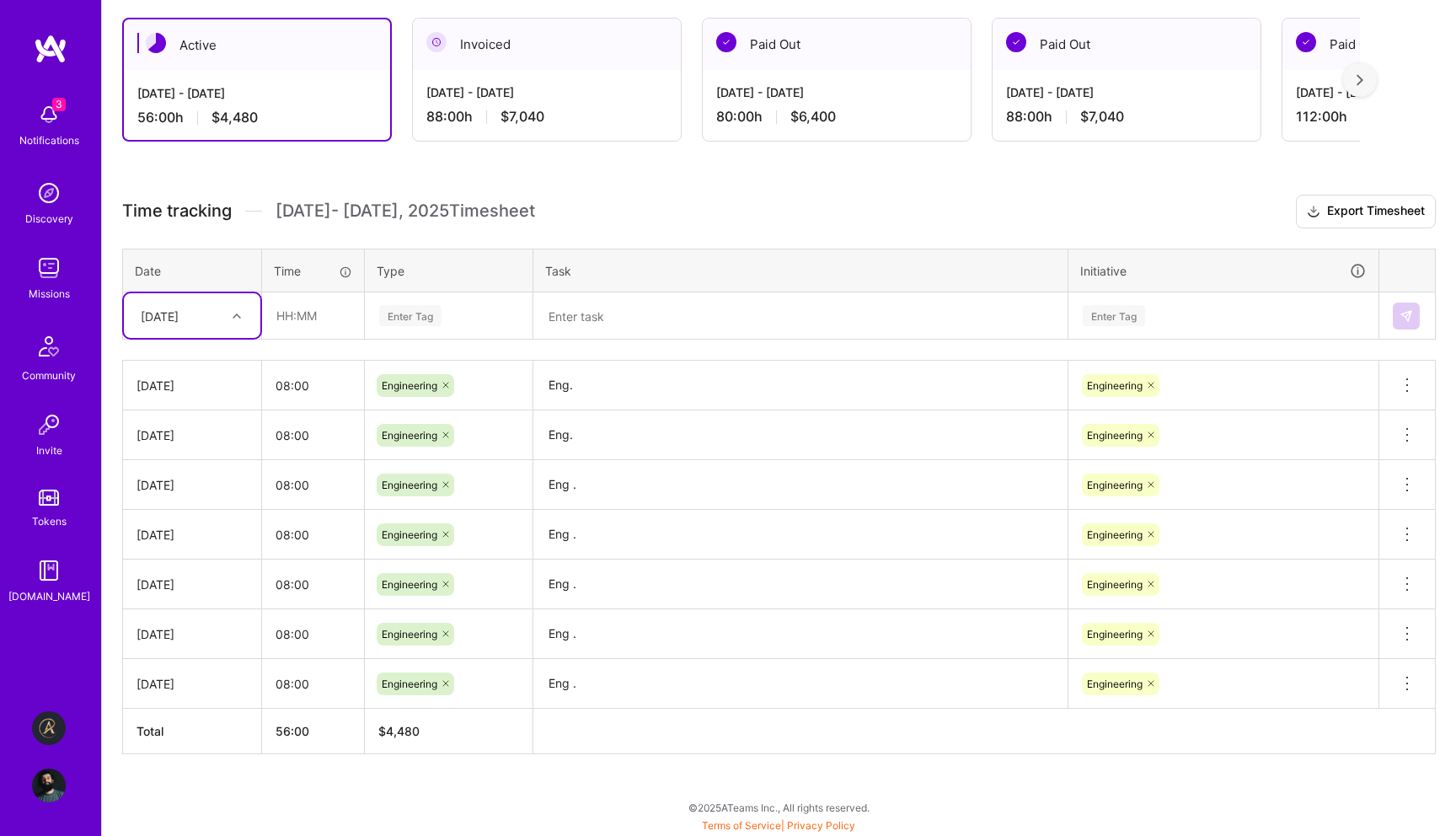
scroll to position [0, 0]
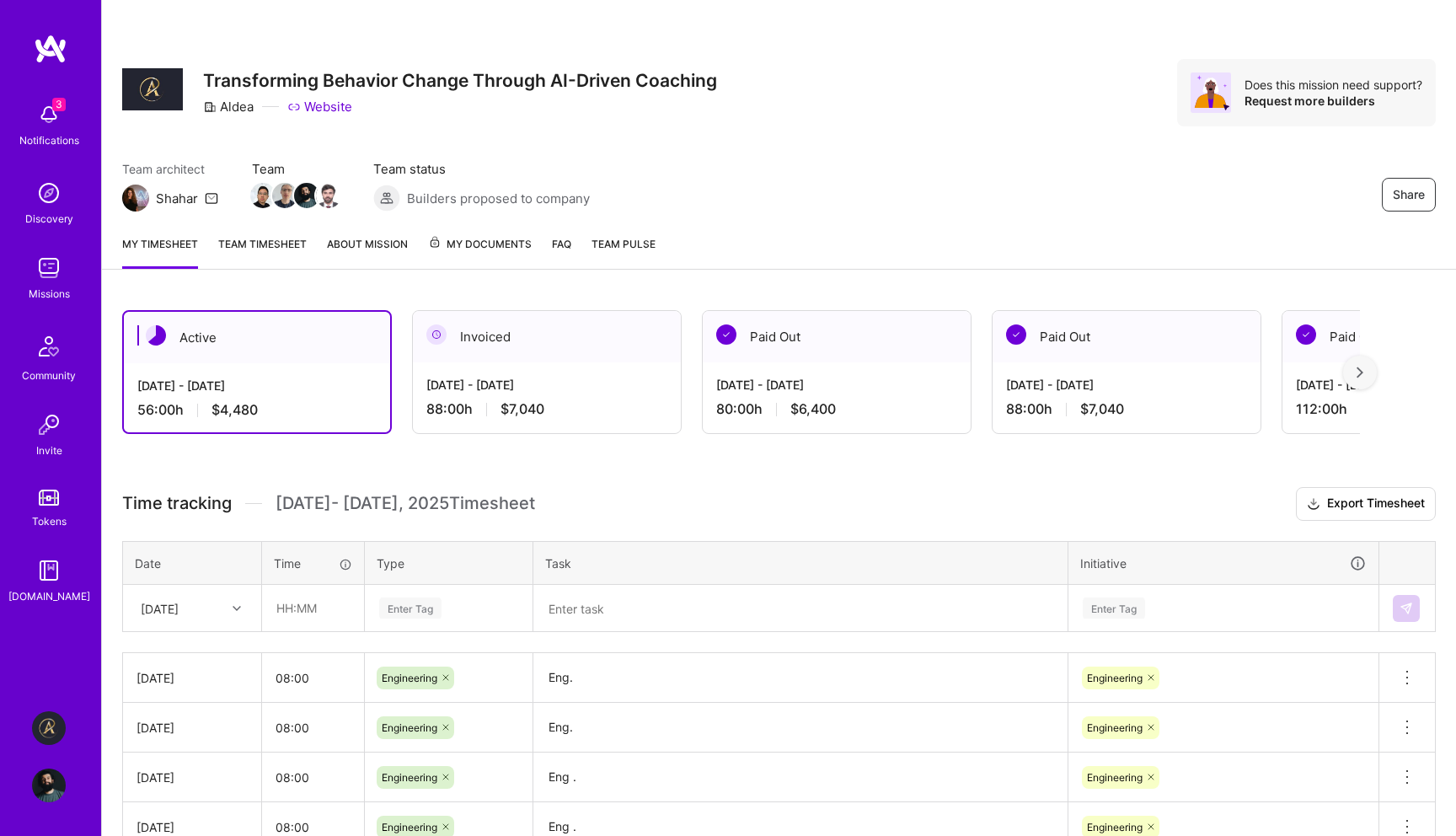
click at [48, 792] on img at bounding box center [49, 785] width 34 height 34
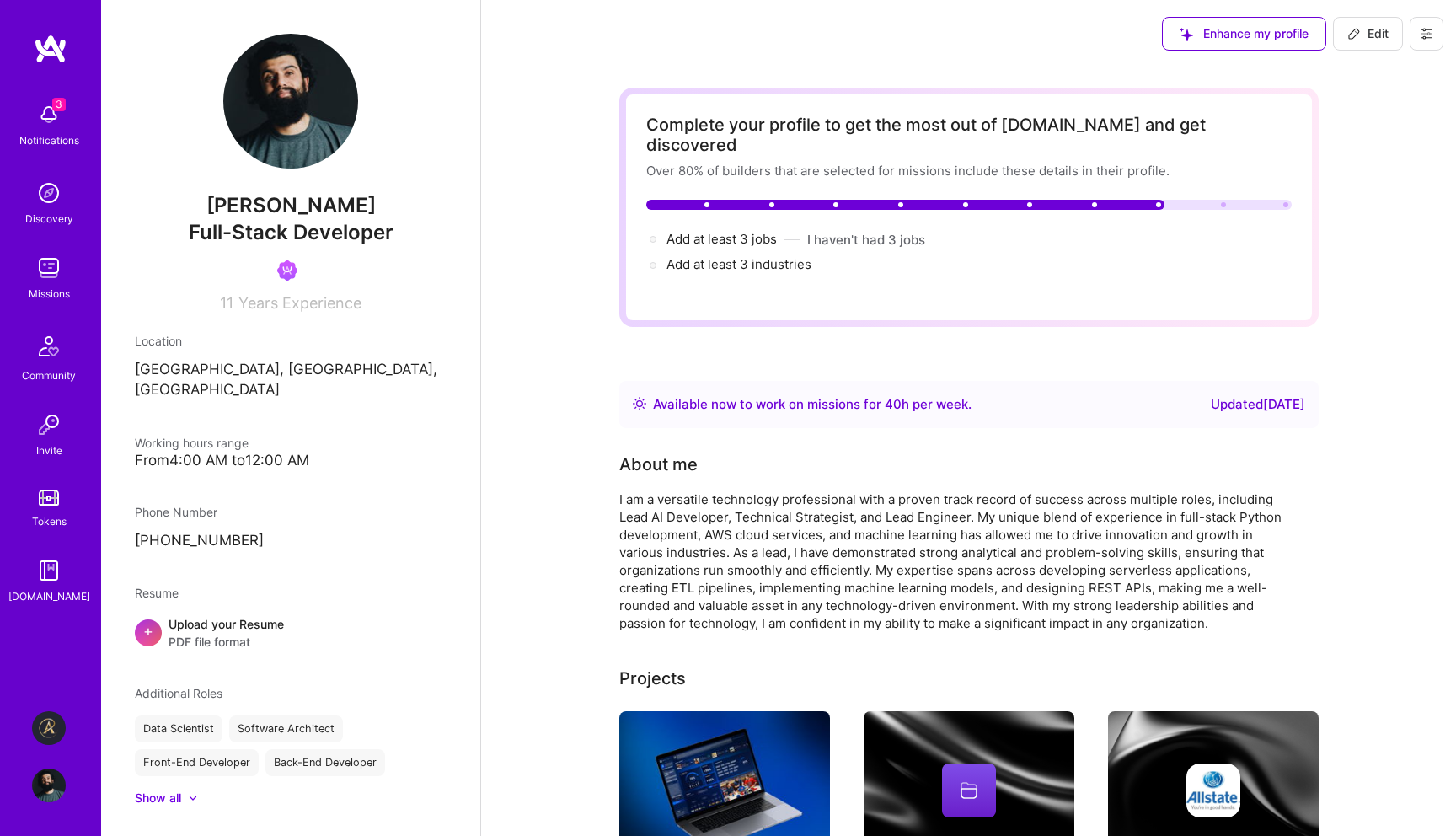
click at [47, 793] on img at bounding box center [49, 785] width 34 height 34
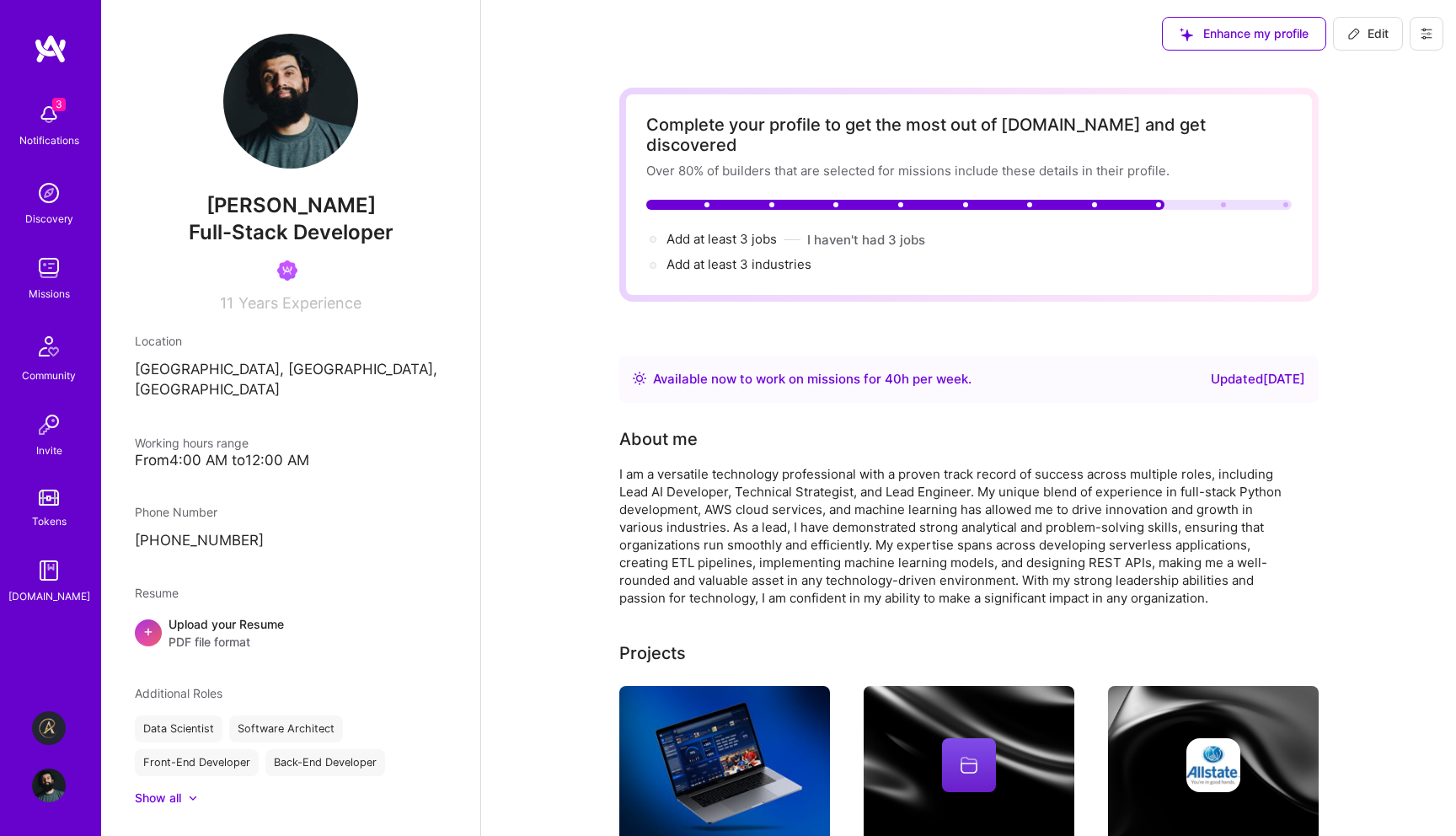
click at [56, 728] on img at bounding box center [49, 727] width 34 height 34
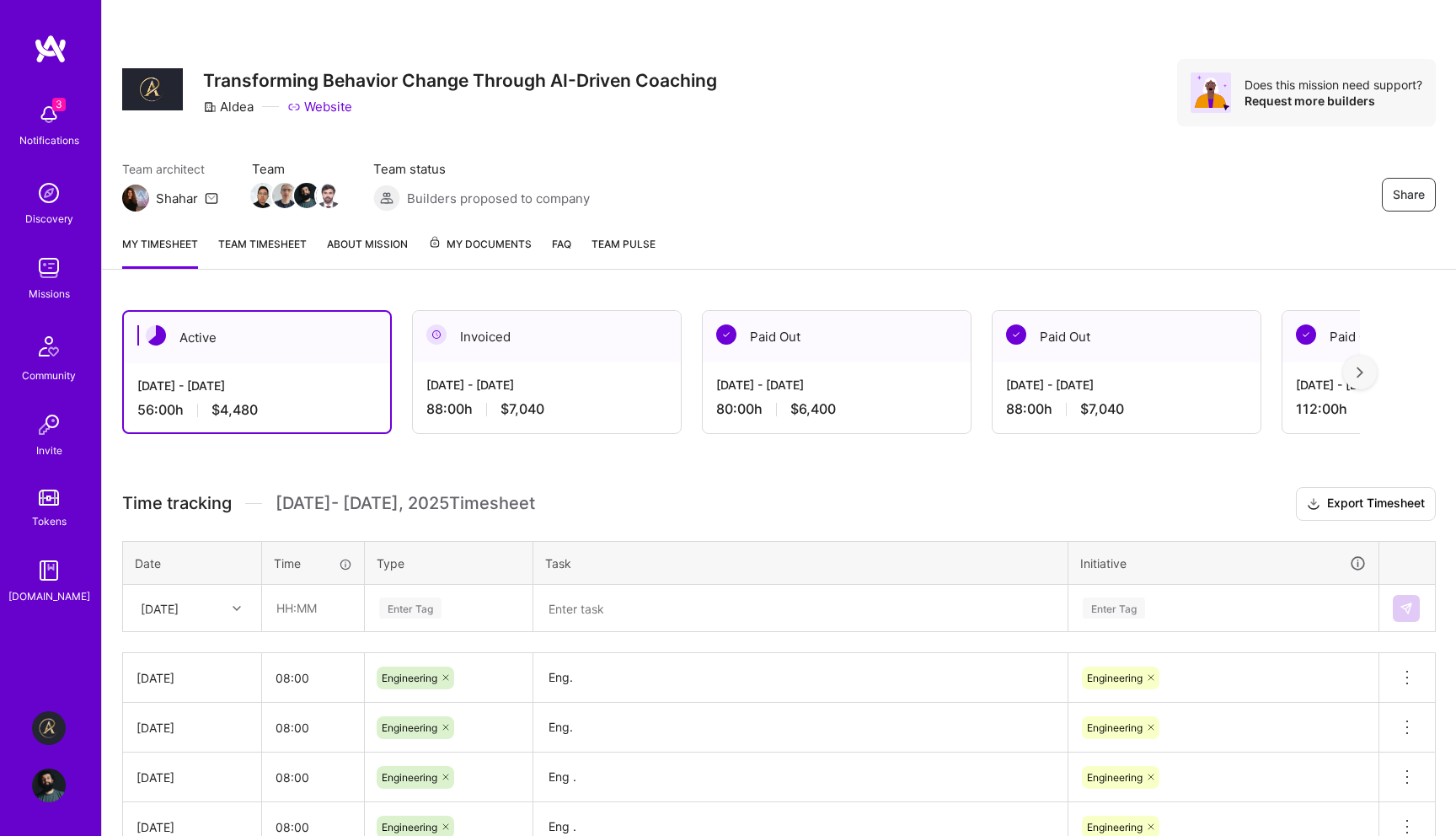
click at [48, 787] on img at bounding box center [49, 785] width 34 height 34
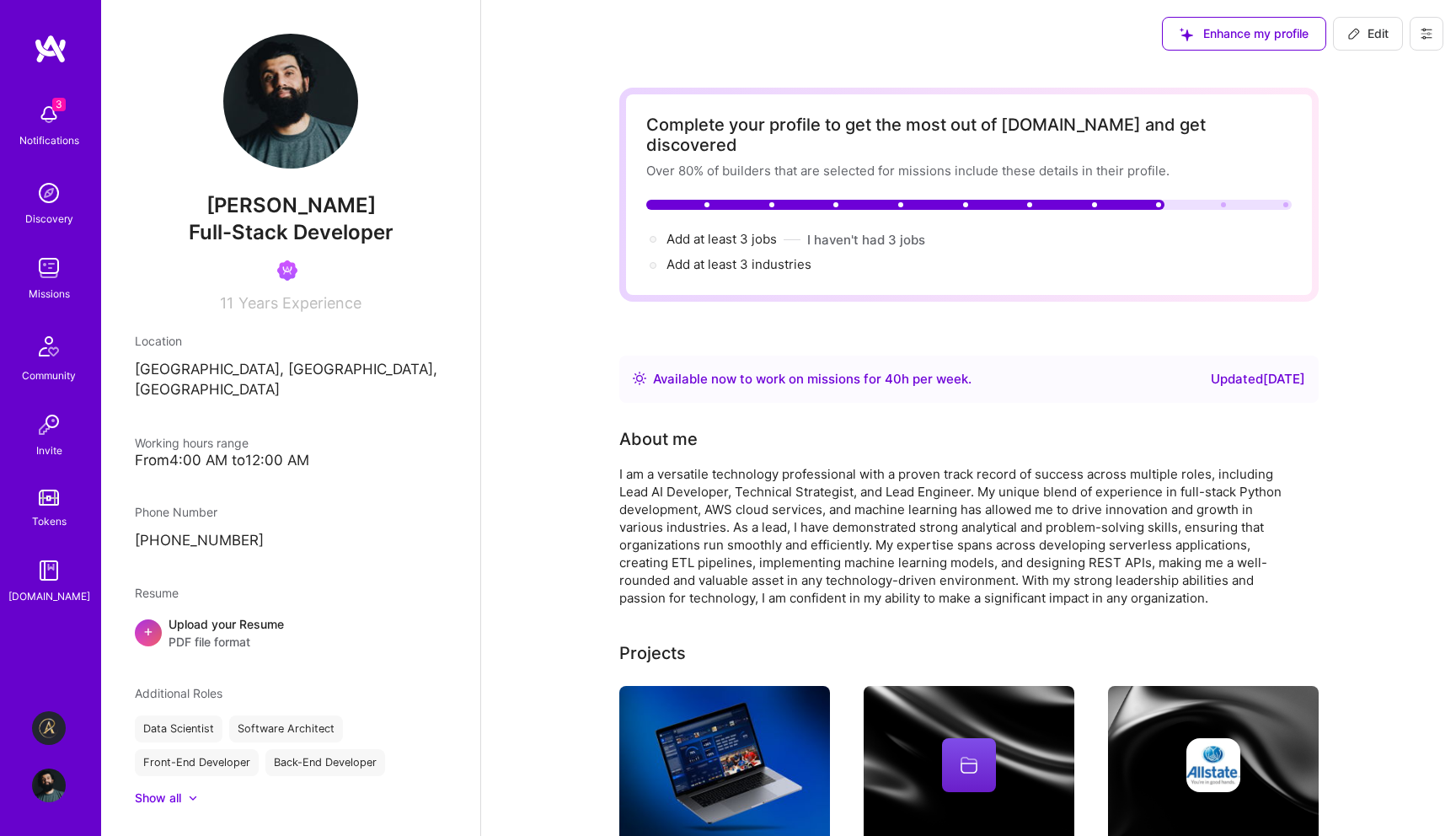
click at [1426, 27] on icon at bounding box center [1426, 33] width 14 height 14
click at [1367, 149] on button "Log Out" at bounding box center [1380, 158] width 126 height 43
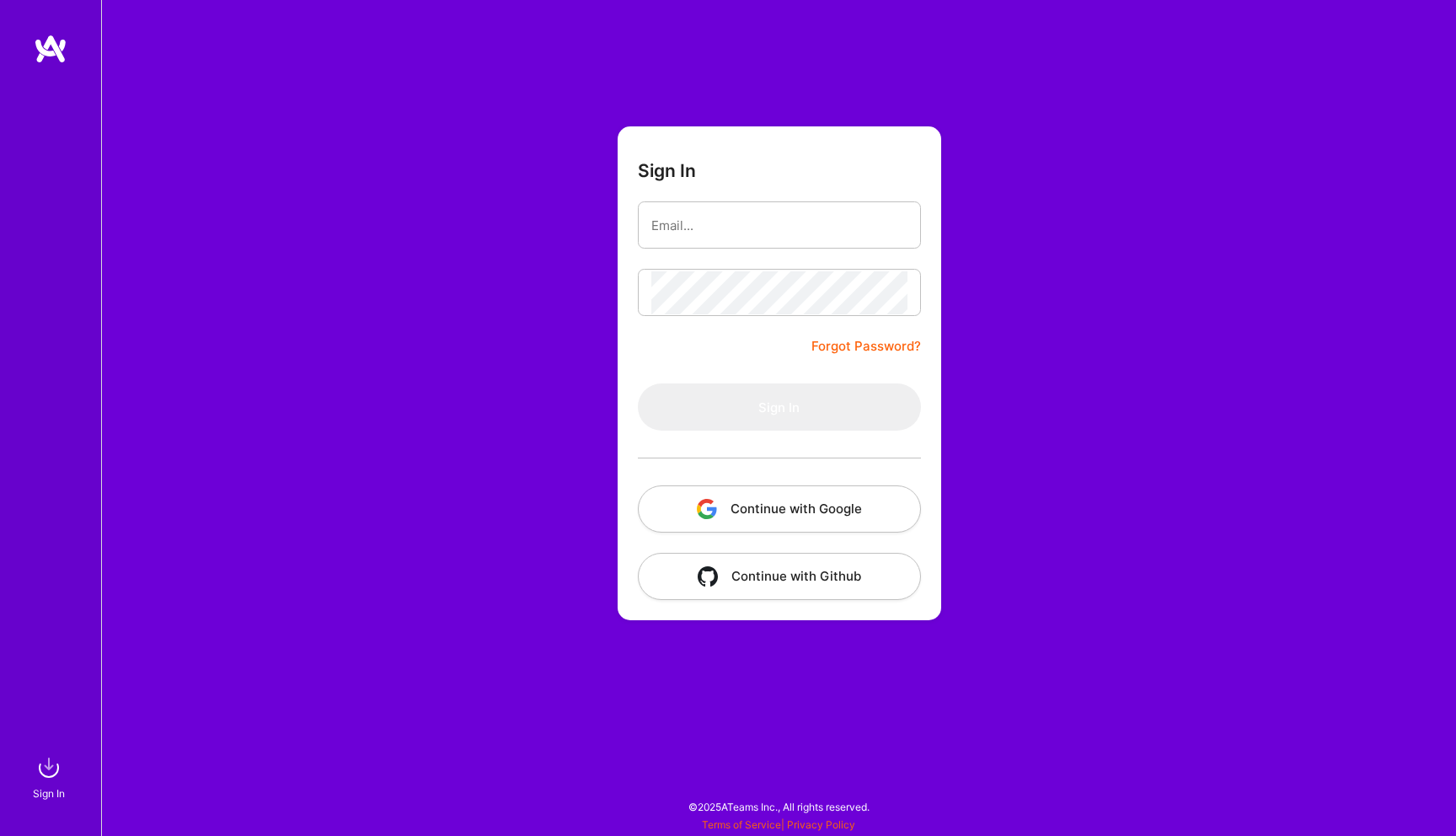
click at [681, 202] on div at bounding box center [779, 224] width 283 height 47
type input "h"
type input "sattiq@alphanb.com"
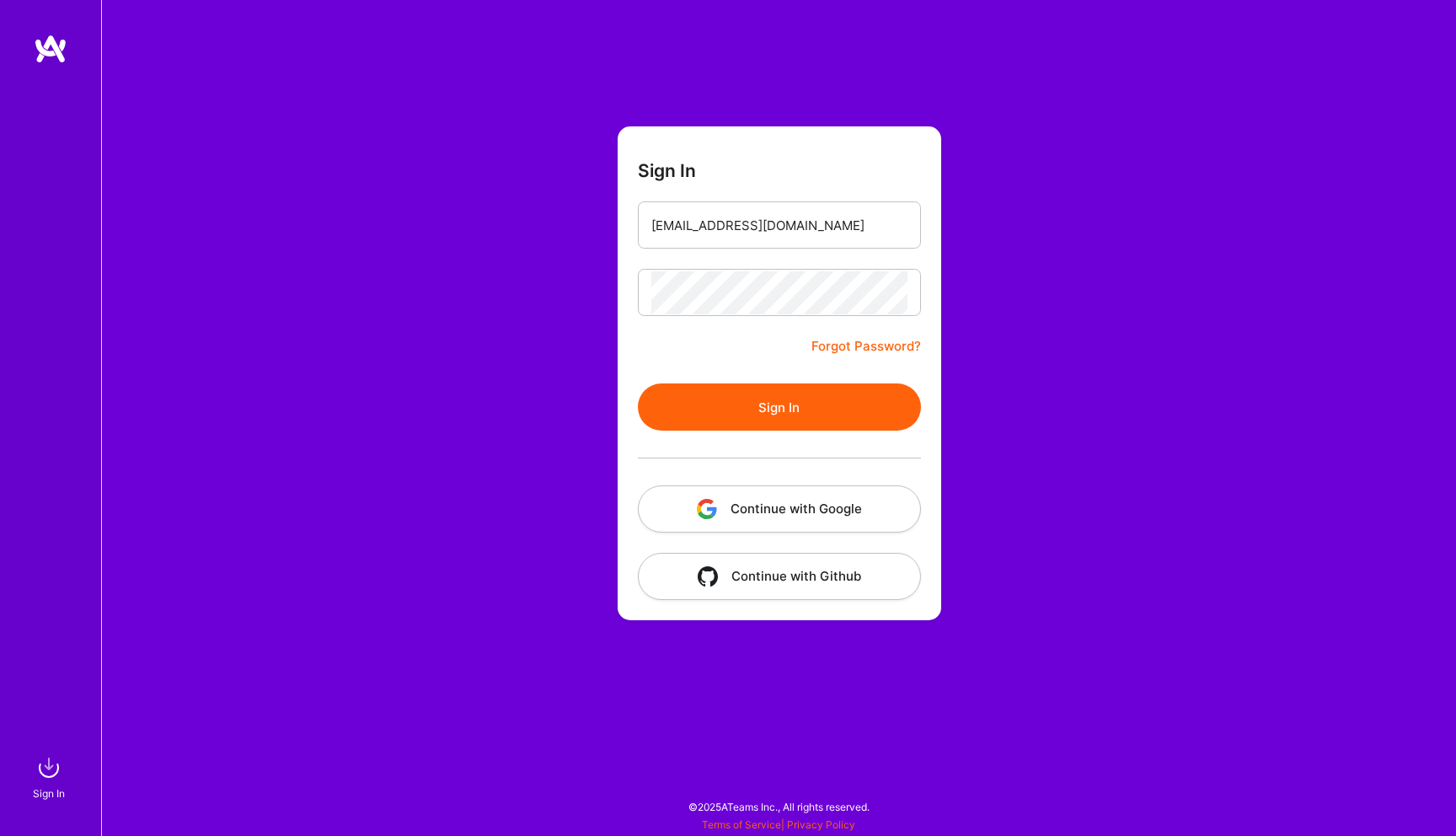
click at [773, 412] on button "Sign In" at bounding box center [779, 406] width 283 height 47
